Goal: Task Accomplishment & Management: Manage account settings

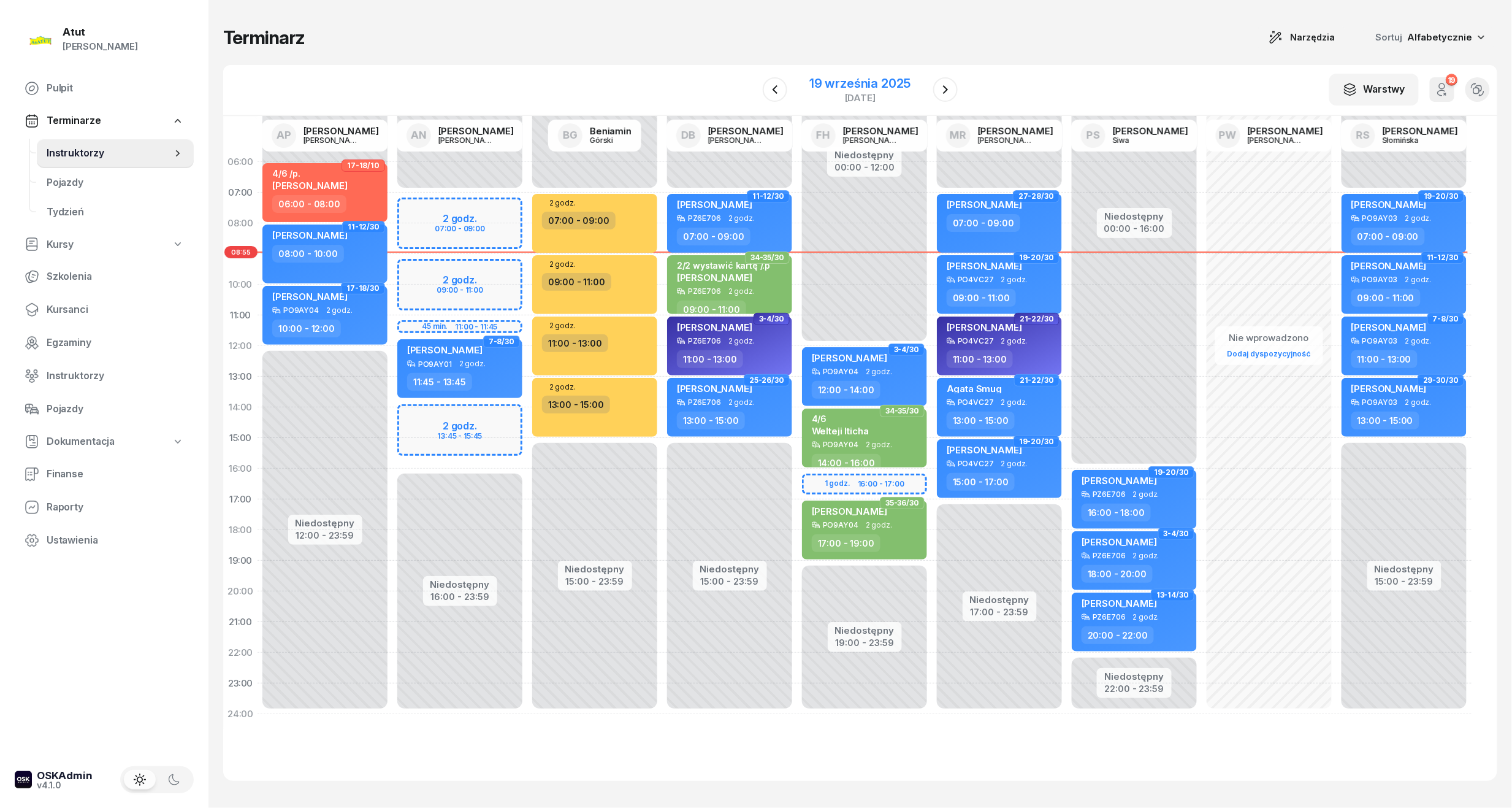
click at [872, 80] on div "19 września 2025" at bounding box center [860, 83] width 102 height 12
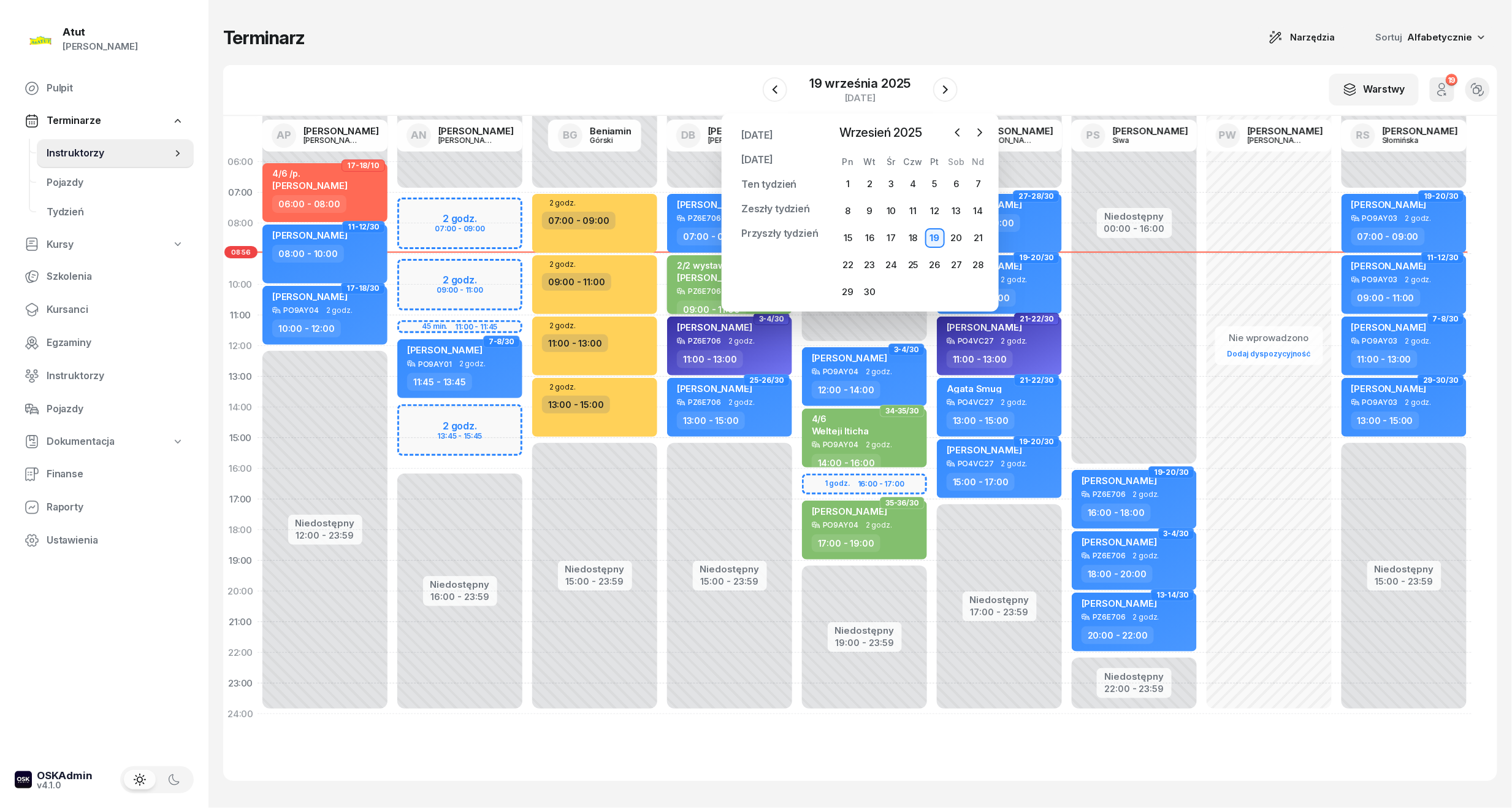
click at [681, 280] on span "[PERSON_NAME]" at bounding box center [714, 277] width 75 height 12
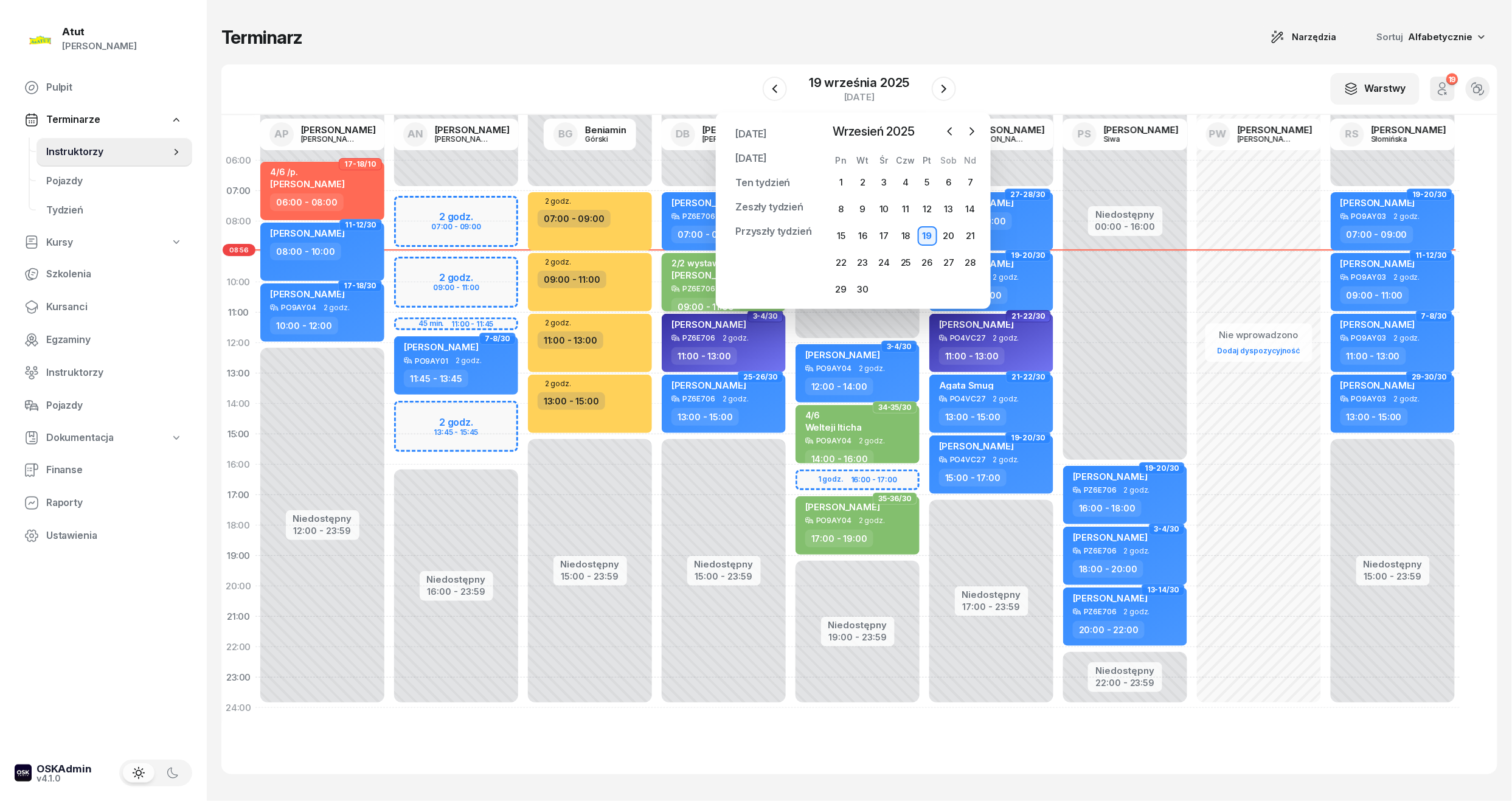
select select "09"
select select "11"
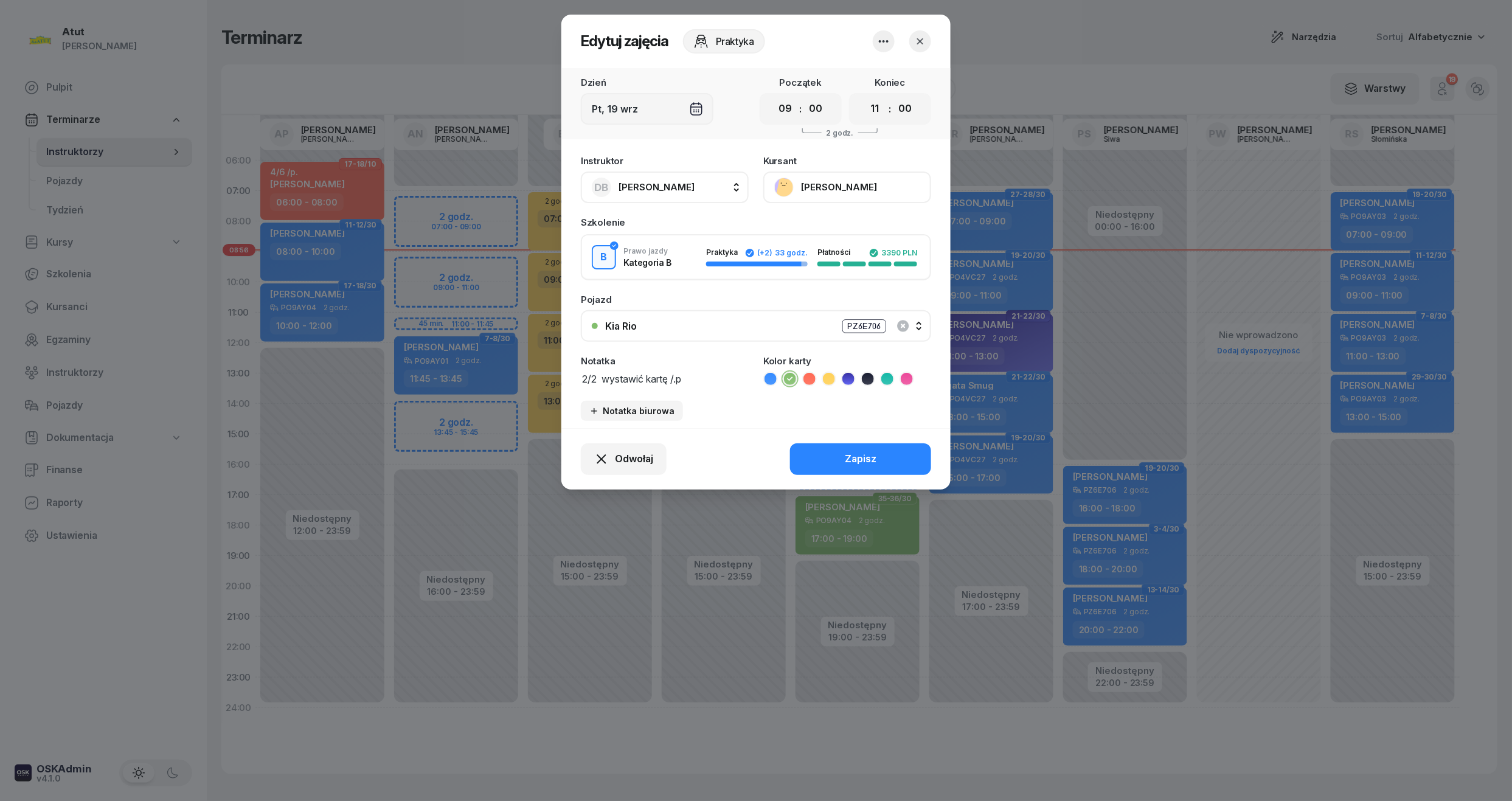
drag, startPoint x: 698, startPoint y: 382, endPoint x: 603, endPoint y: 389, distance: 95.3
click at [603, 389] on div "Instruktor DB [PERSON_NAME] AP [PERSON_NAME] AN [PERSON_NAME] BG [PERSON_NAME] …" at bounding box center [756, 288] width 389 height 279
type textarea "2/2 p.2302"
click at [857, 463] on div "Zapisz" at bounding box center [860, 459] width 31 height 16
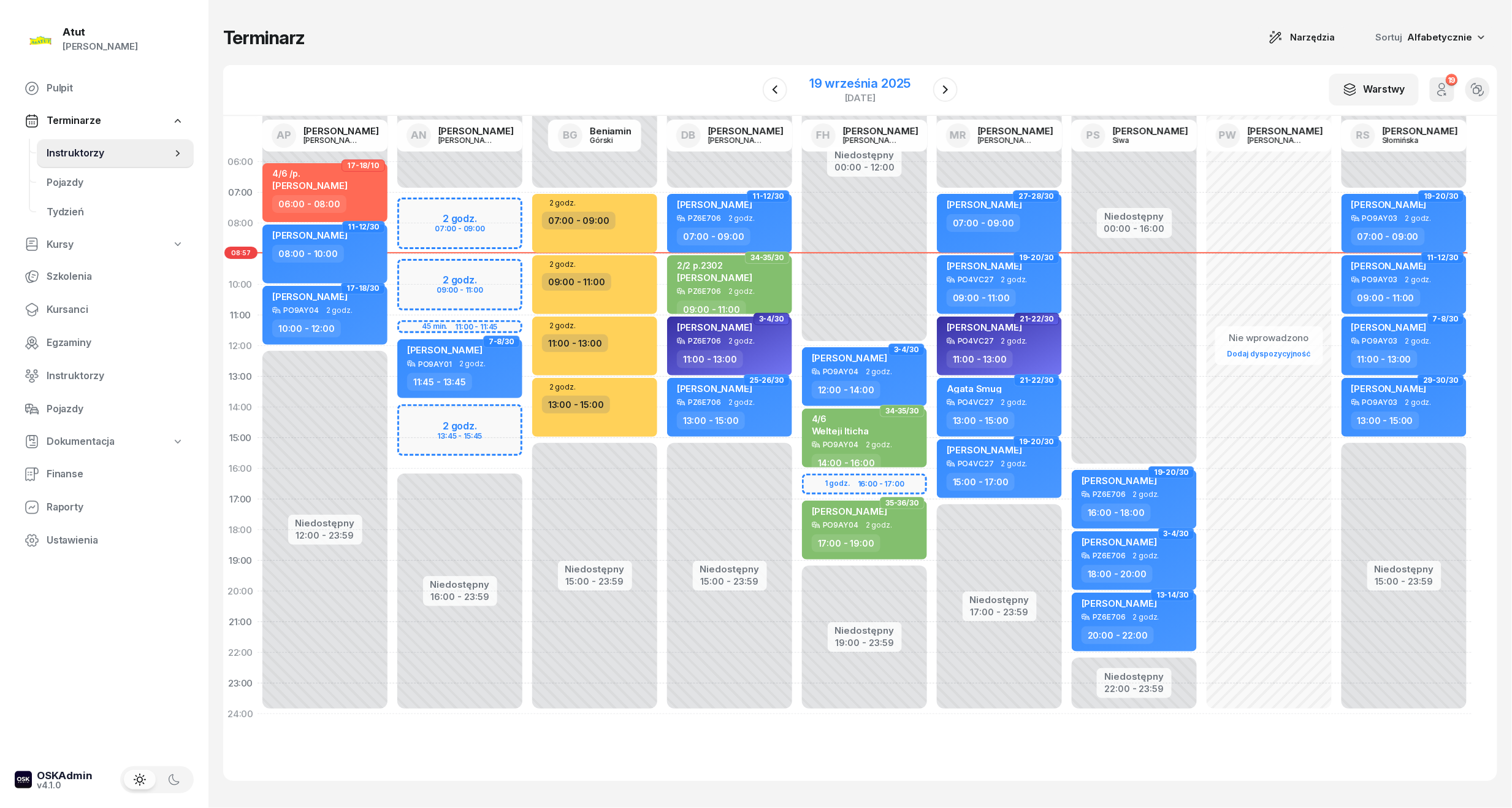
click at [876, 79] on div "19 września 2025" at bounding box center [860, 83] width 102 height 12
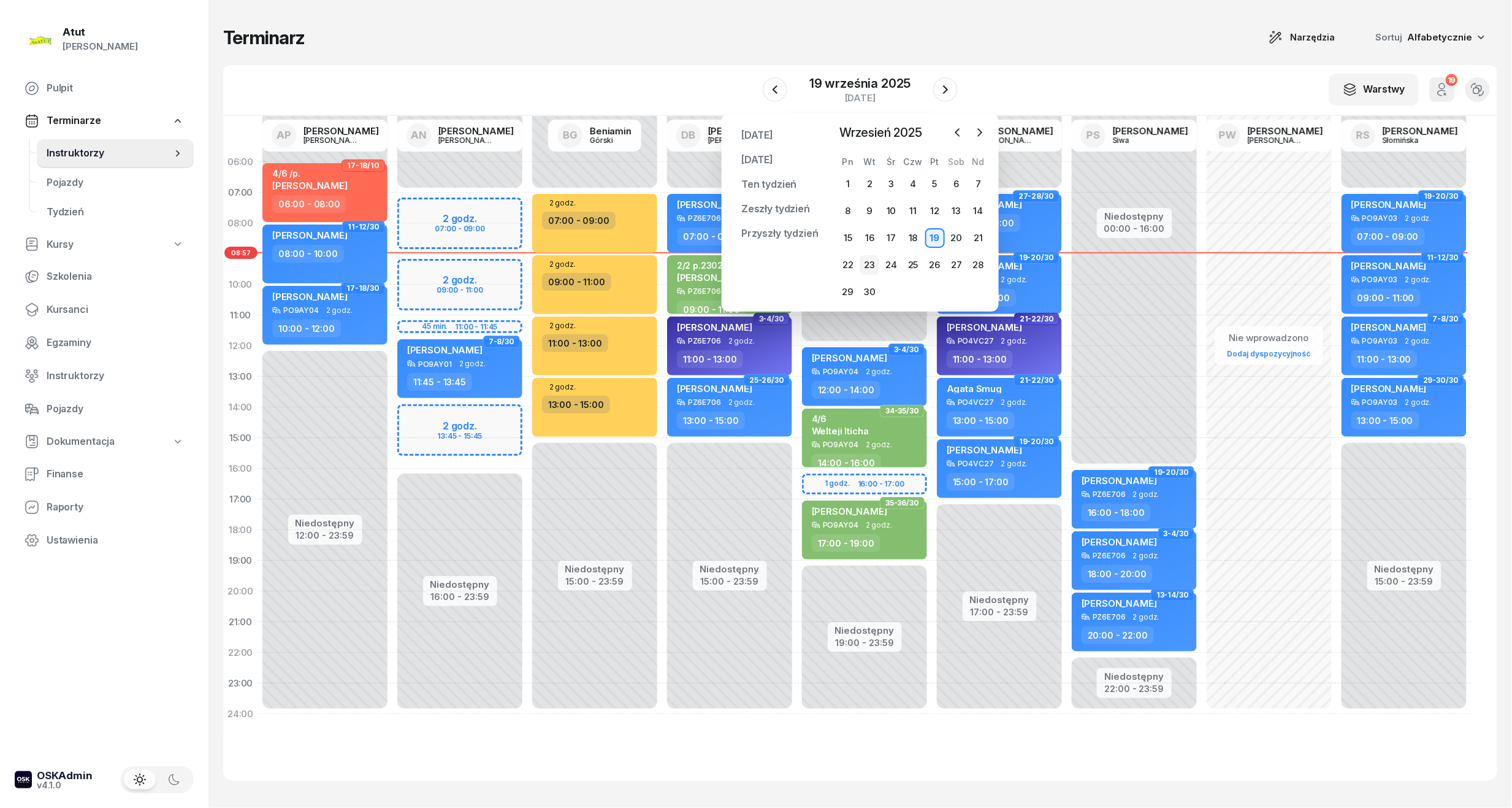
click at [876, 259] on div "23" at bounding box center [870, 265] width 20 height 20
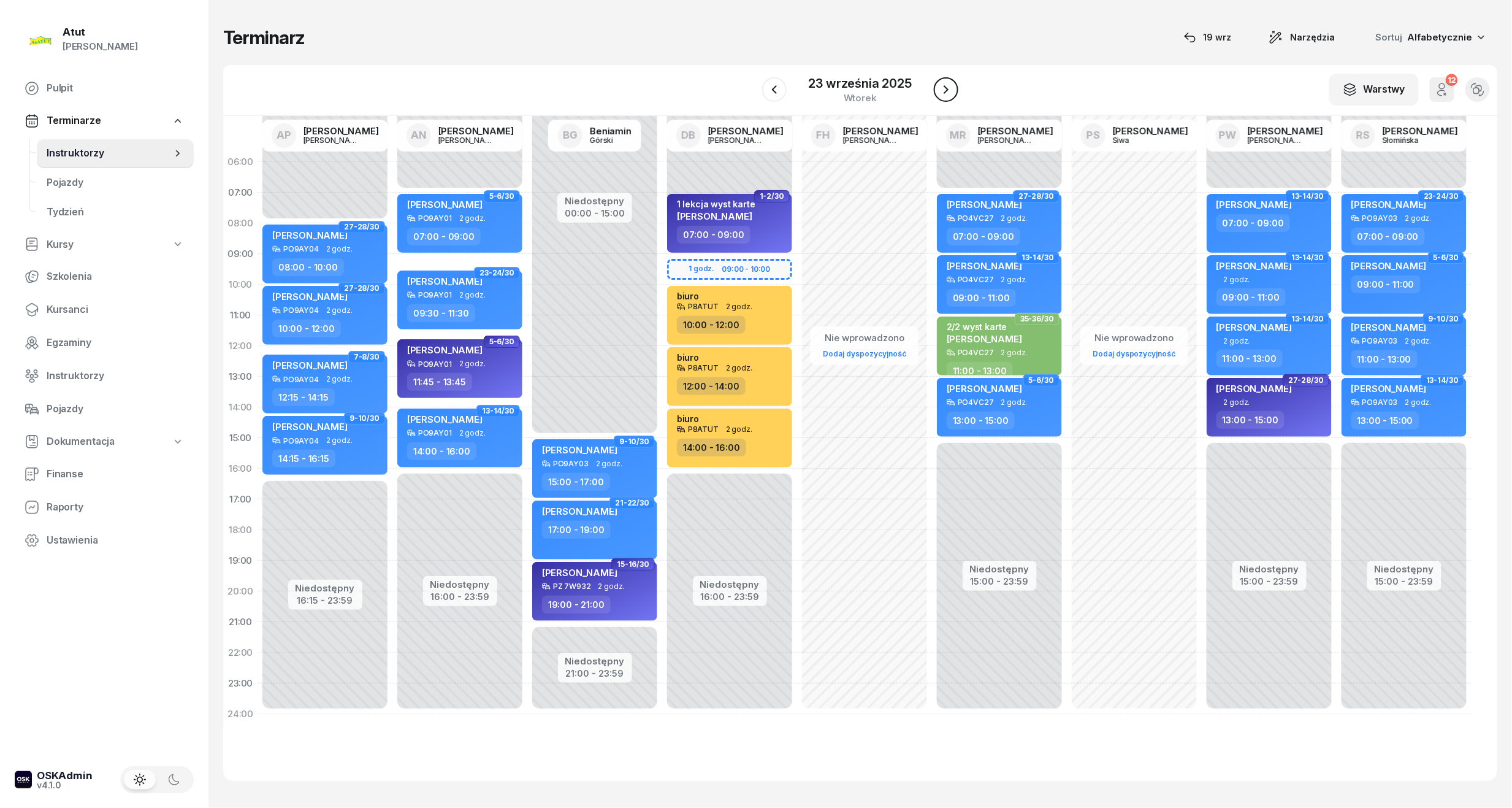
click at [948, 83] on icon "button" at bounding box center [946, 90] width 15 height 15
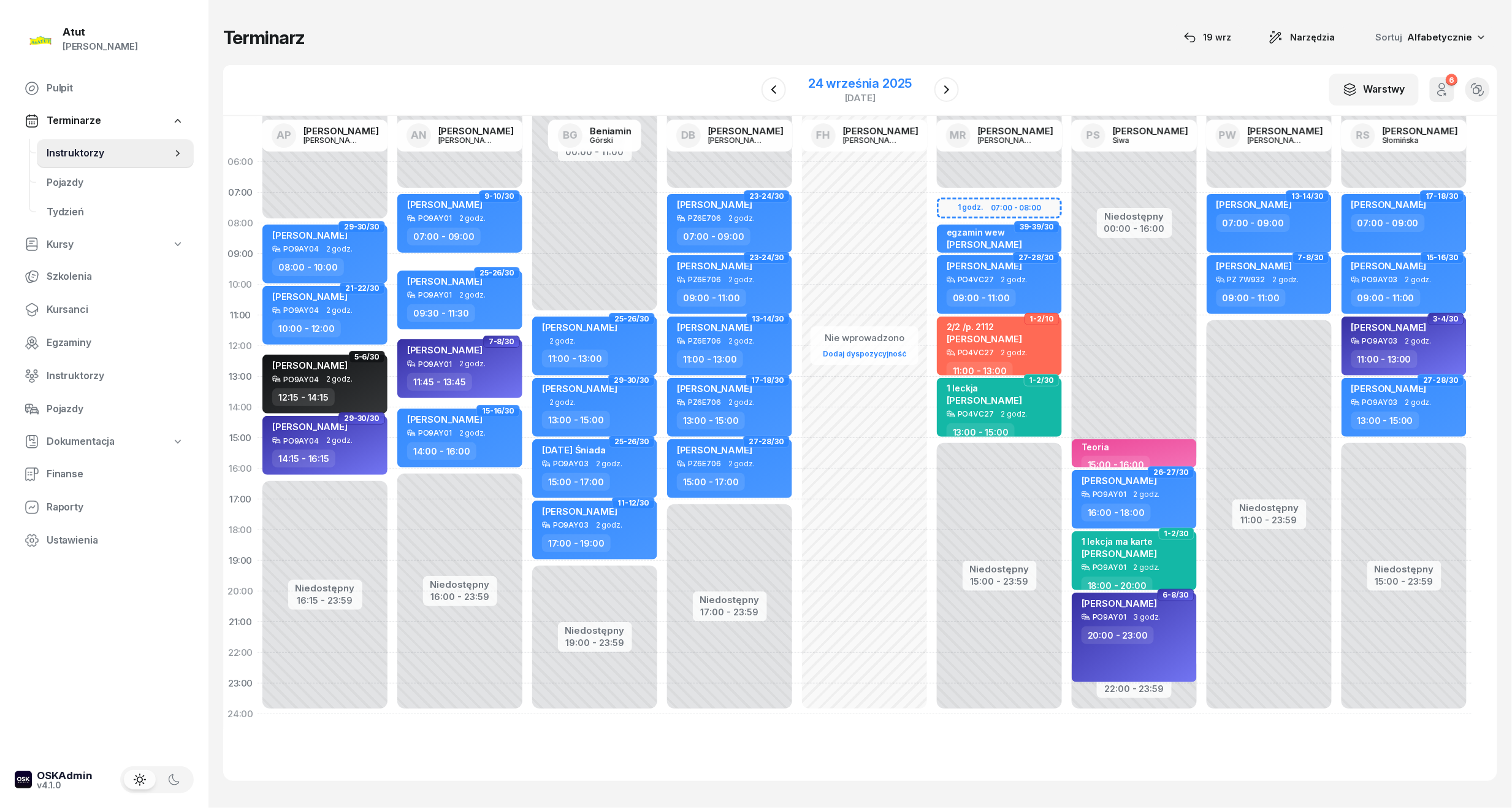
click at [879, 87] on div "24 września 2025" at bounding box center [860, 83] width 104 height 12
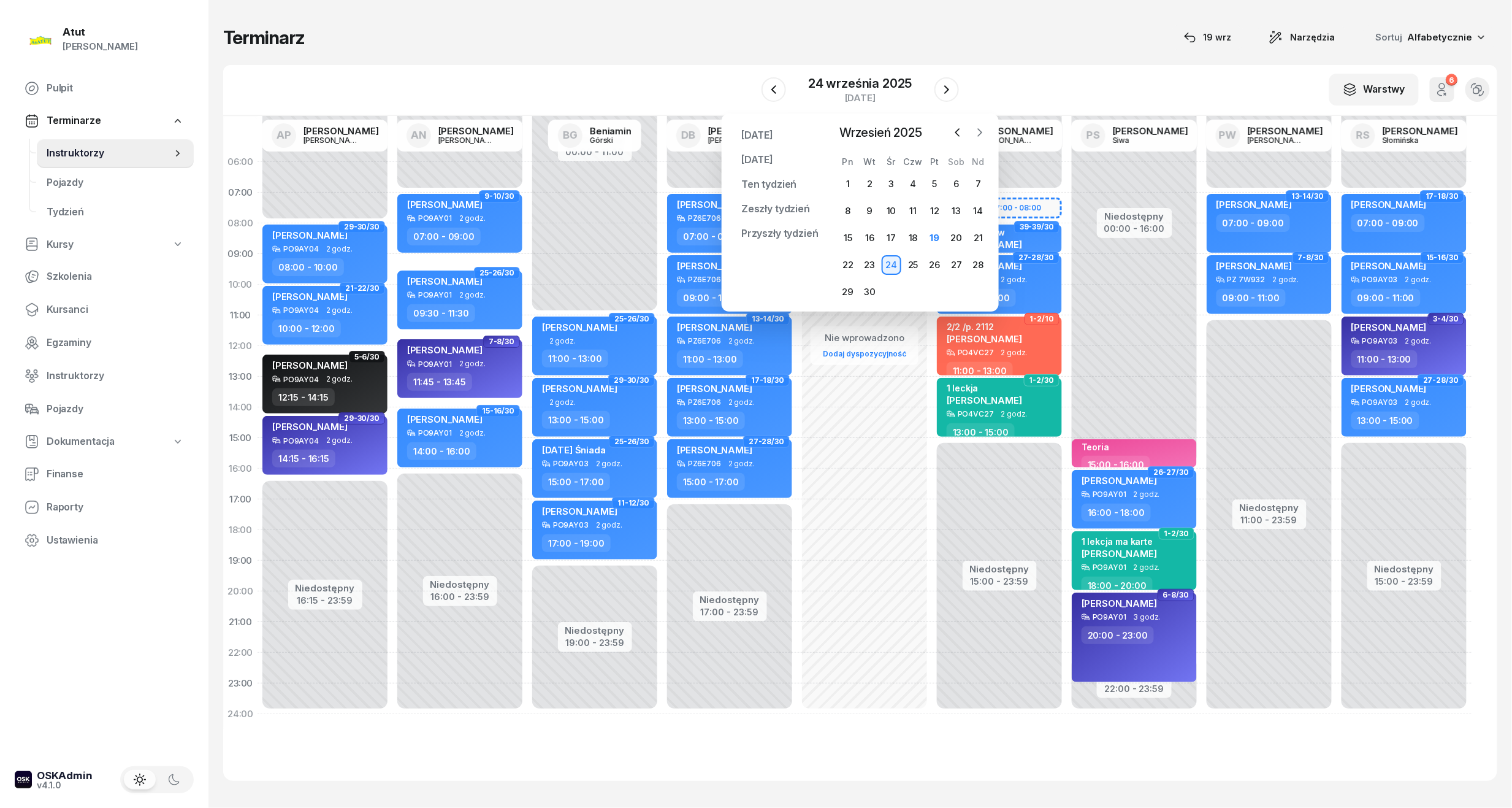
click at [978, 126] on icon "button" at bounding box center [979, 132] width 12 height 12
click at [958, 126] on icon "button" at bounding box center [957, 132] width 12 height 12
click at [915, 265] on div "25" at bounding box center [913, 265] width 20 height 20
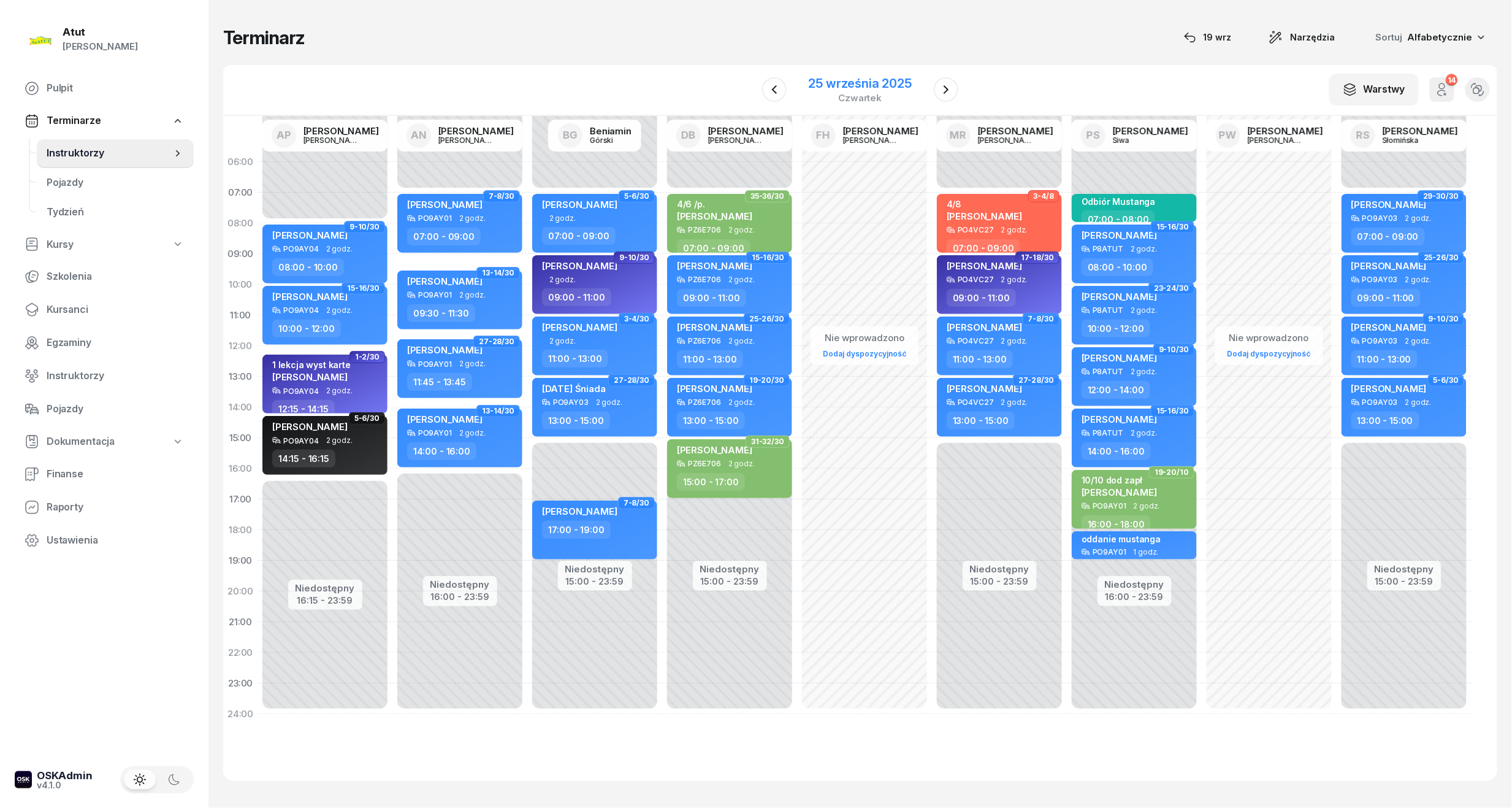
click at [898, 83] on div "25 września 2025" at bounding box center [860, 83] width 103 height 12
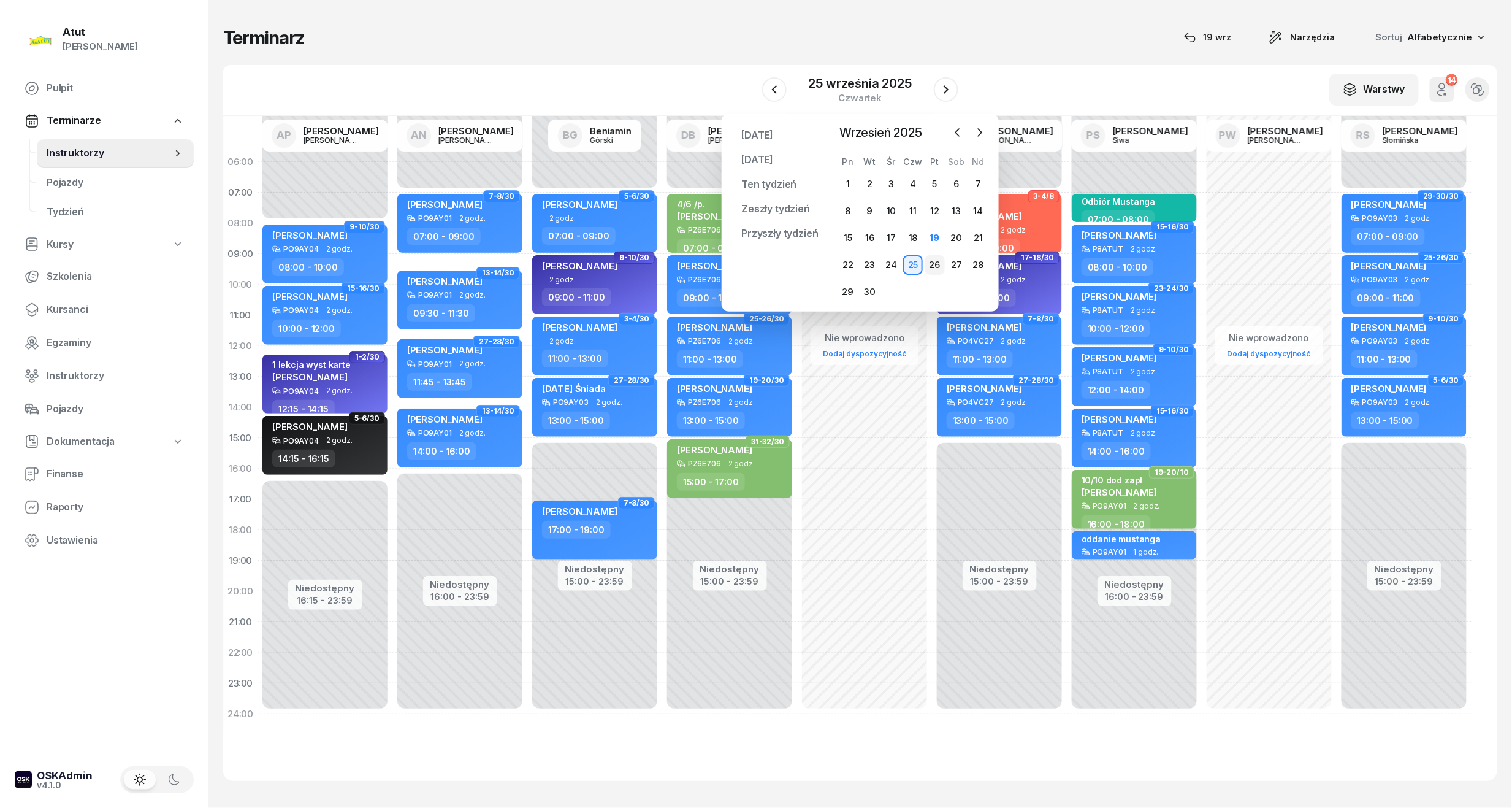
click at [935, 270] on div "26" at bounding box center [935, 265] width 20 height 20
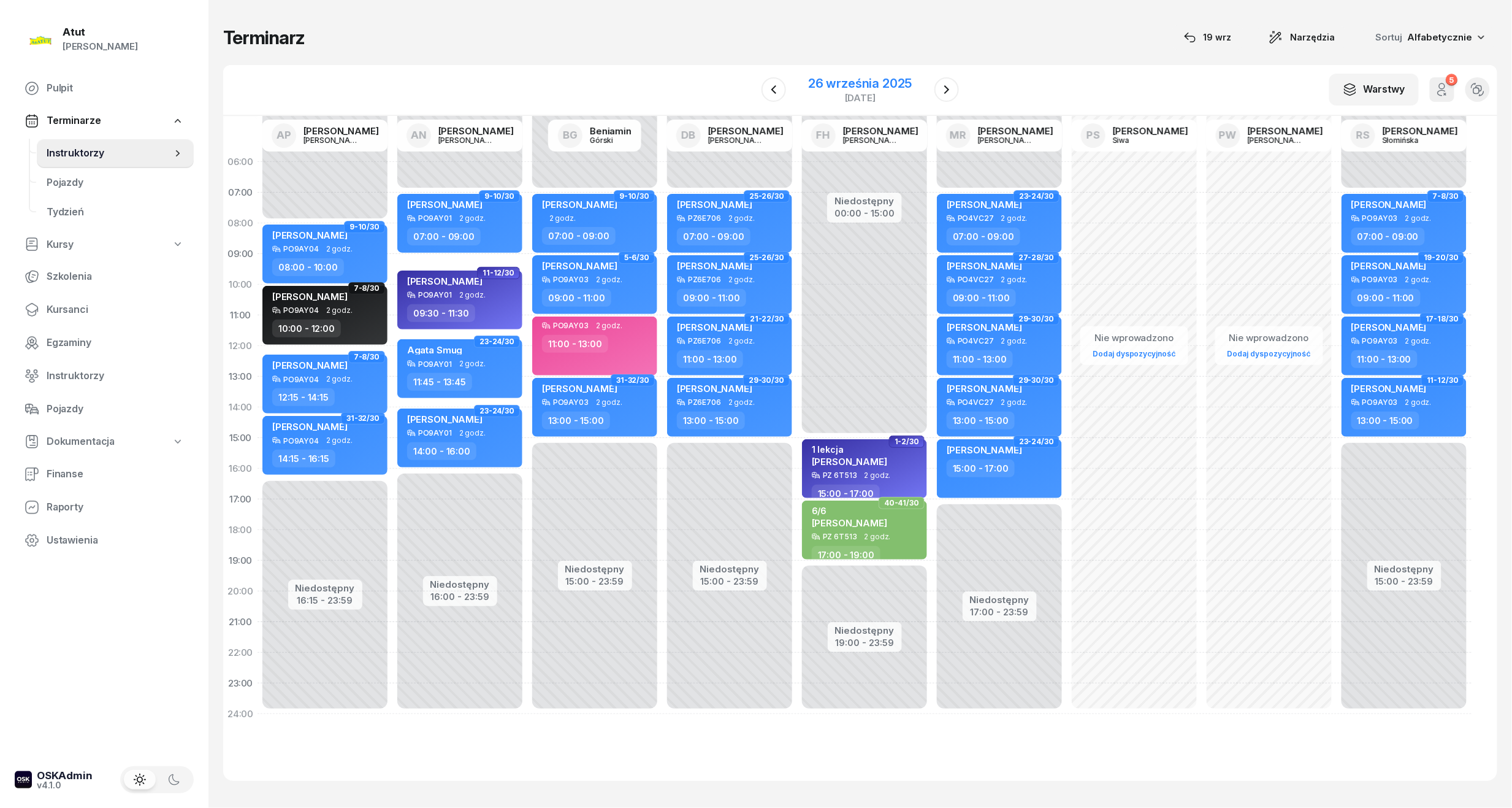
click at [879, 88] on div "26 września 2025" at bounding box center [860, 83] width 104 height 12
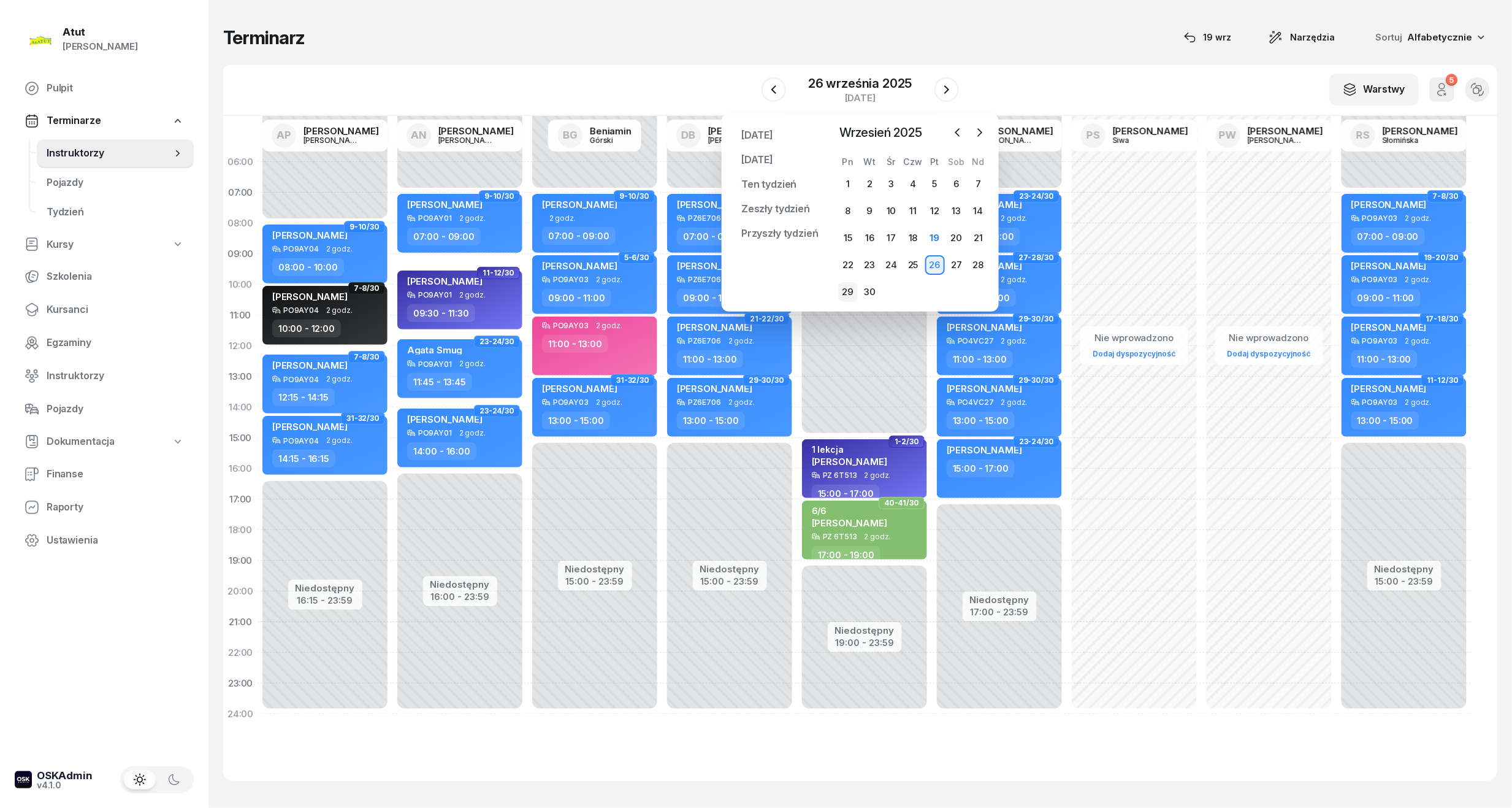
click at [849, 286] on div "29" at bounding box center [848, 292] width 20 height 20
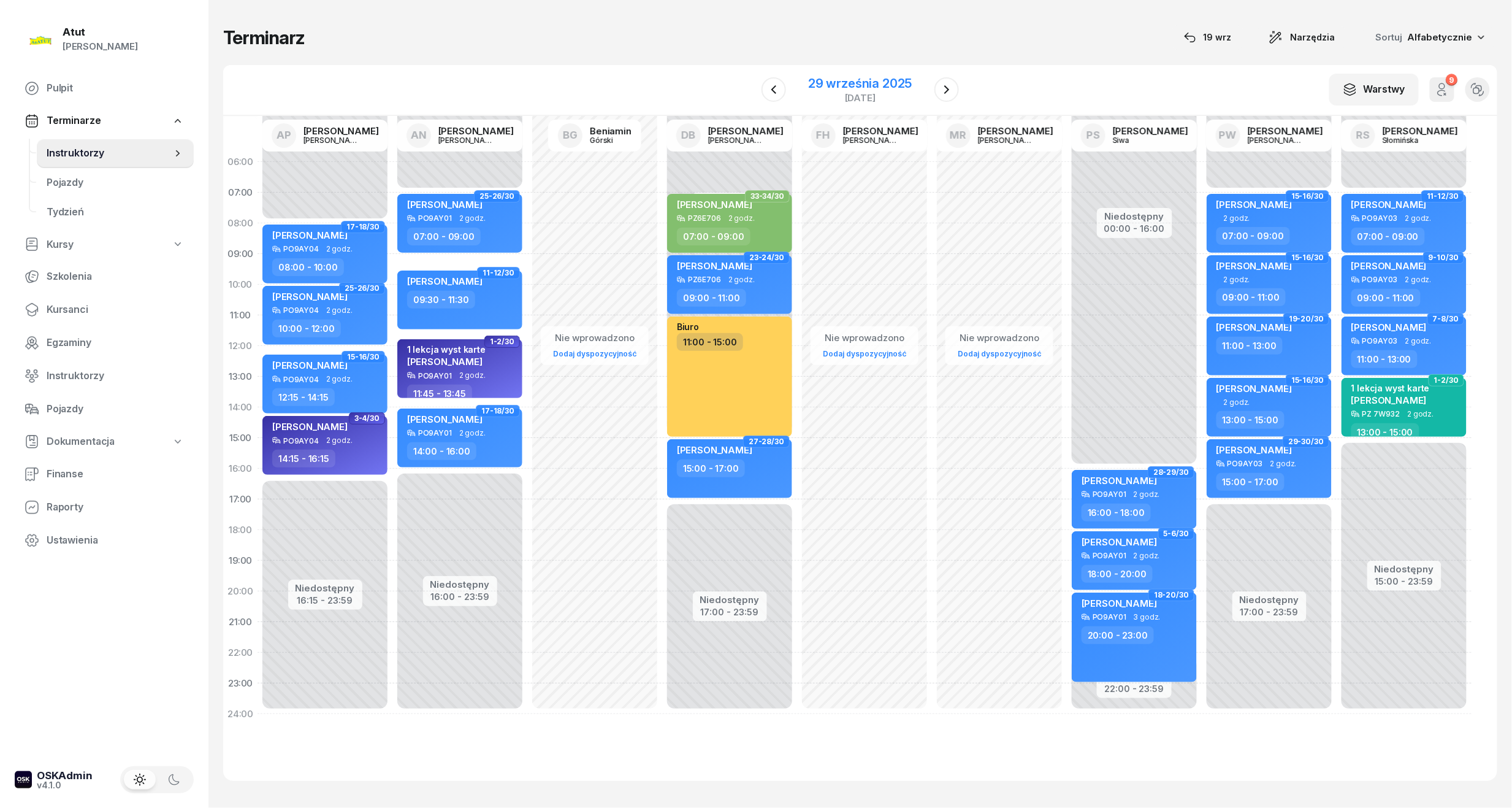
click at [906, 84] on div "29 września 2025" at bounding box center [860, 83] width 104 height 12
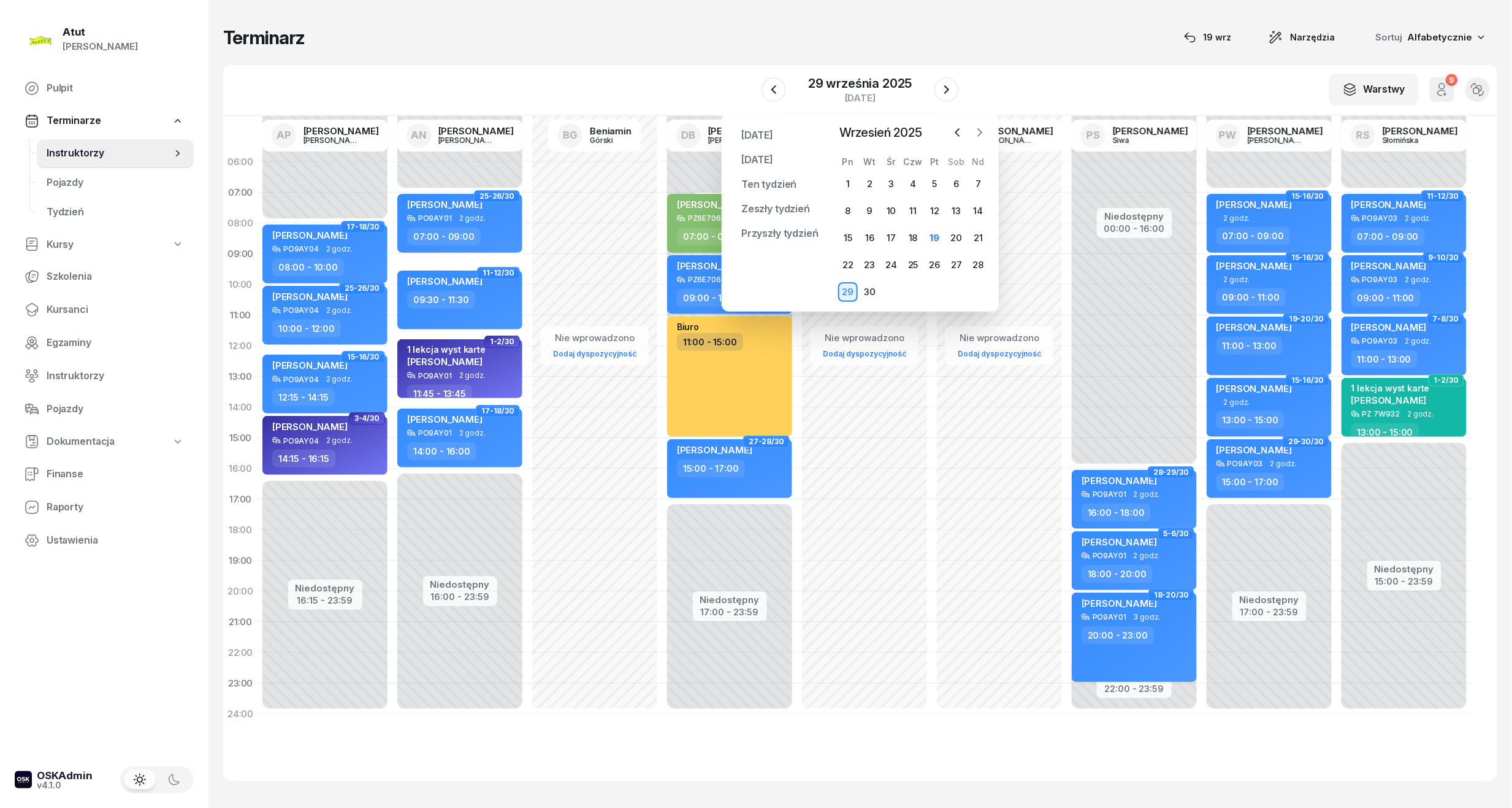
click at [971, 131] on button "button" at bounding box center [980, 133] width 18 height 18
click at [897, 177] on div "1" at bounding box center [892, 184] width 20 height 20
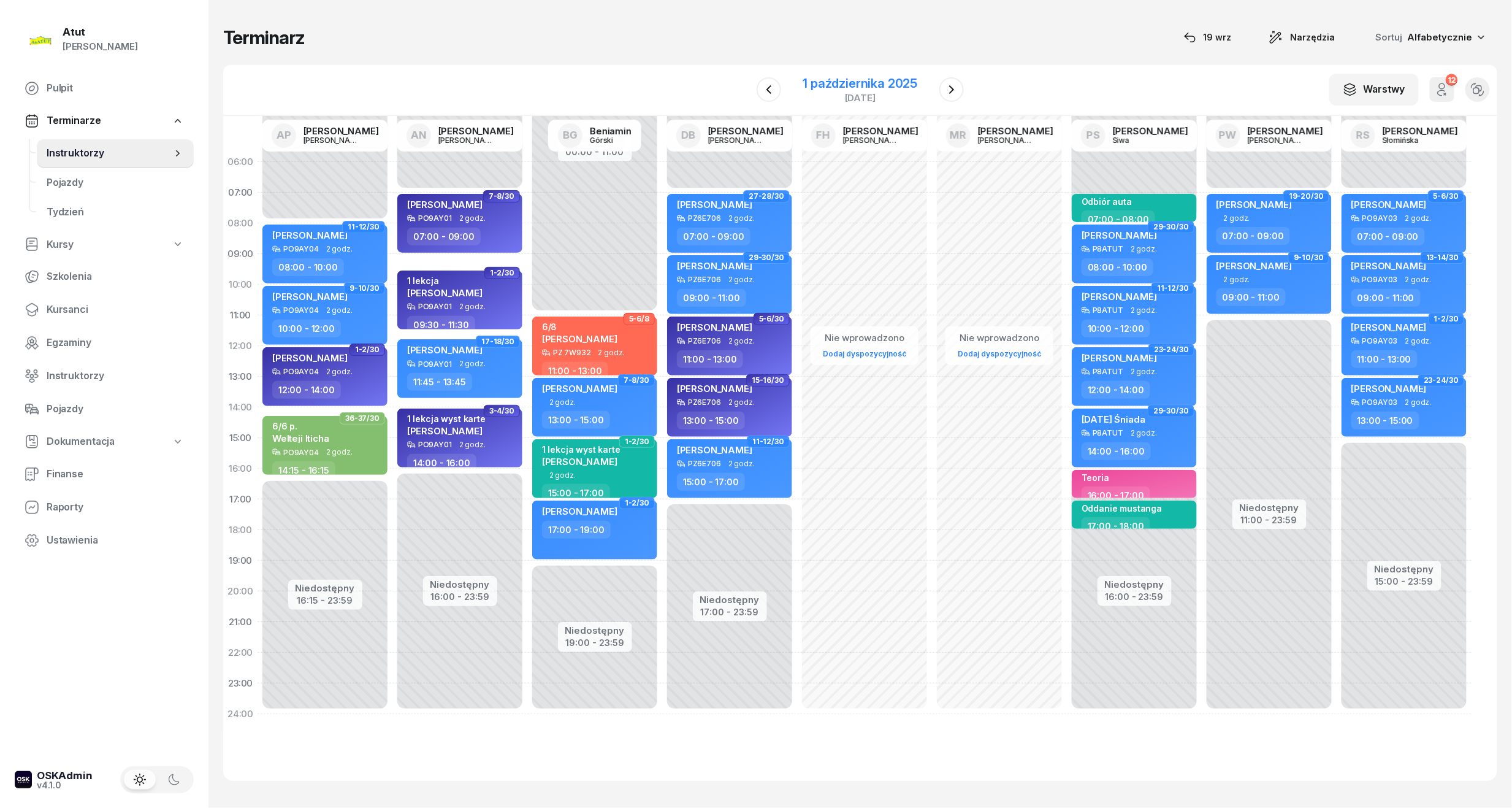
click at [896, 82] on div "1 października 2025" at bounding box center [861, 83] width 115 height 12
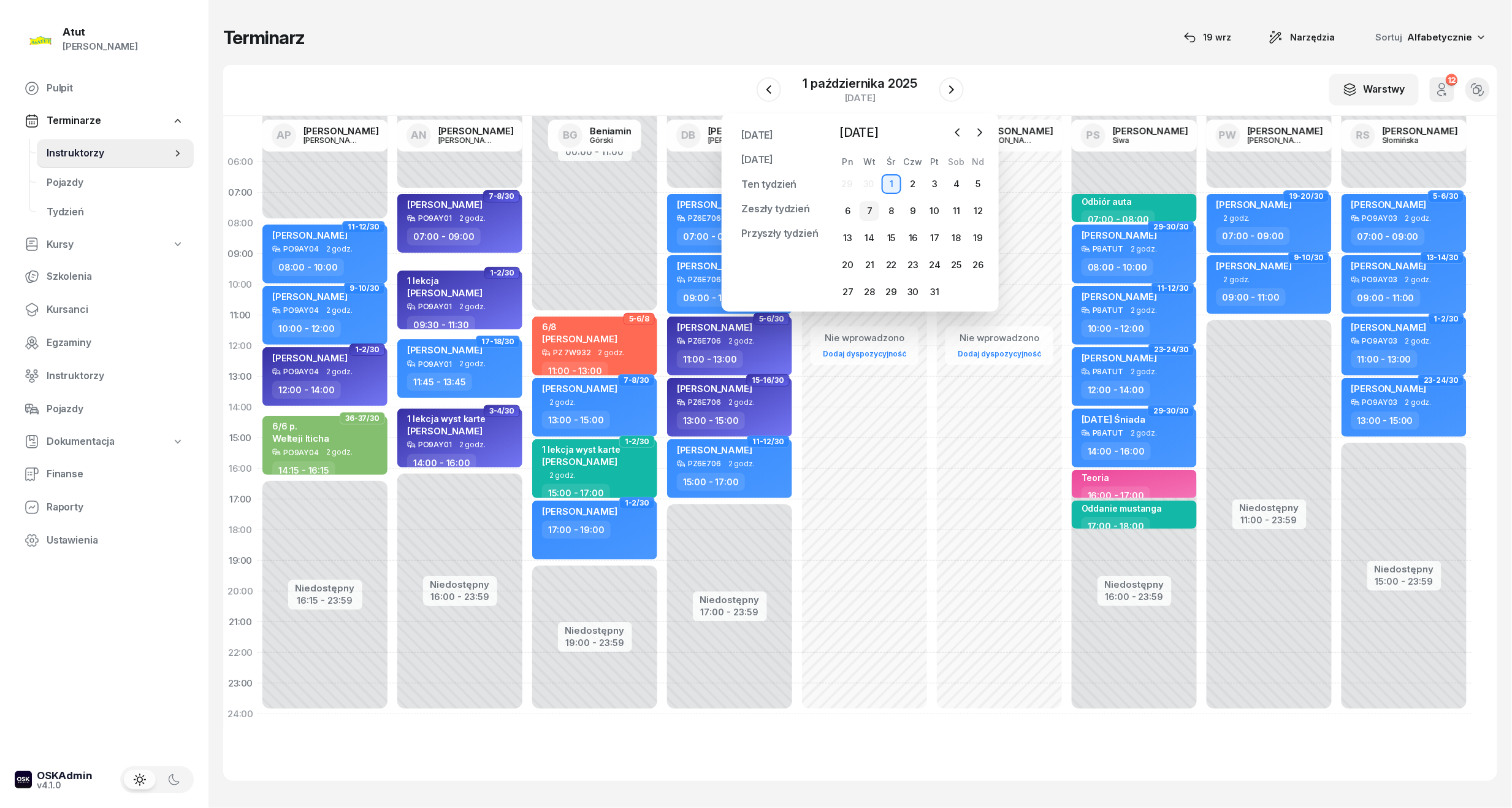
click at [871, 210] on div "7" at bounding box center [870, 211] width 20 height 20
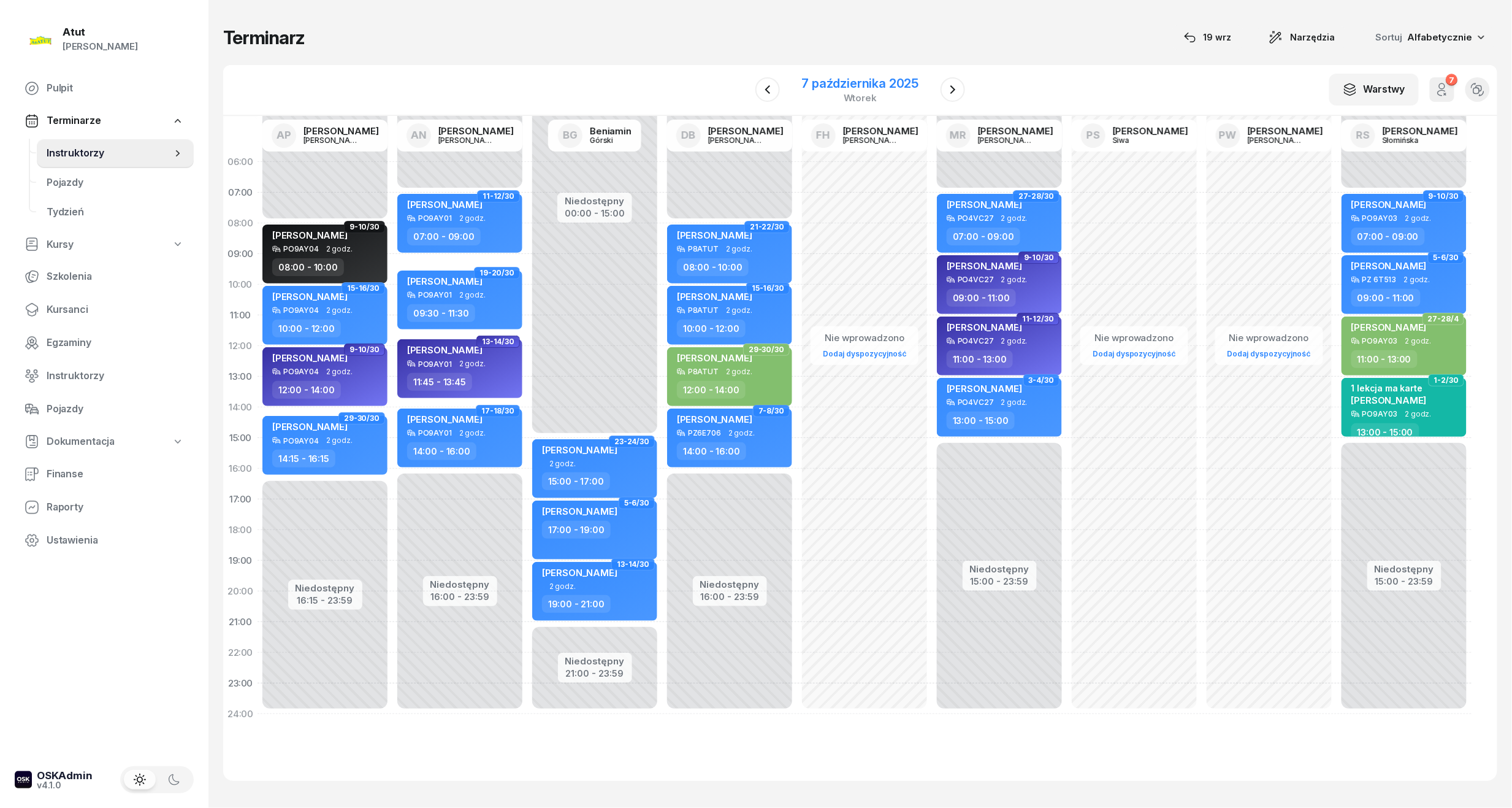
click at [857, 79] on div "7 października 2025" at bounding box center [861, 83] width 117 height 12
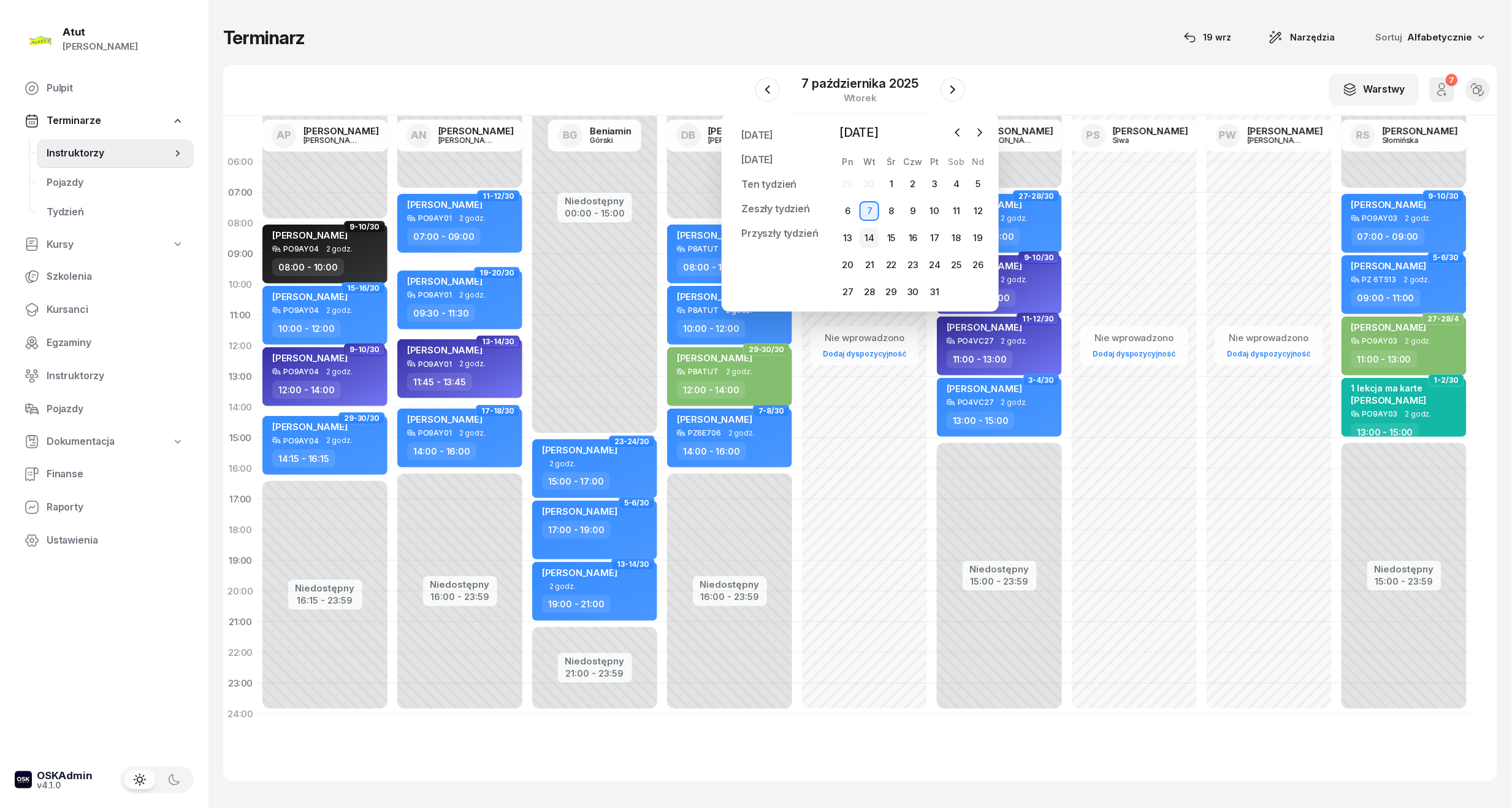
click at [875, 235] on div "14" at bounding box center [870, 238] width 20 height 20
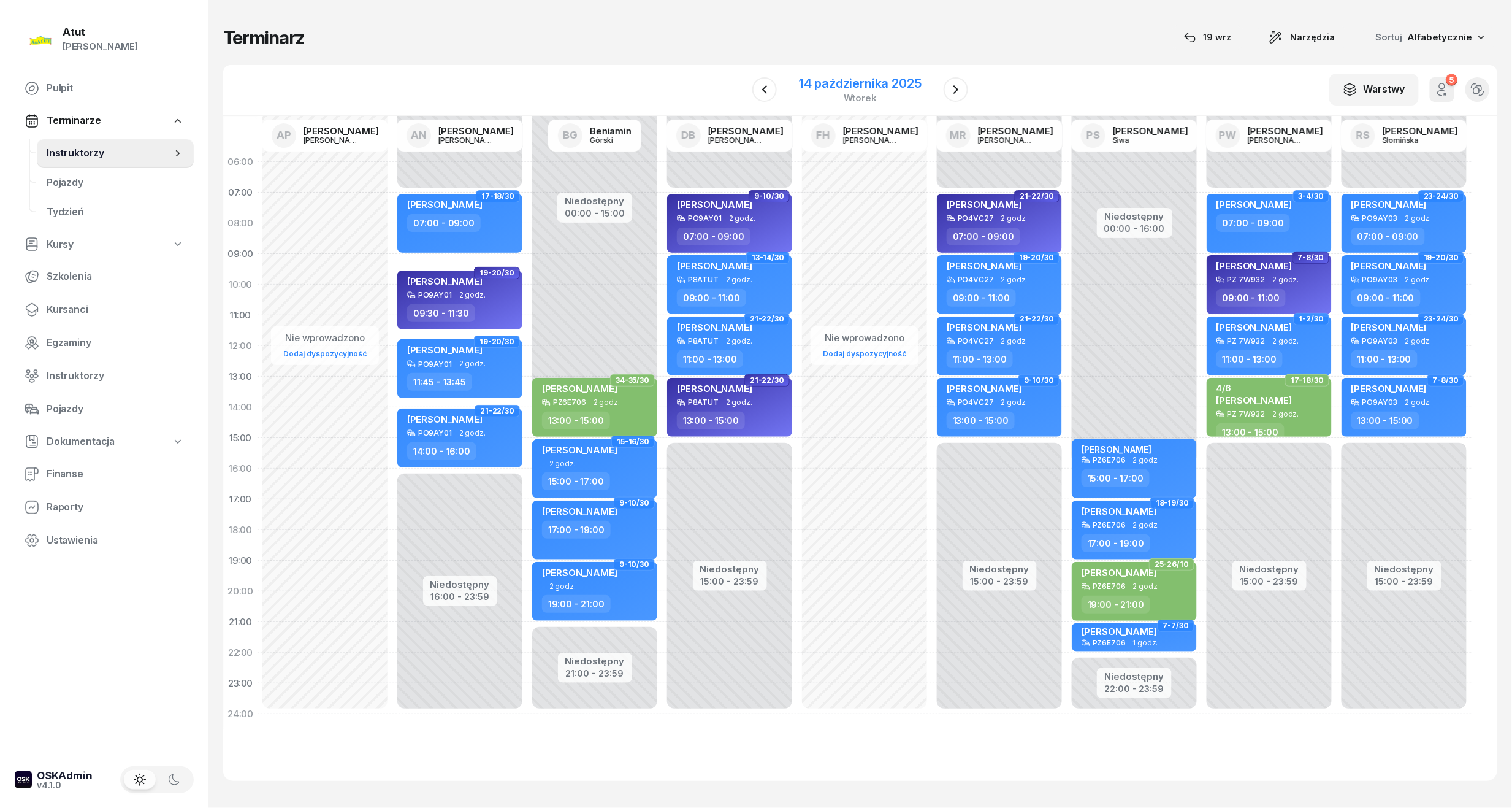
click at [876, 89] on div "14 października 2025" at bounding box center [861, 83] width 123 height 12
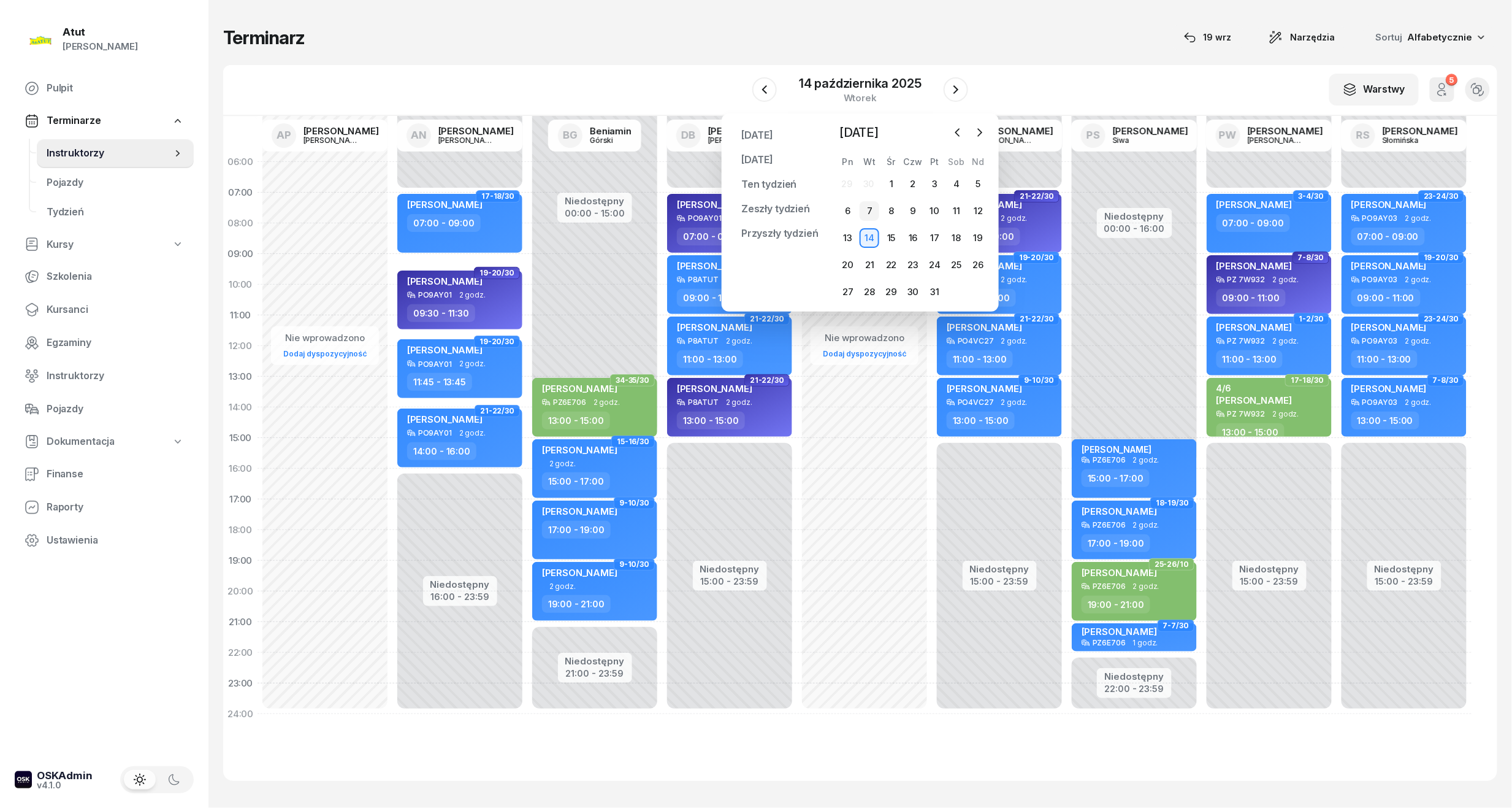
click at [875, 205] on div "7" at bounding box center [870, 211] width 20 height 20
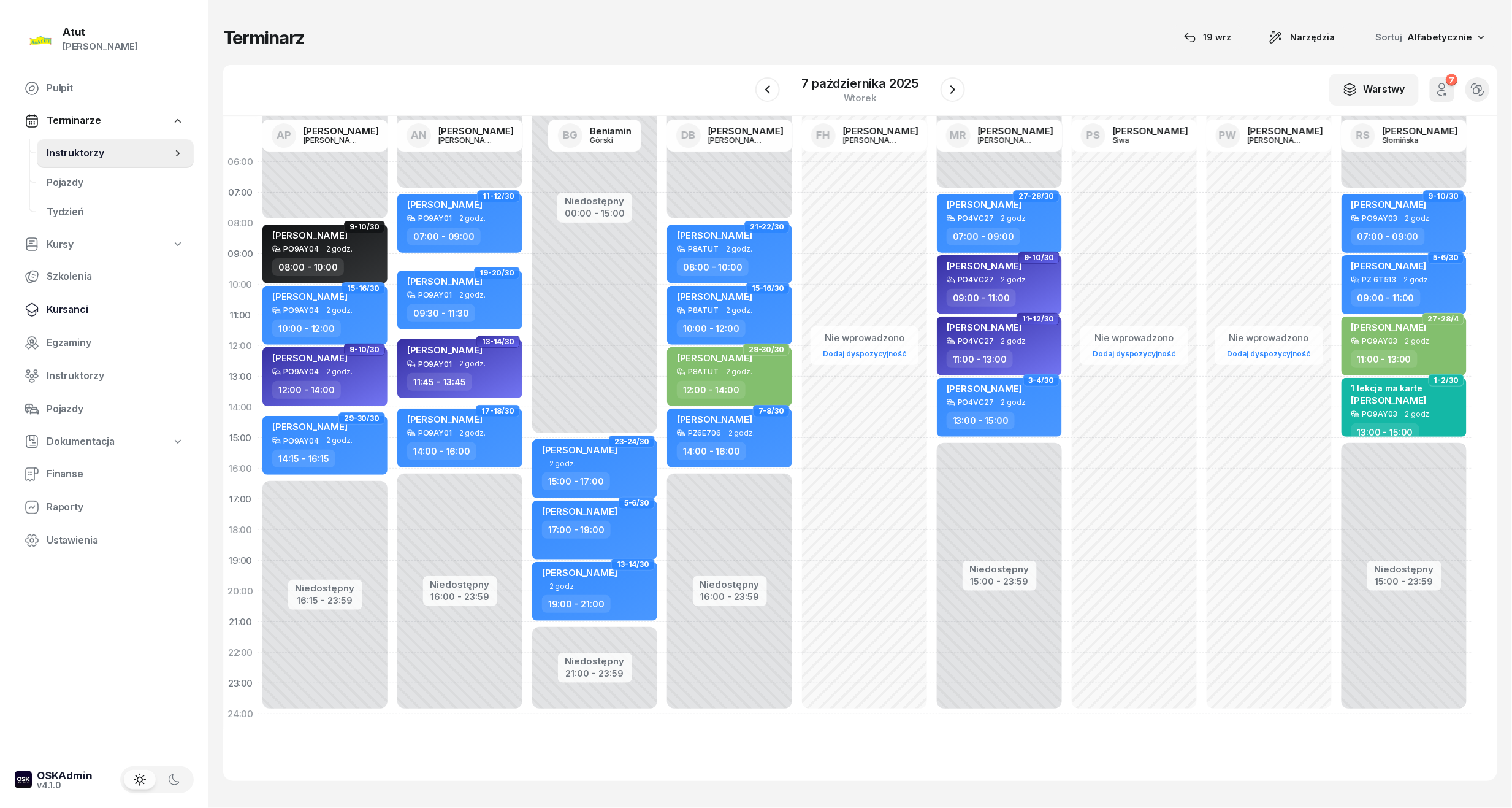
click at [78, 310] on span "Kursanci" at bounding box center [115, 310] width 137 height 16
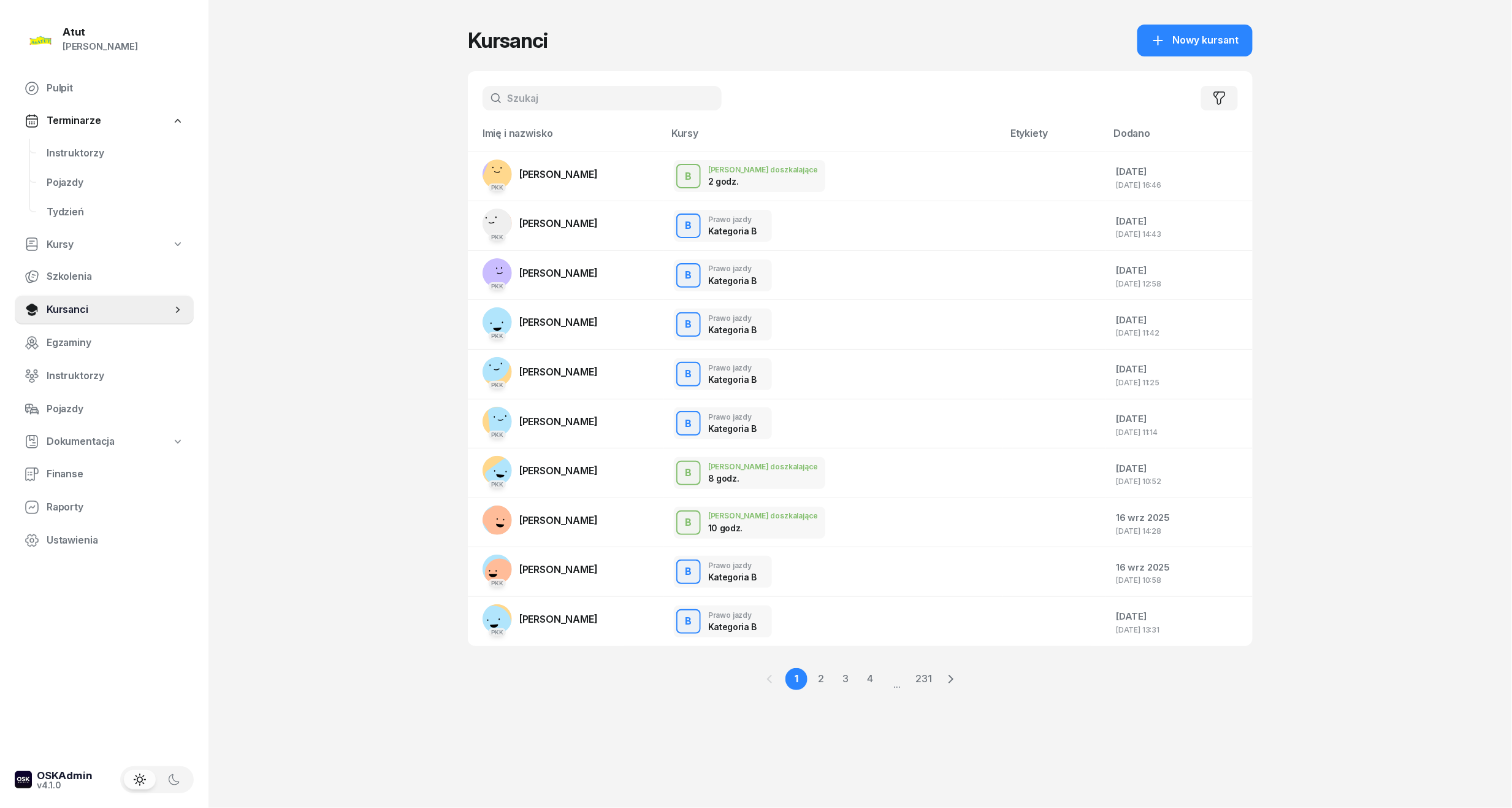
click at [612, 83] on div "Filtruj" at bounding box center [861, 98] width 785 height 54
click at [605, 108] on input "text" at bounding box center [602, 98] width 239 height 25
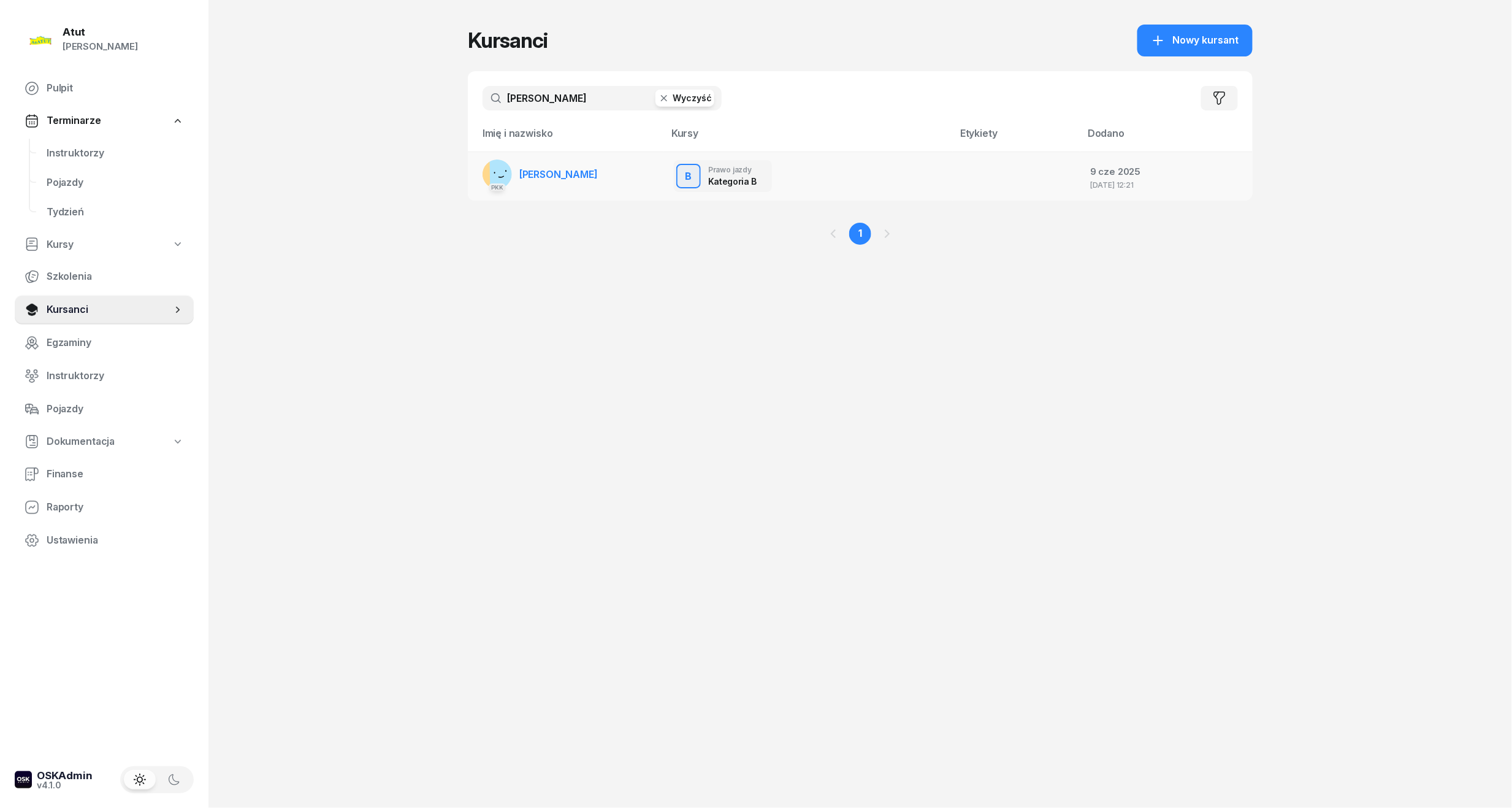
type input "[PERSON_NAME]"
click at [606, 185] on td "PKK [PERSON_NAME]" at bounding box center [566, 176] width 196 height 49
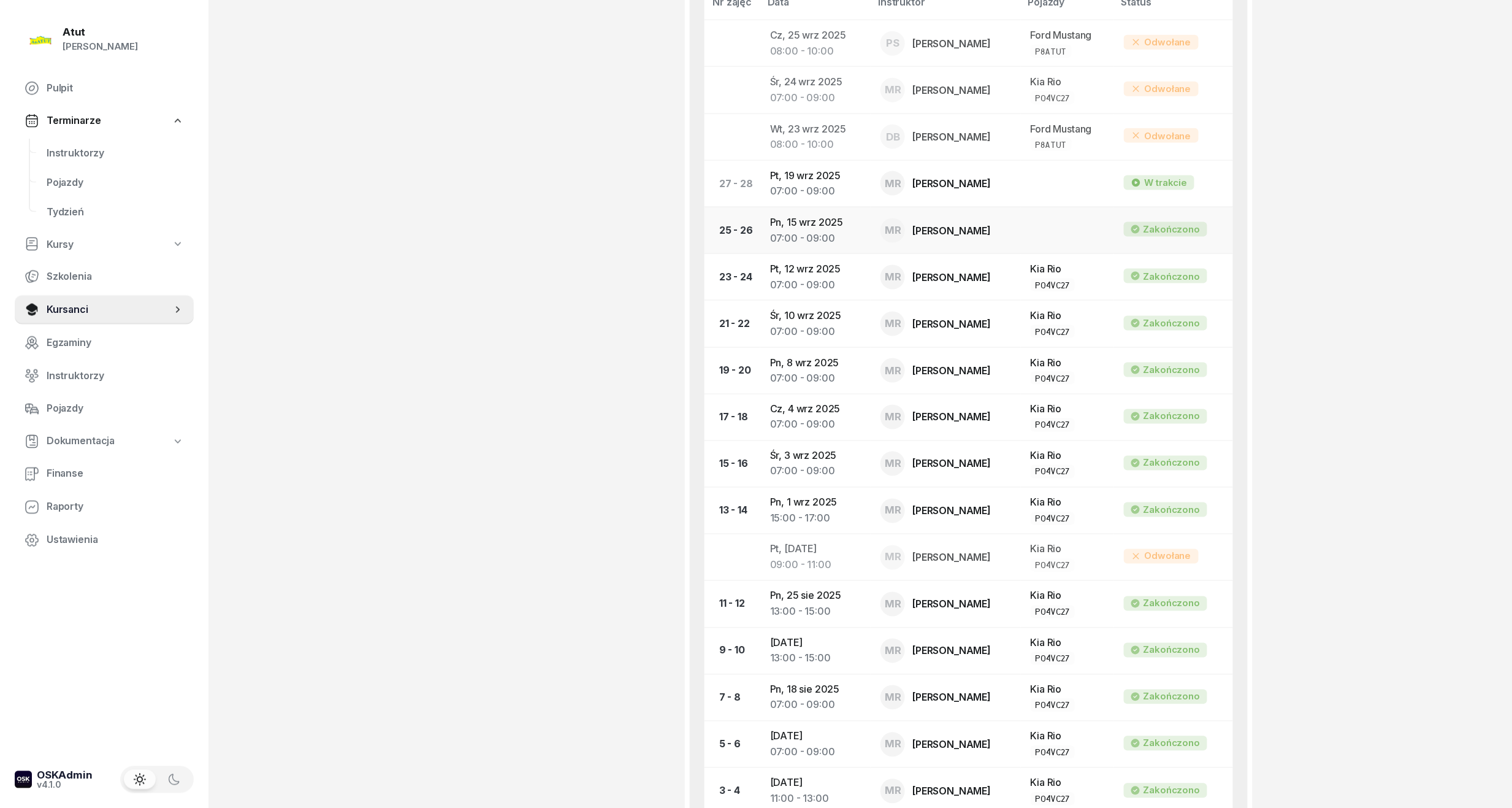
scroll to position [736, 0]
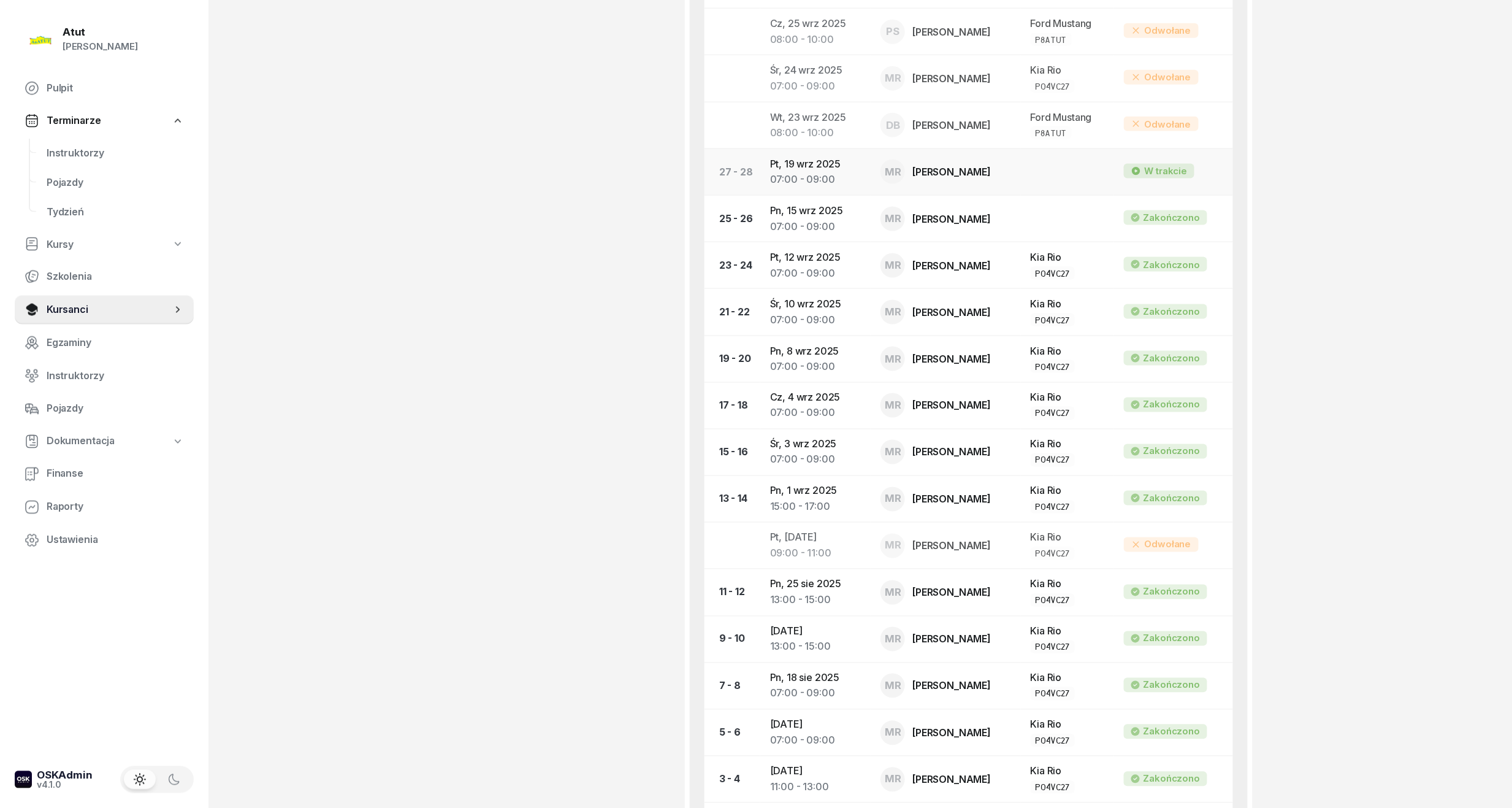
click at [798, 176] on div "07:00 - 09:00" at bounding box center [816, 180] width 91 height 16
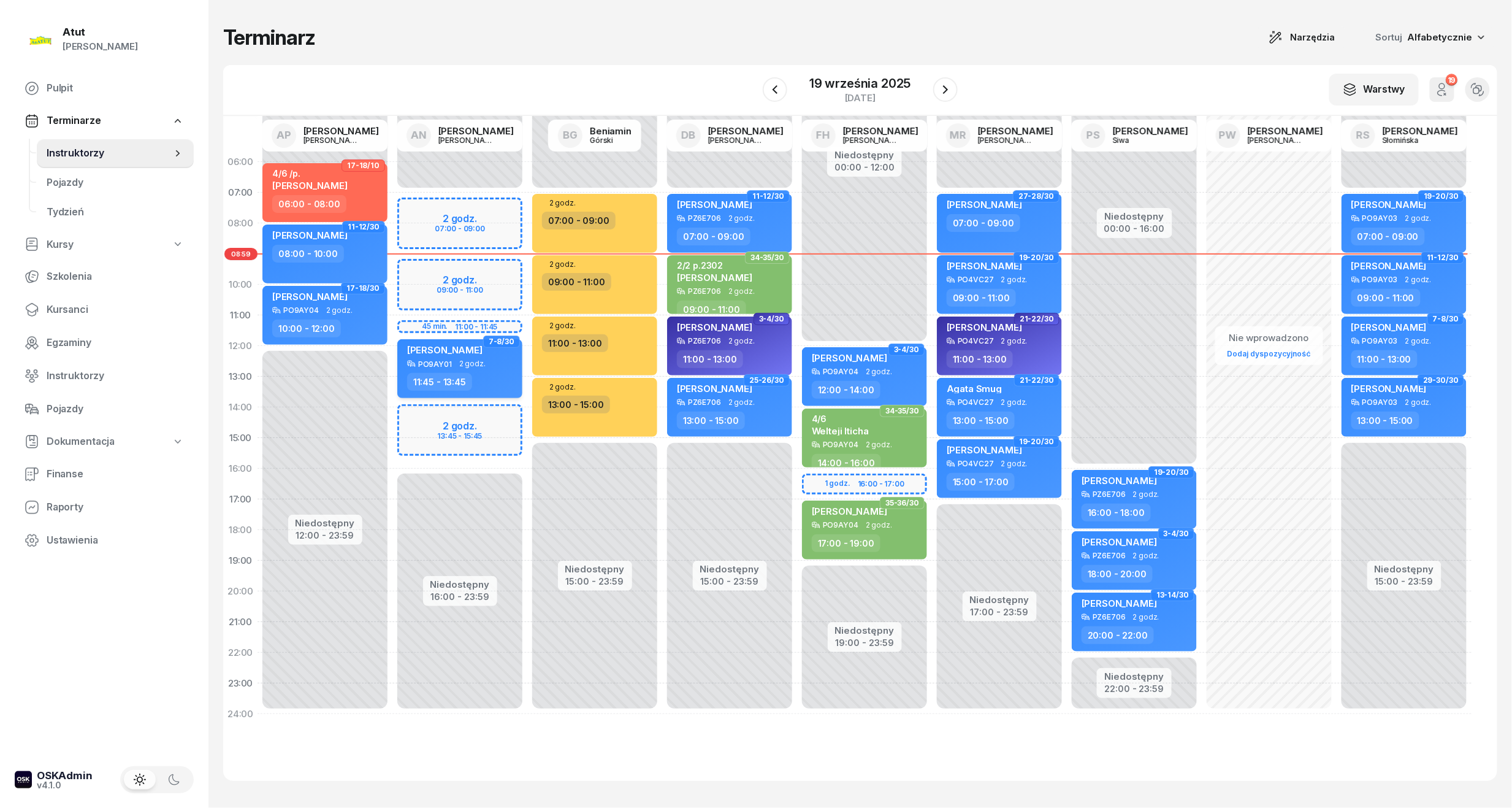
click at [474, 368] on div "[PERSON_NAME] PO9AY01 2 godz. 11:45 - 13:45" at bounding box center [460, 369] width 125 height 59
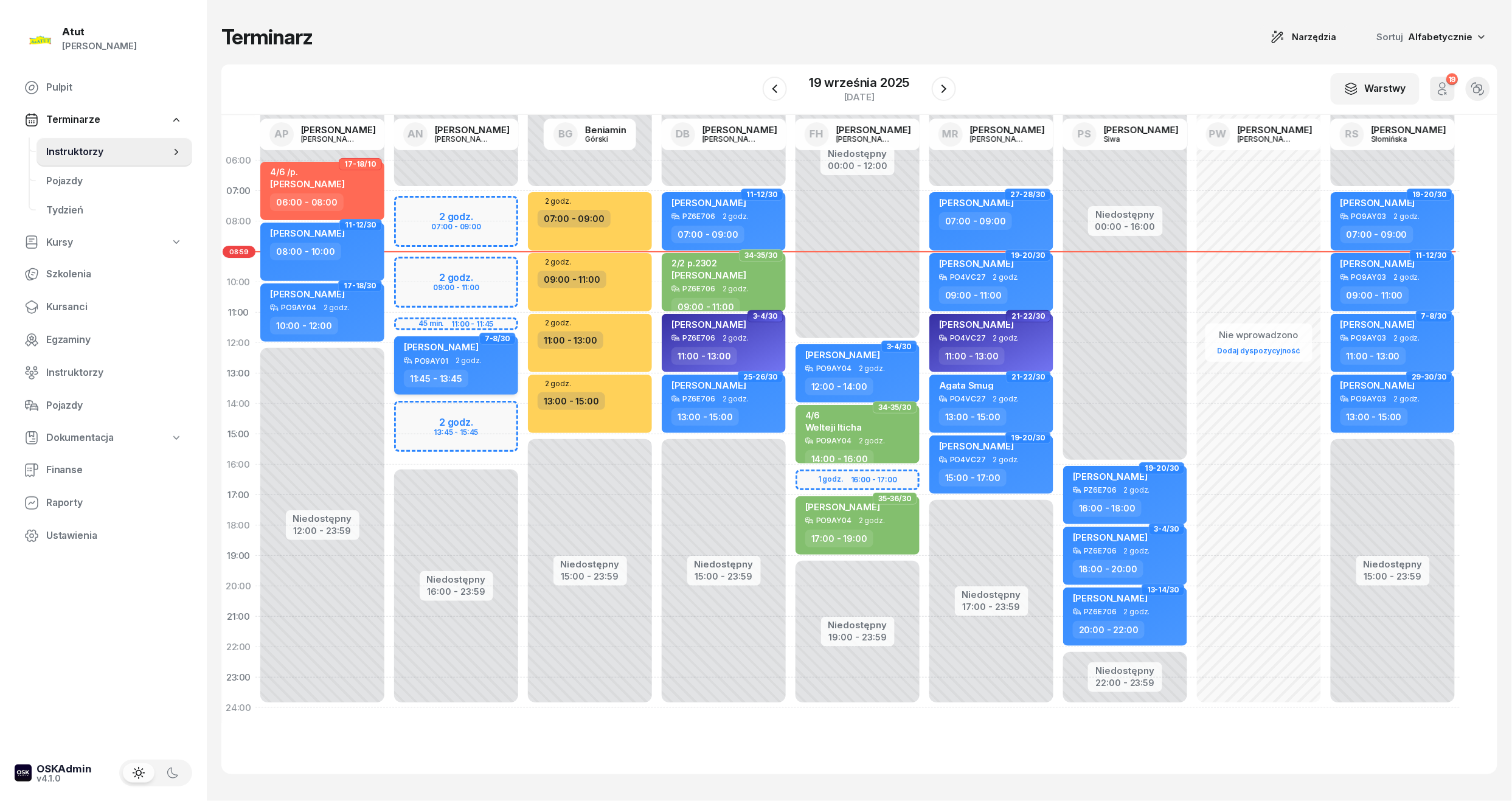
select select "11"
select select "45"
select select "13"
select select "45"
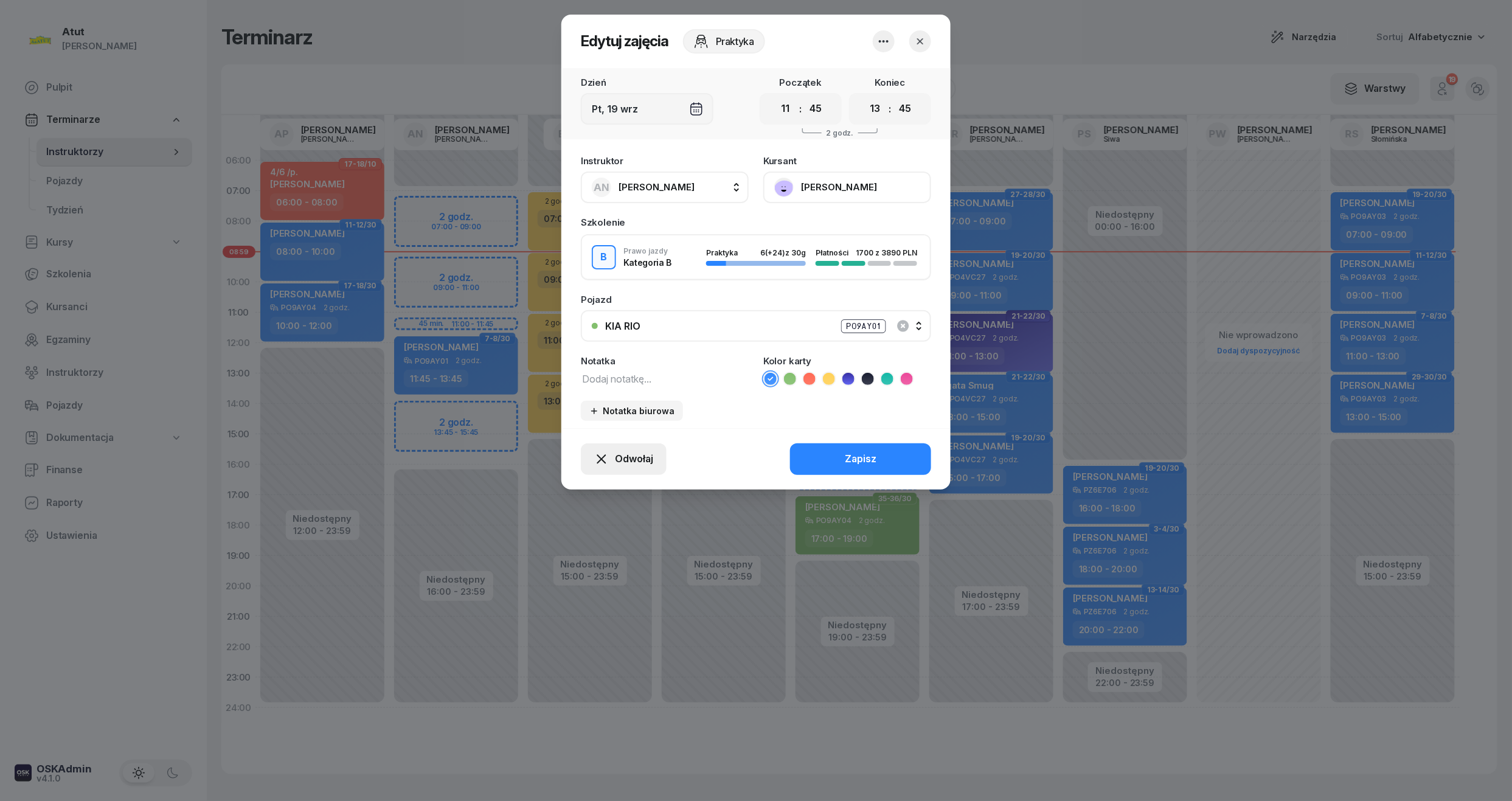
click at [598, 456] on icon "button" at bounding box center [601, 459] width 15 height 15
click at [612, 355] on div "My odwołaliśmy" at bounding box center [603, 354] width 73 height 16
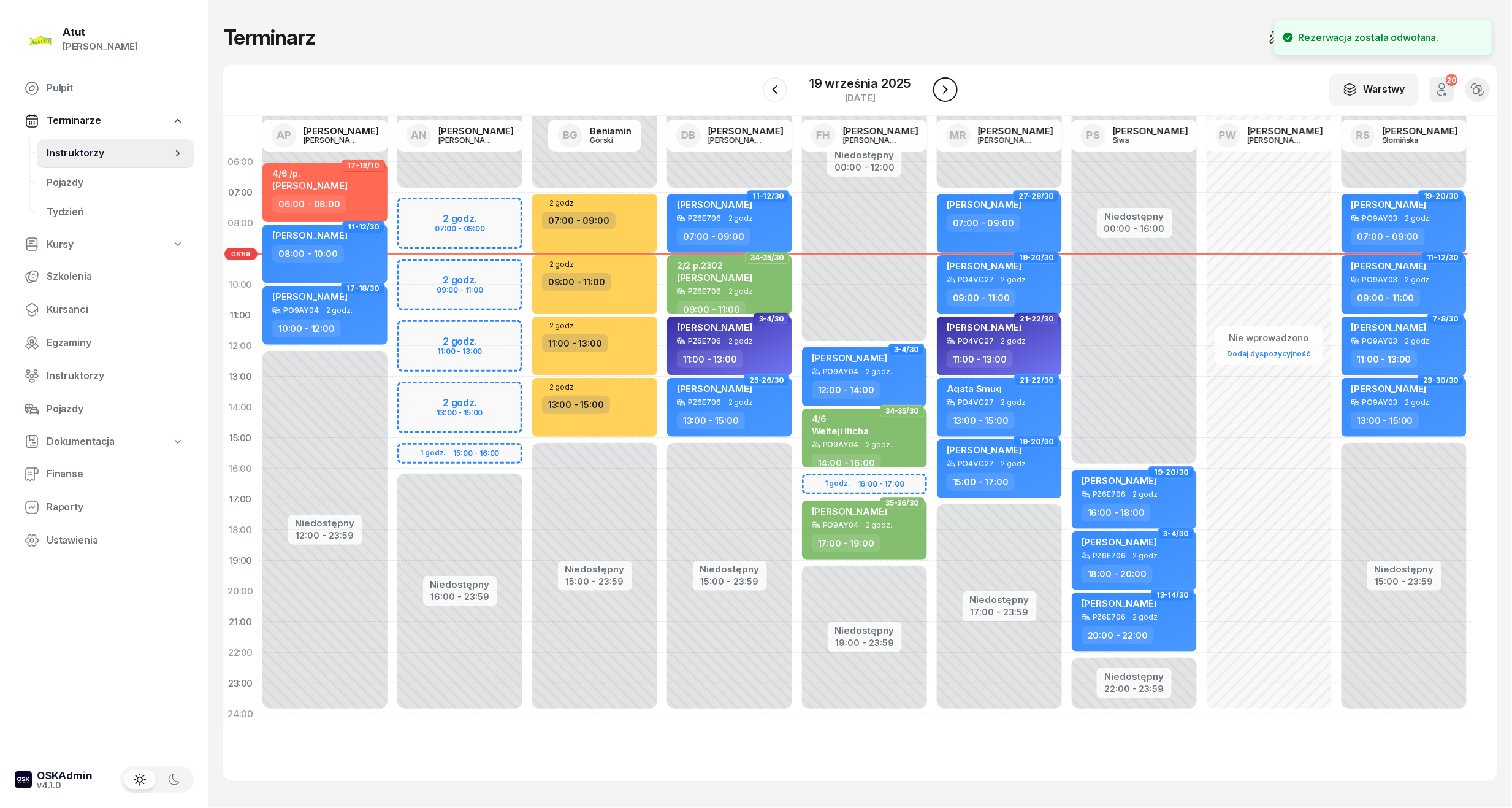
click at [945, 88] on icon "button" at bounding box center [945, 90] width 5 height 8
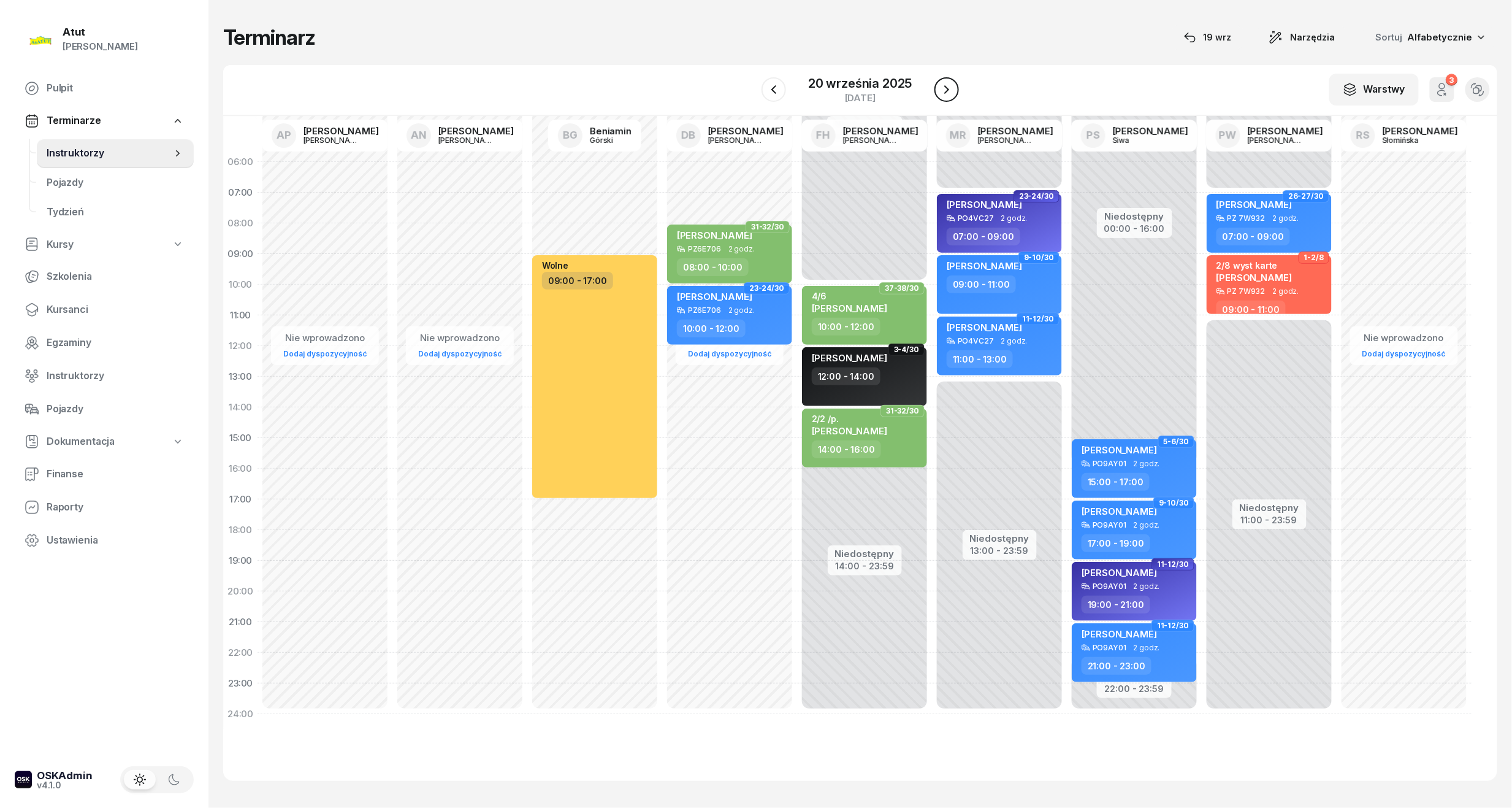
click at [945, 93] on icon "button" at bounding box center [947, 90] width 5 height 8
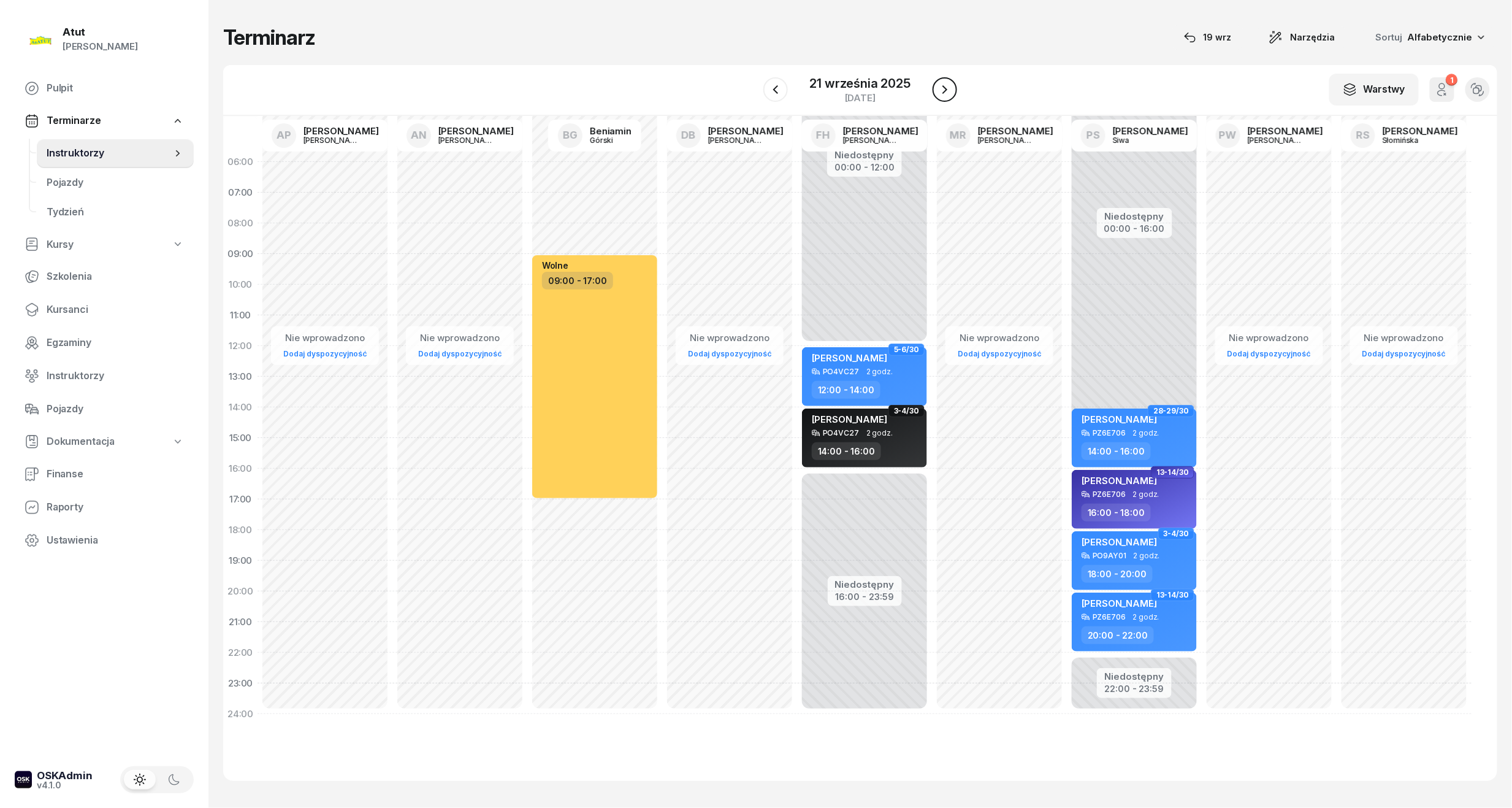
click at [945, 93] on icon "button" at bounding box center [945, 90] width 15 height 15
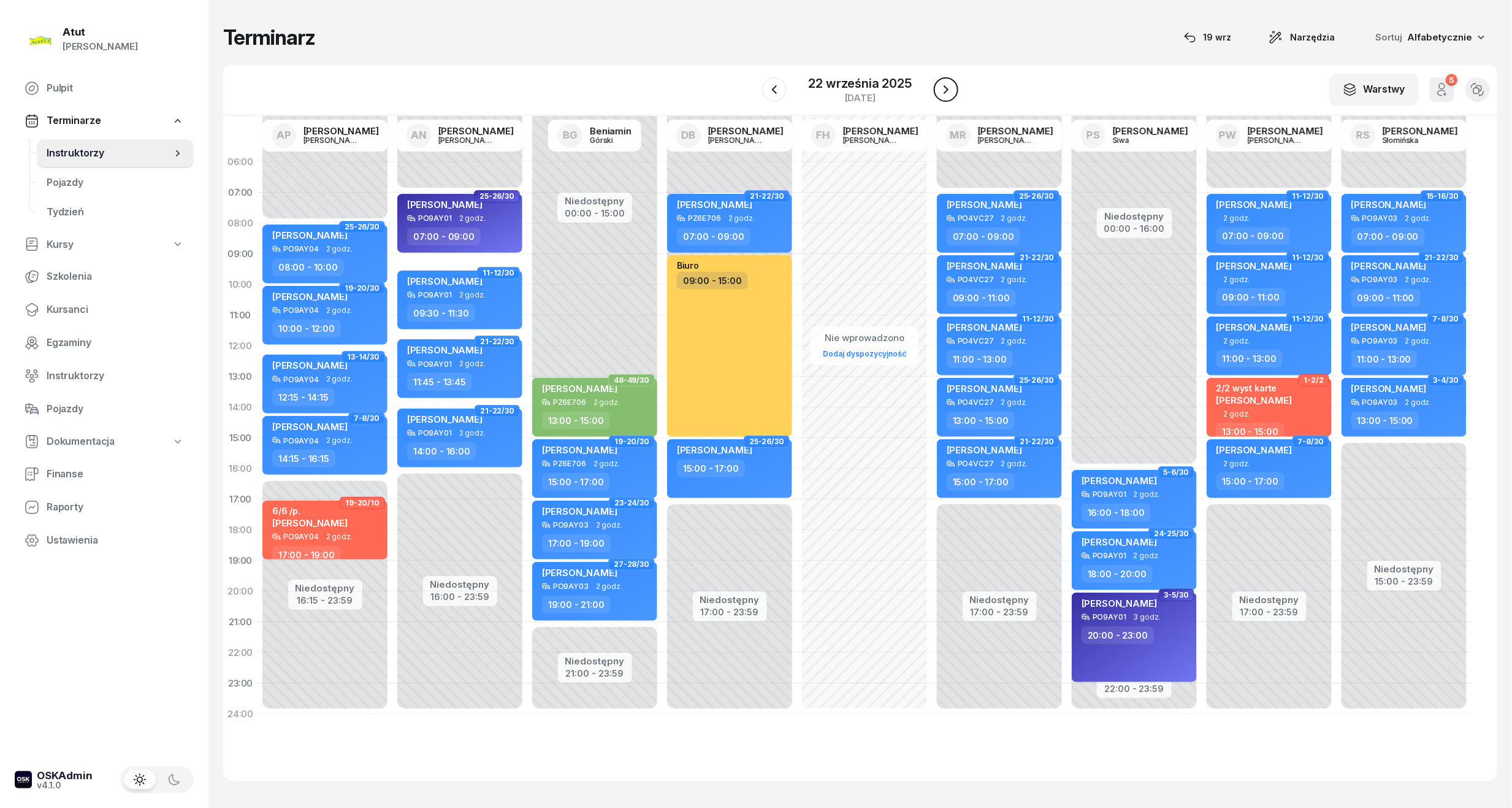
click at [945, 93] on icon "button" at bounding box center [946, 90] width 15 height 15
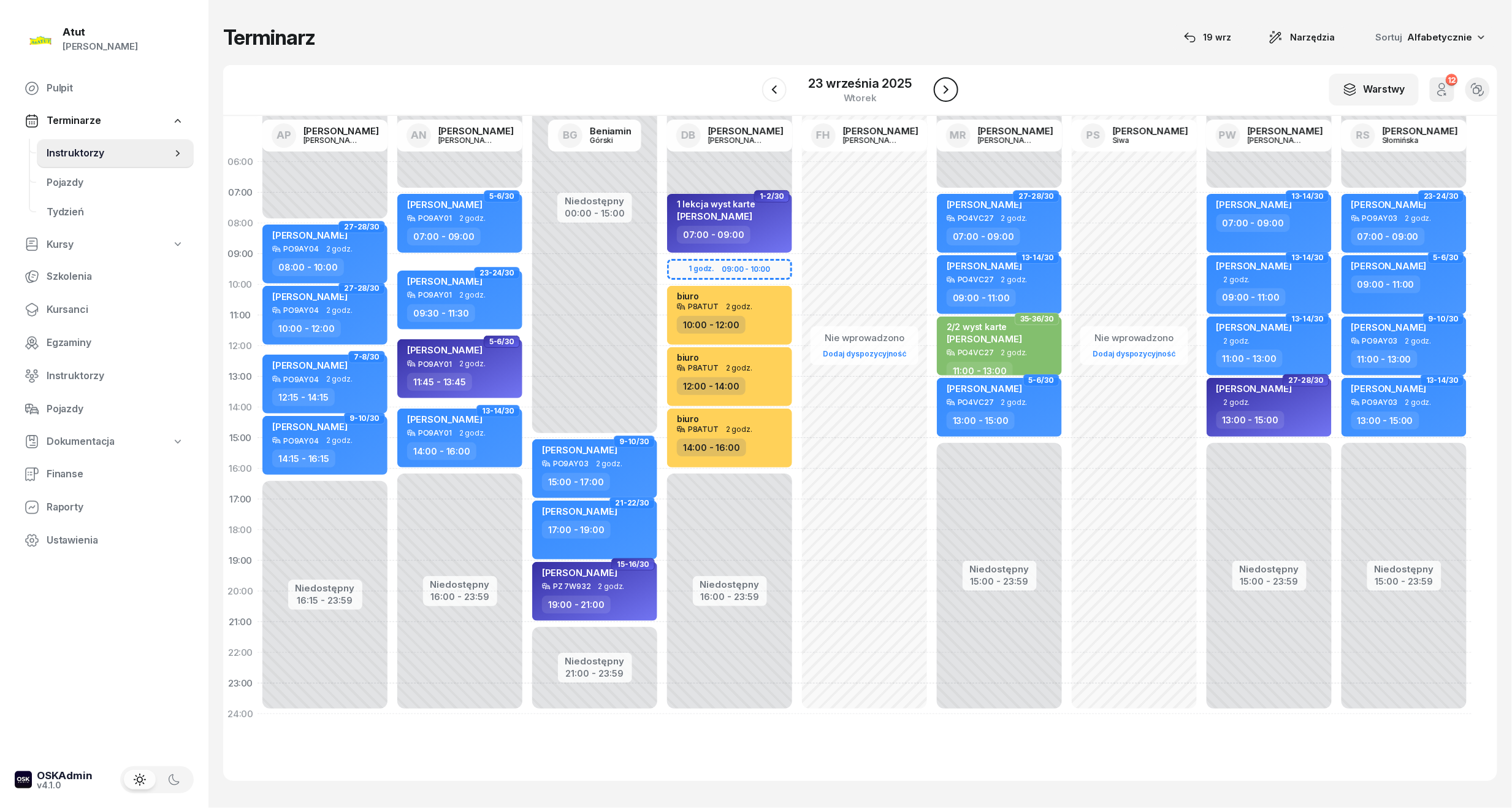
click at [945, 93] on icon "button" at bounding box center [946, 90] width 5 height 8
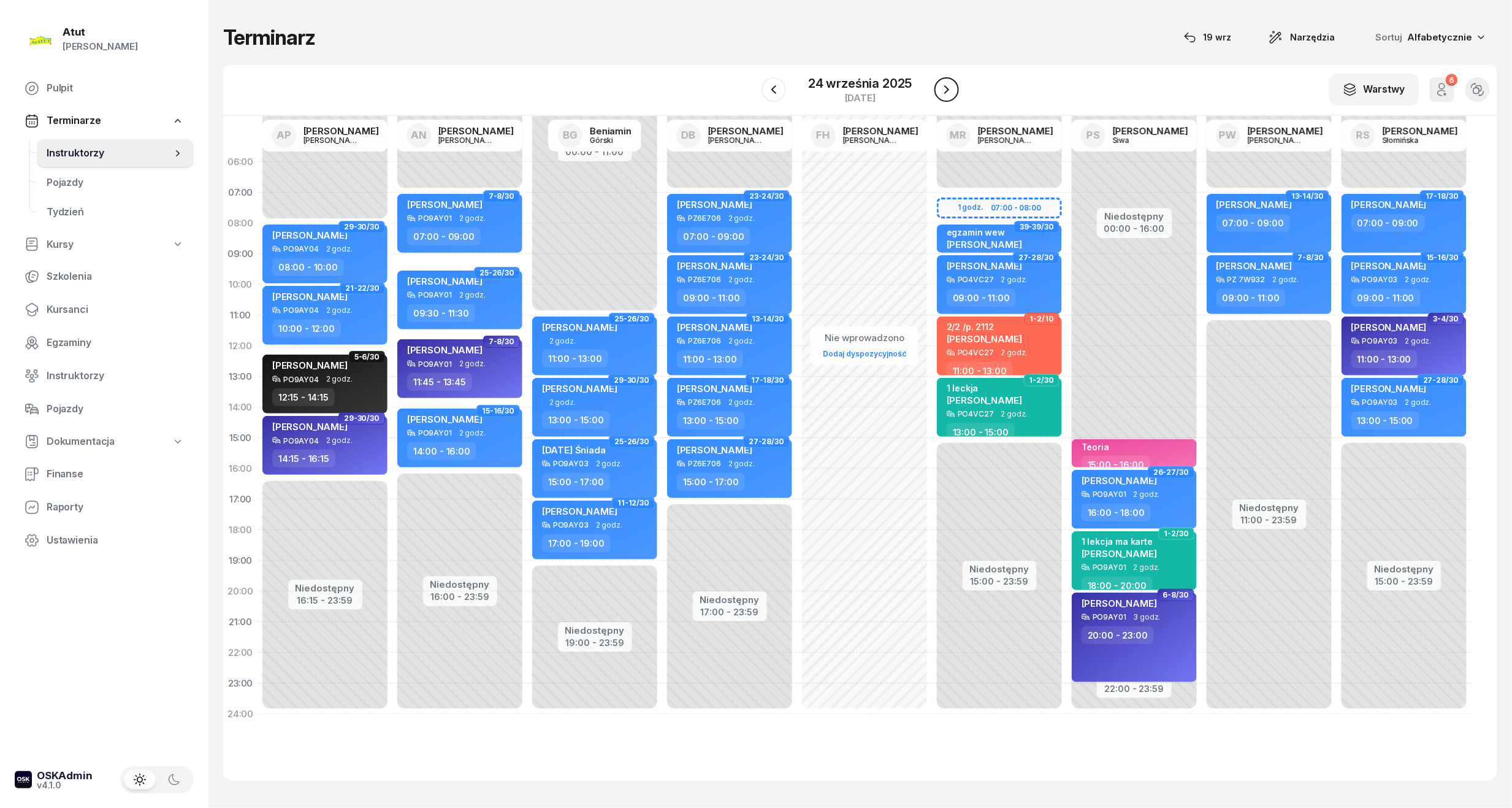
click at [945, 93] on icon "button" at bounding box center [947, 90] width 5 height 8
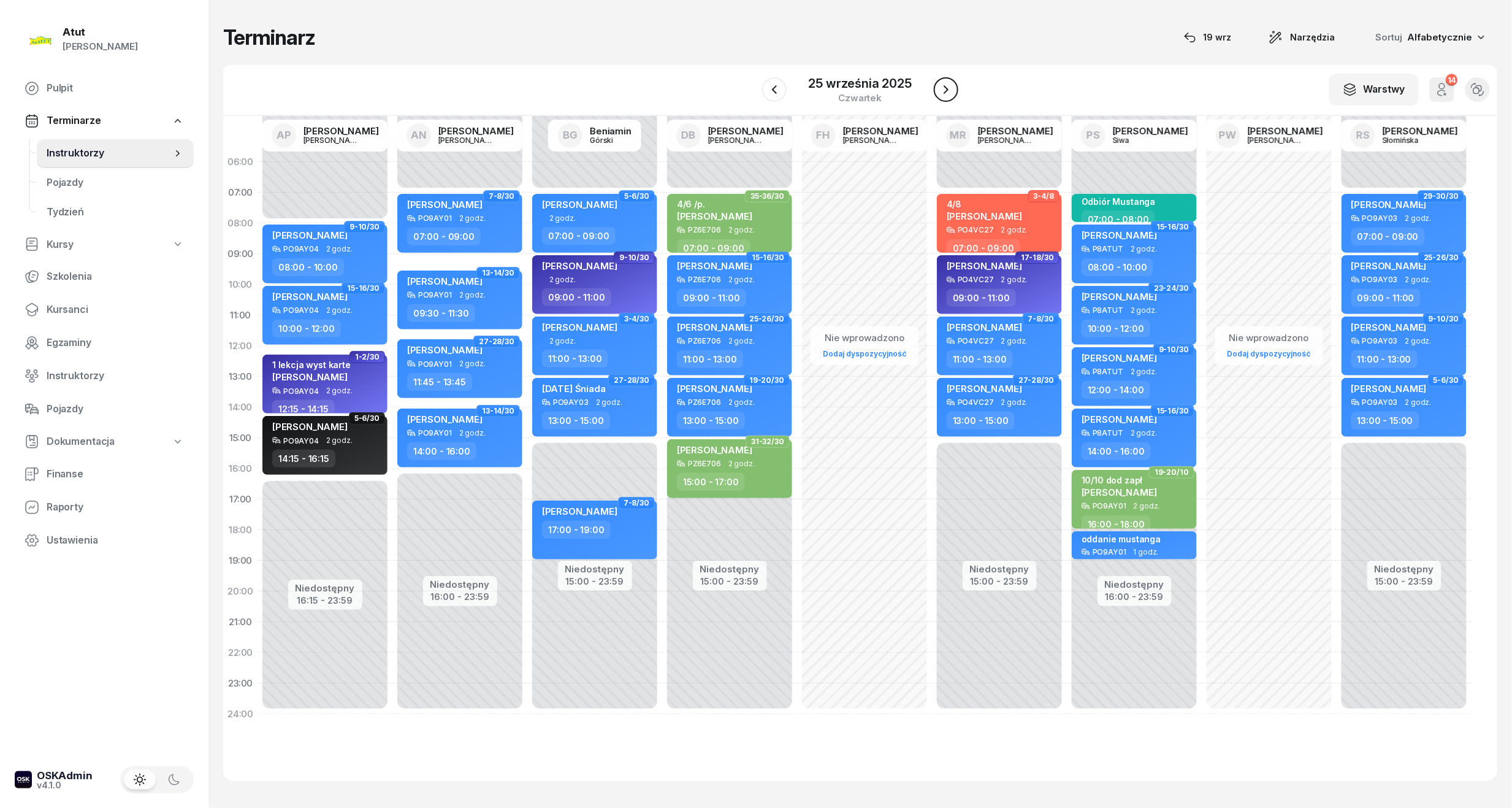
click at [945, 93] on icon "button" at bounding box center [946, 90] width 15 height 15
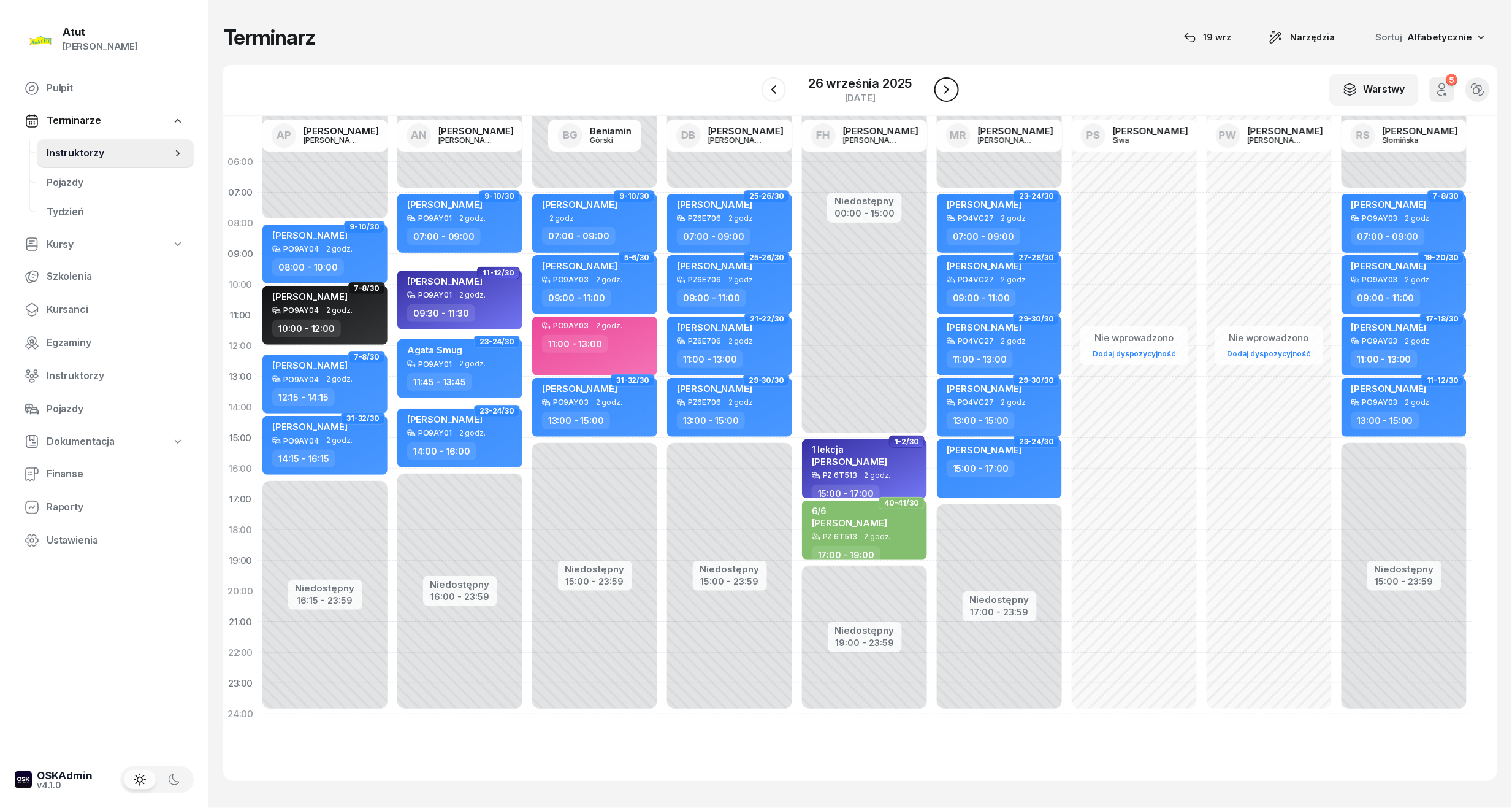
click at [945, 93] on icon "button" at bounding box center [947, 90] width 5 height 8
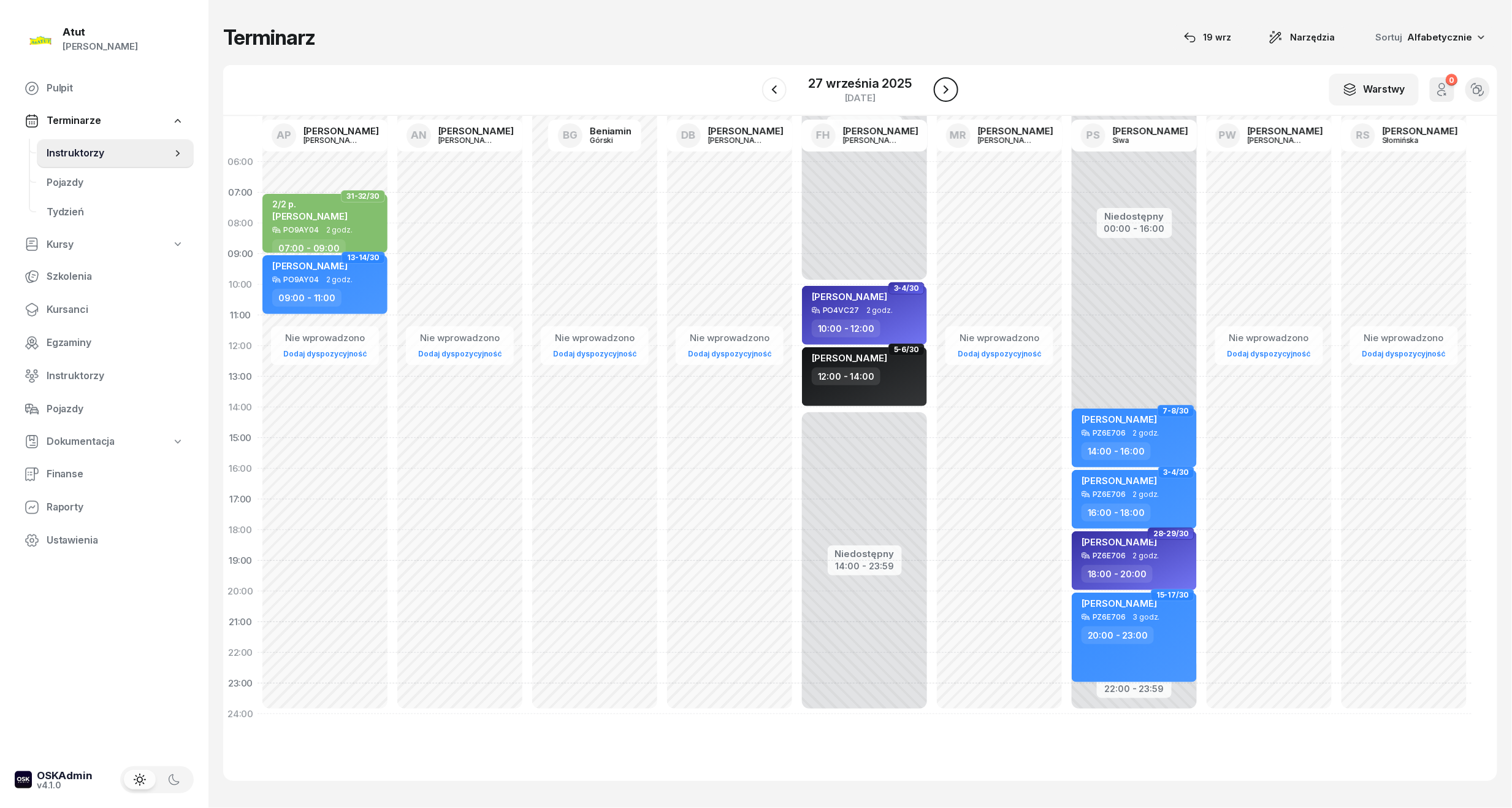
click at [945, 93] on icon "button" at bounding box center [946, 90] width 15 height 15
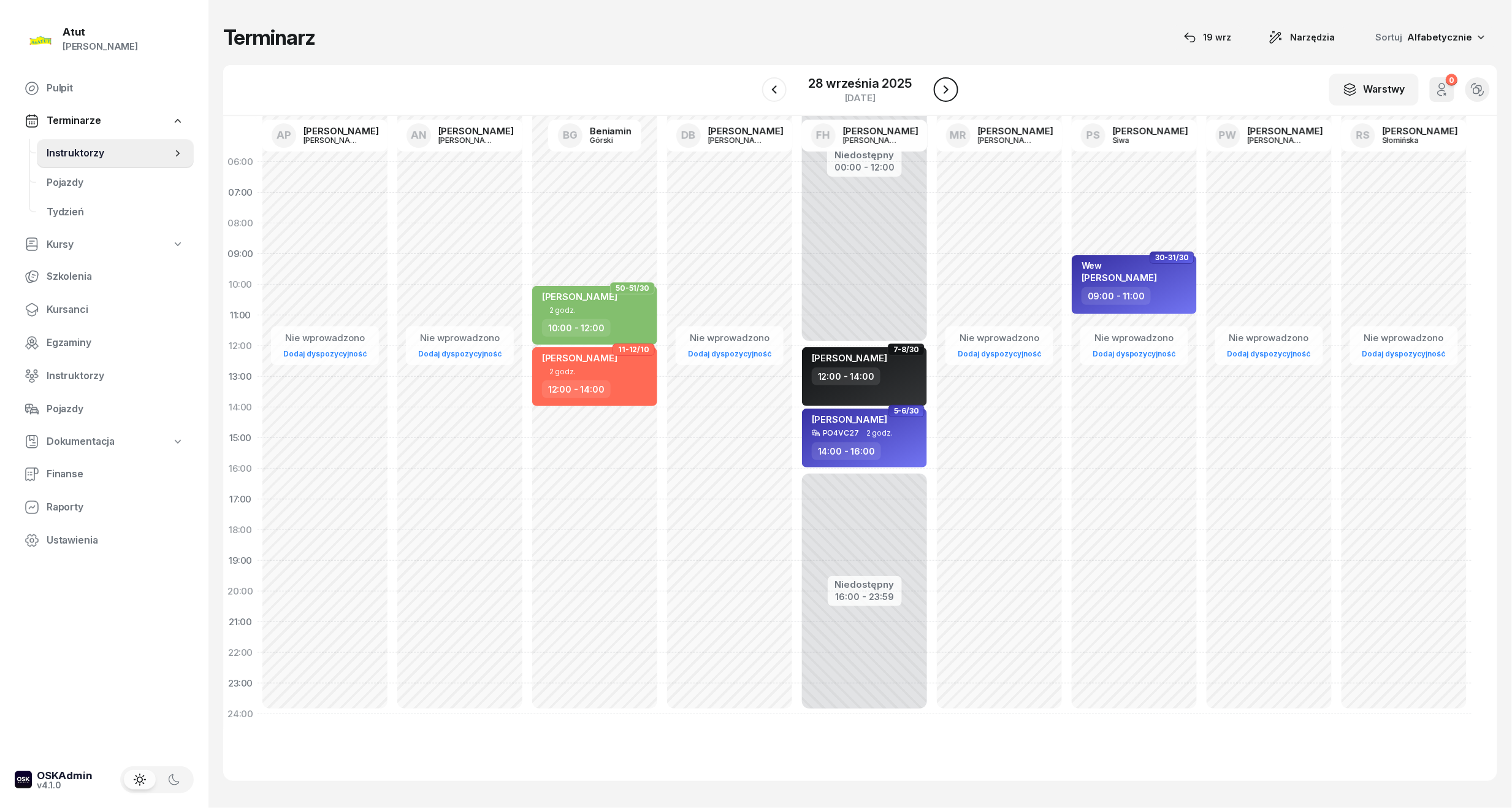
click at [945, 93] on icon "button" at bounding box center [946, 90] width 5 height 8
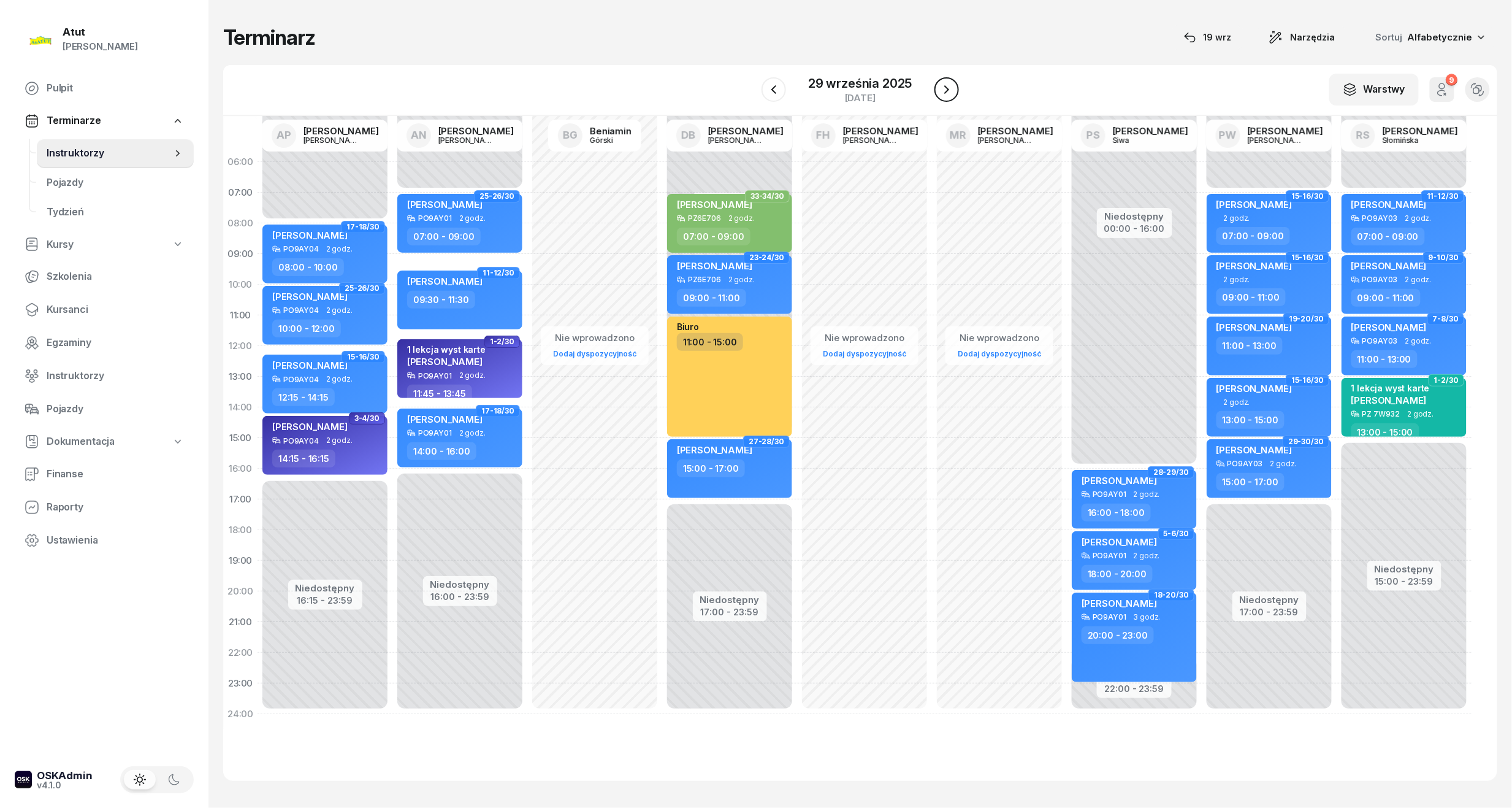
click at [945, 93] on icon "button" at bounding box center [947, 90] width 5 height 8
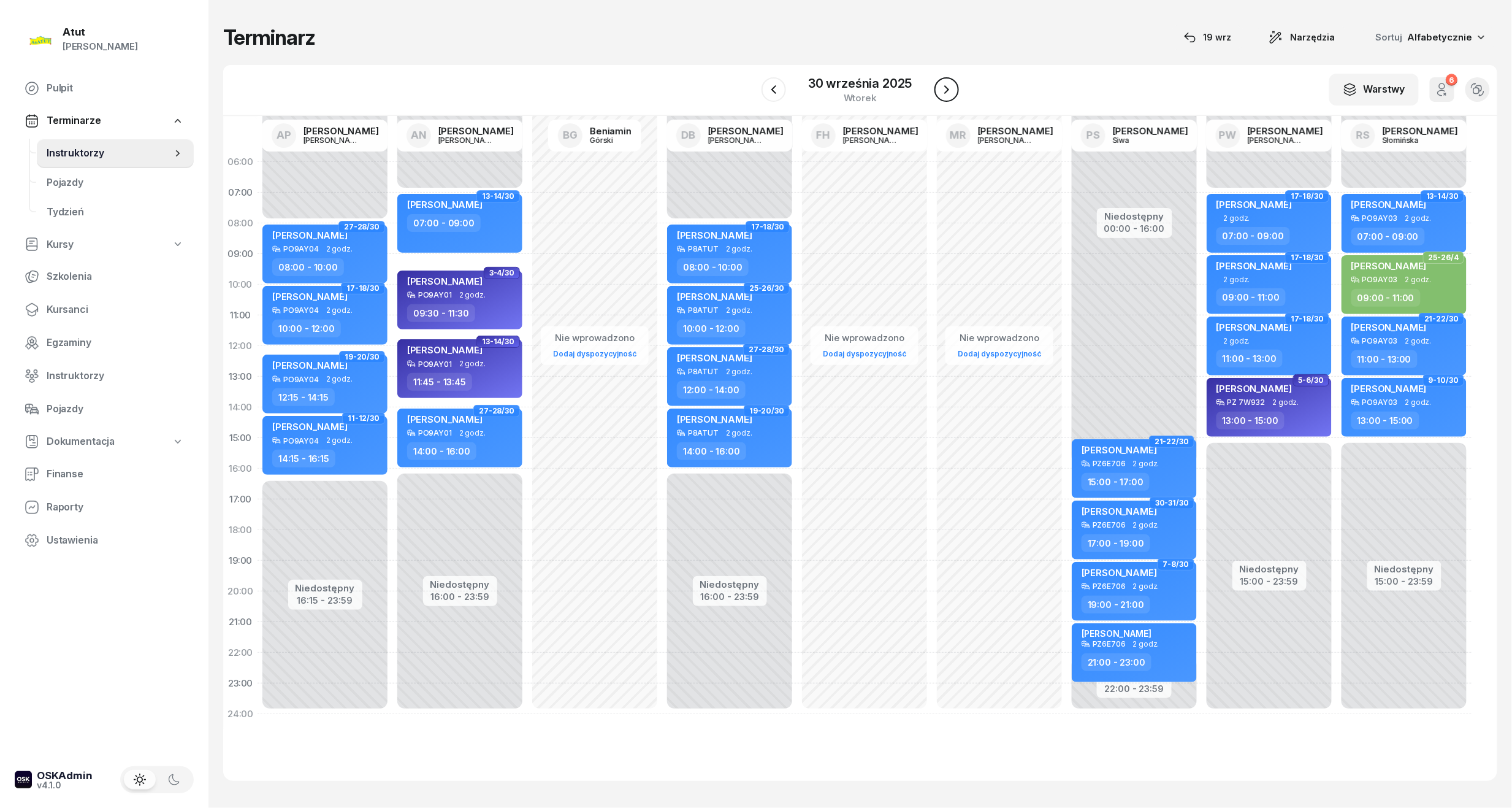
click at [945, 93] on icon "button" at bounding box center [947, 90] width 5 height 8
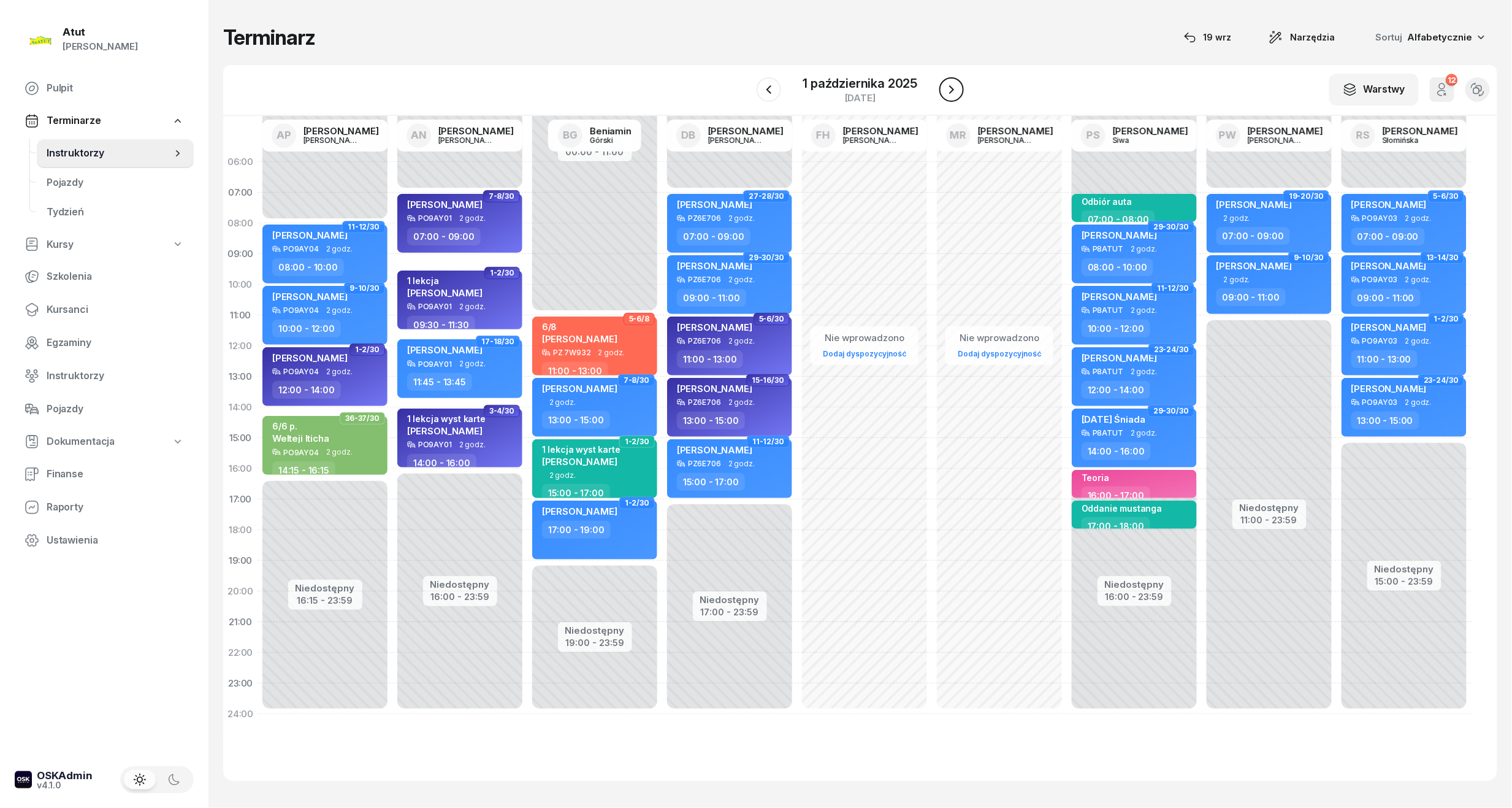
click at [945, 93] on icon "button" at bounding box center [952, 90] width 15 height 15
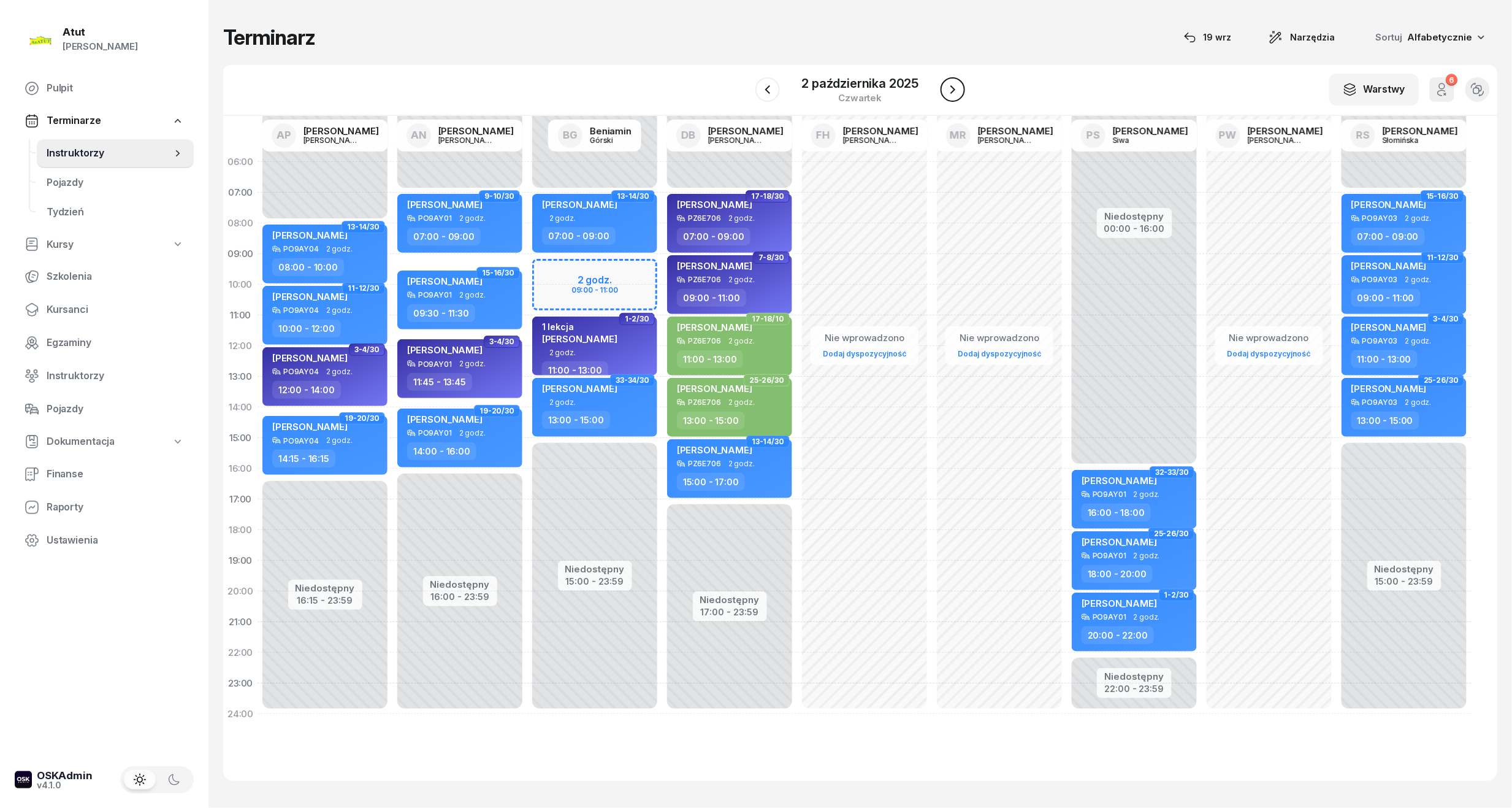
click at [945, 93] on icon "button" at bounding box center [952, 90] width 15 height 15
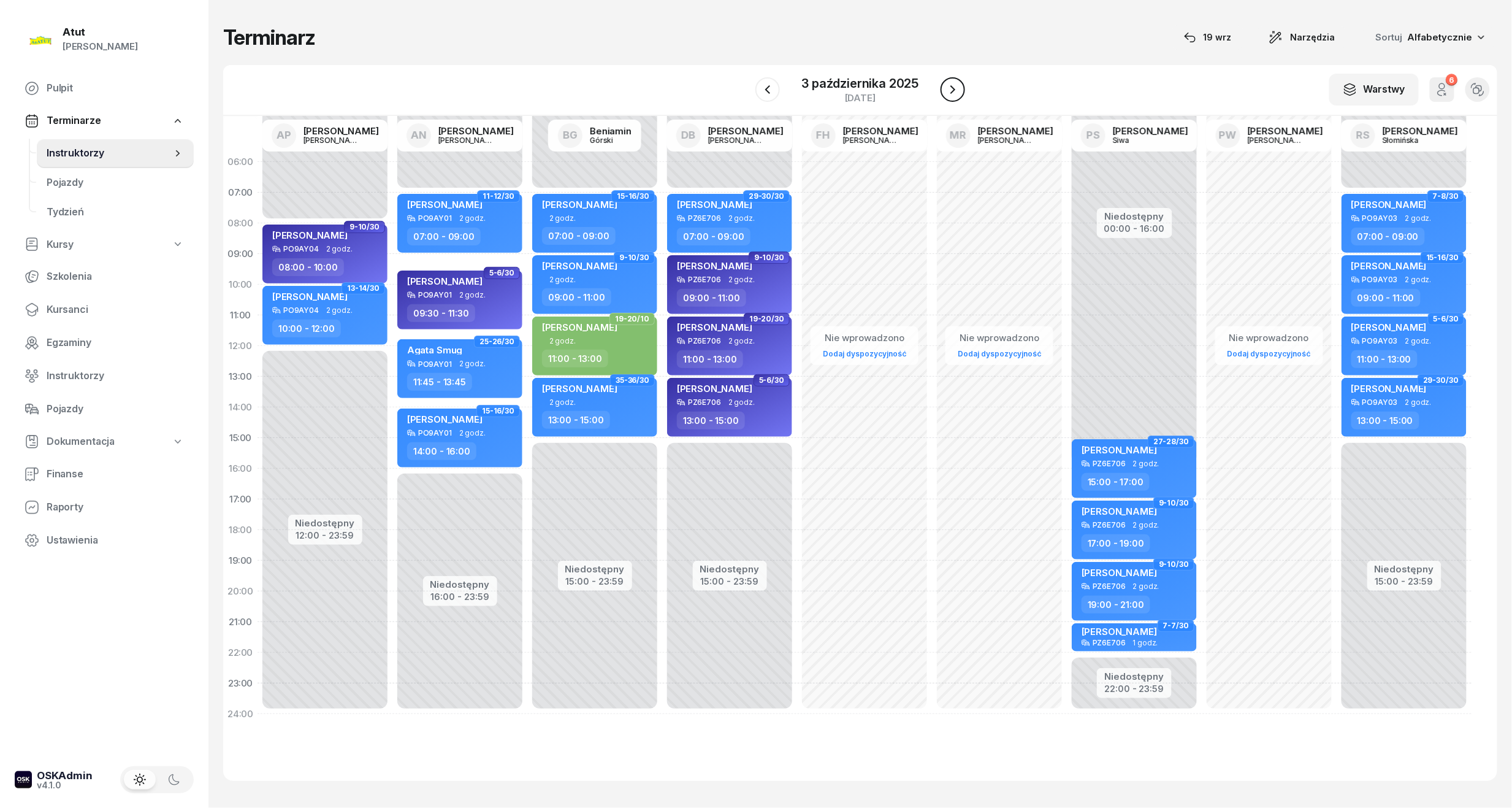
click at [945, 93] on icon "button" at bounding box center [952, 90] width 15 height 15
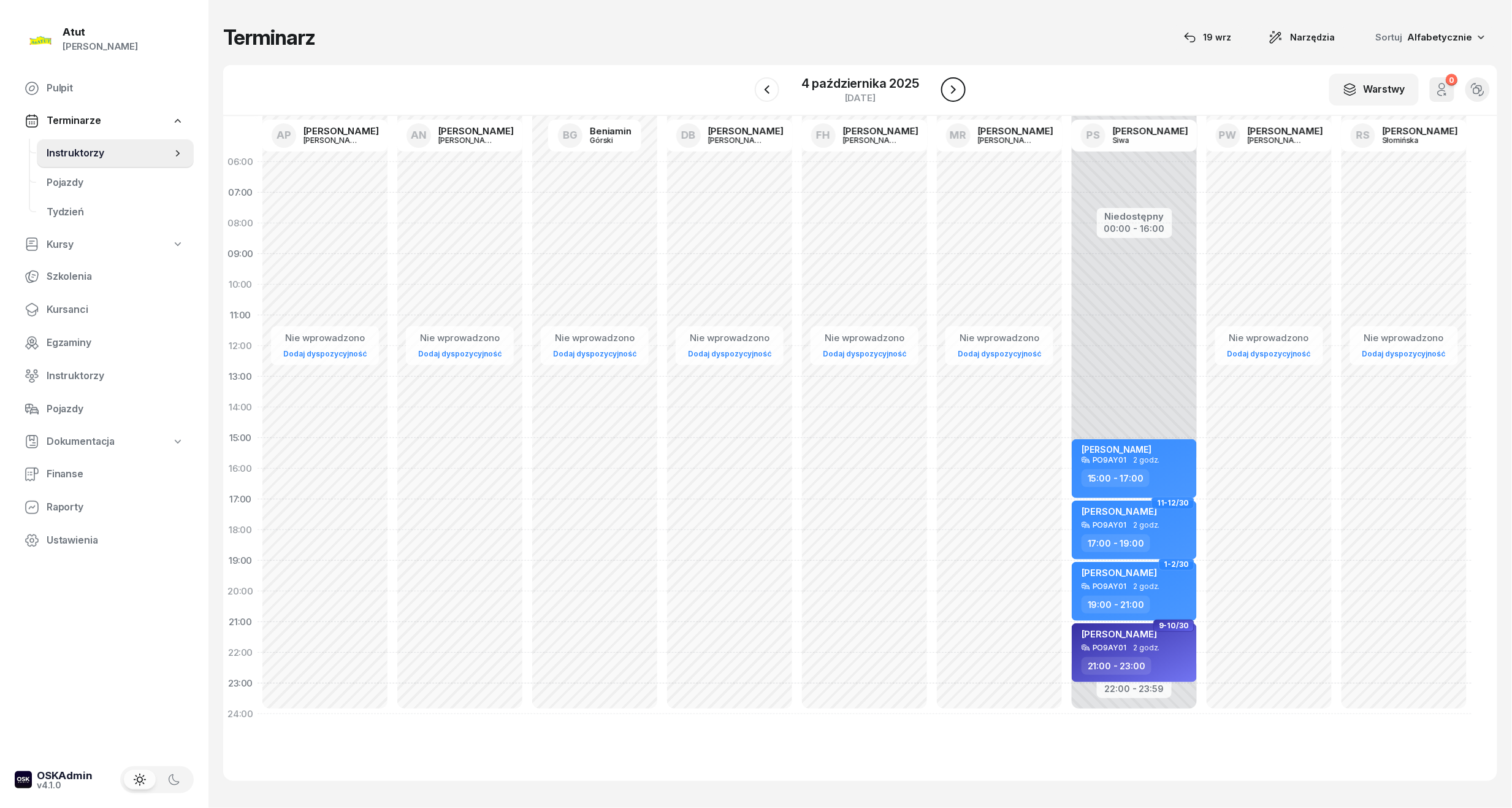
click at [945, 93] on button "button" at bounding box center [953, 90] width 25 height 25
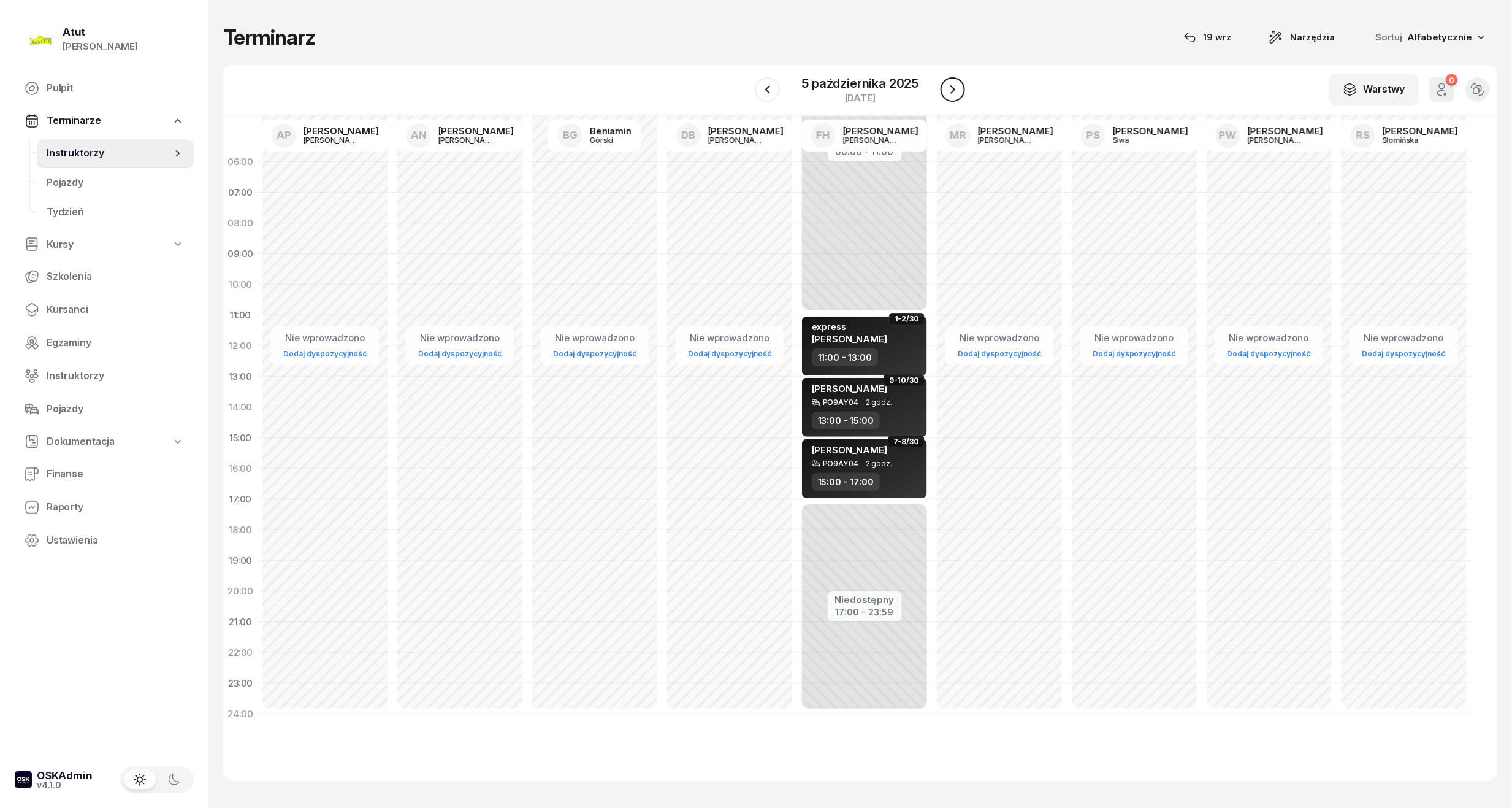
click at [945, 93] on icon "button" at bounding box center [952, 90] width 15 height 15
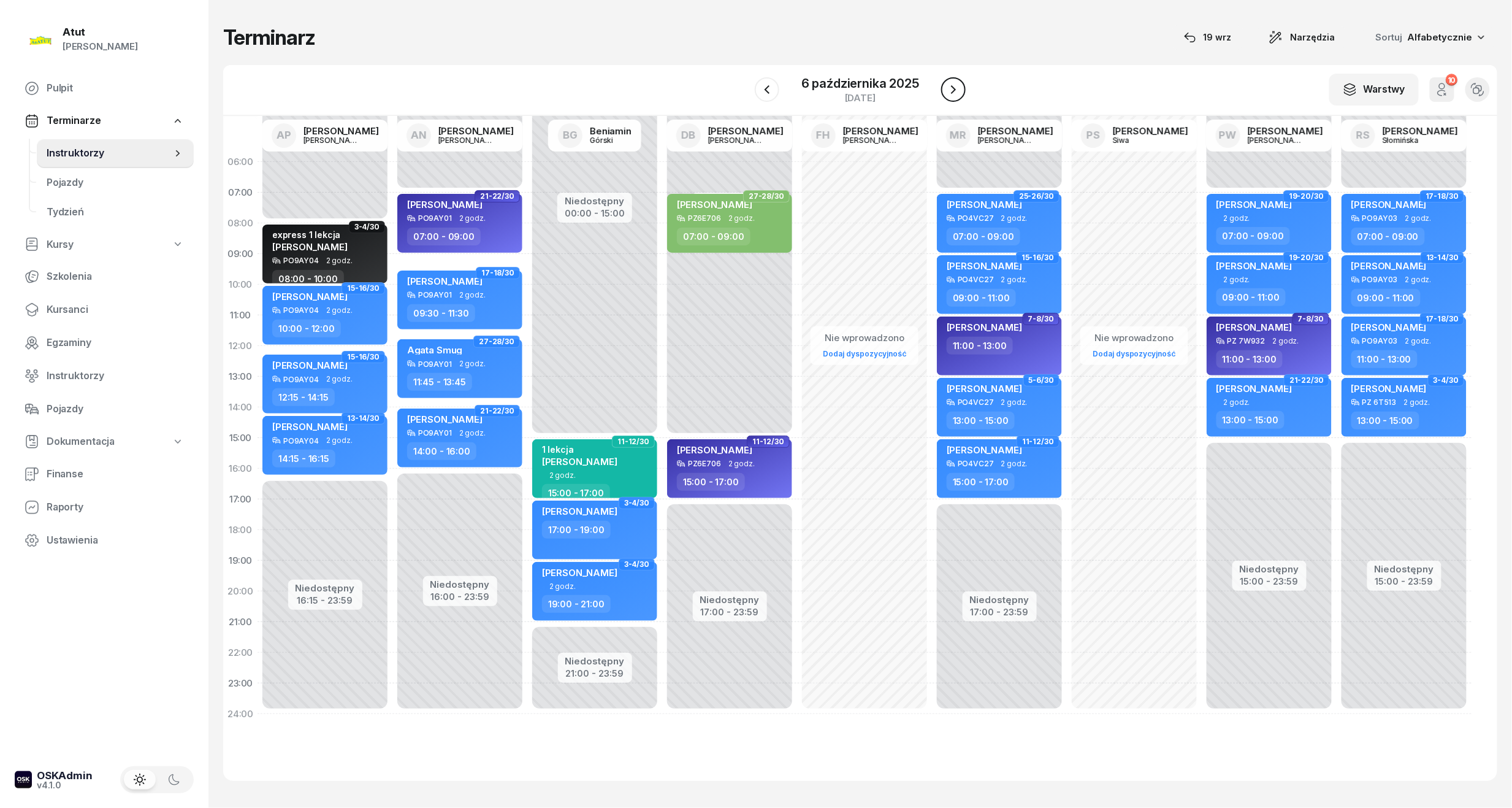
click at [946, 93] on icon "button" at bounding box center [953, 90] width 15 height 15
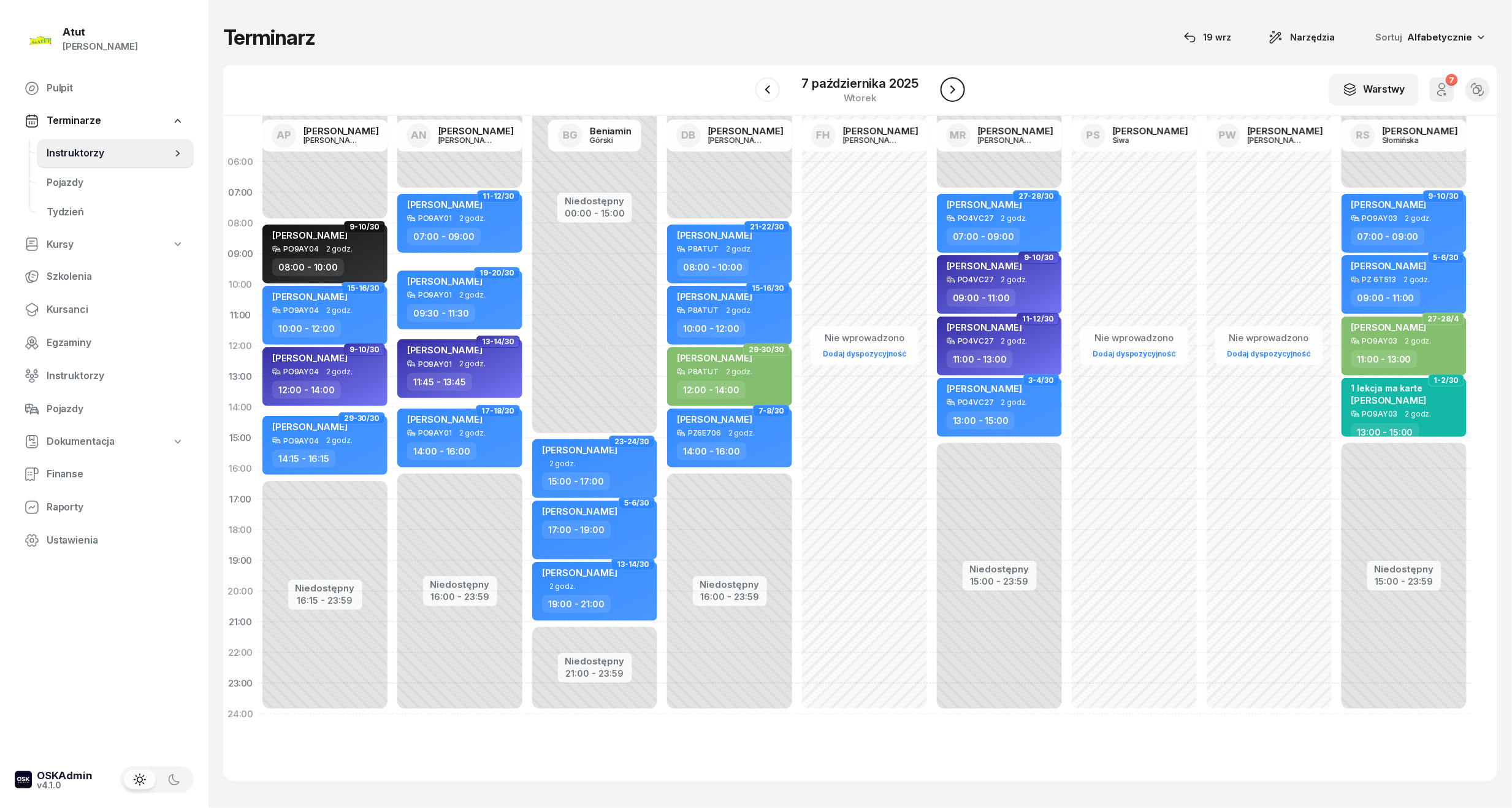
click at [945, 93] on icon "button" at bounding box center [952, 90] width 15 height 15
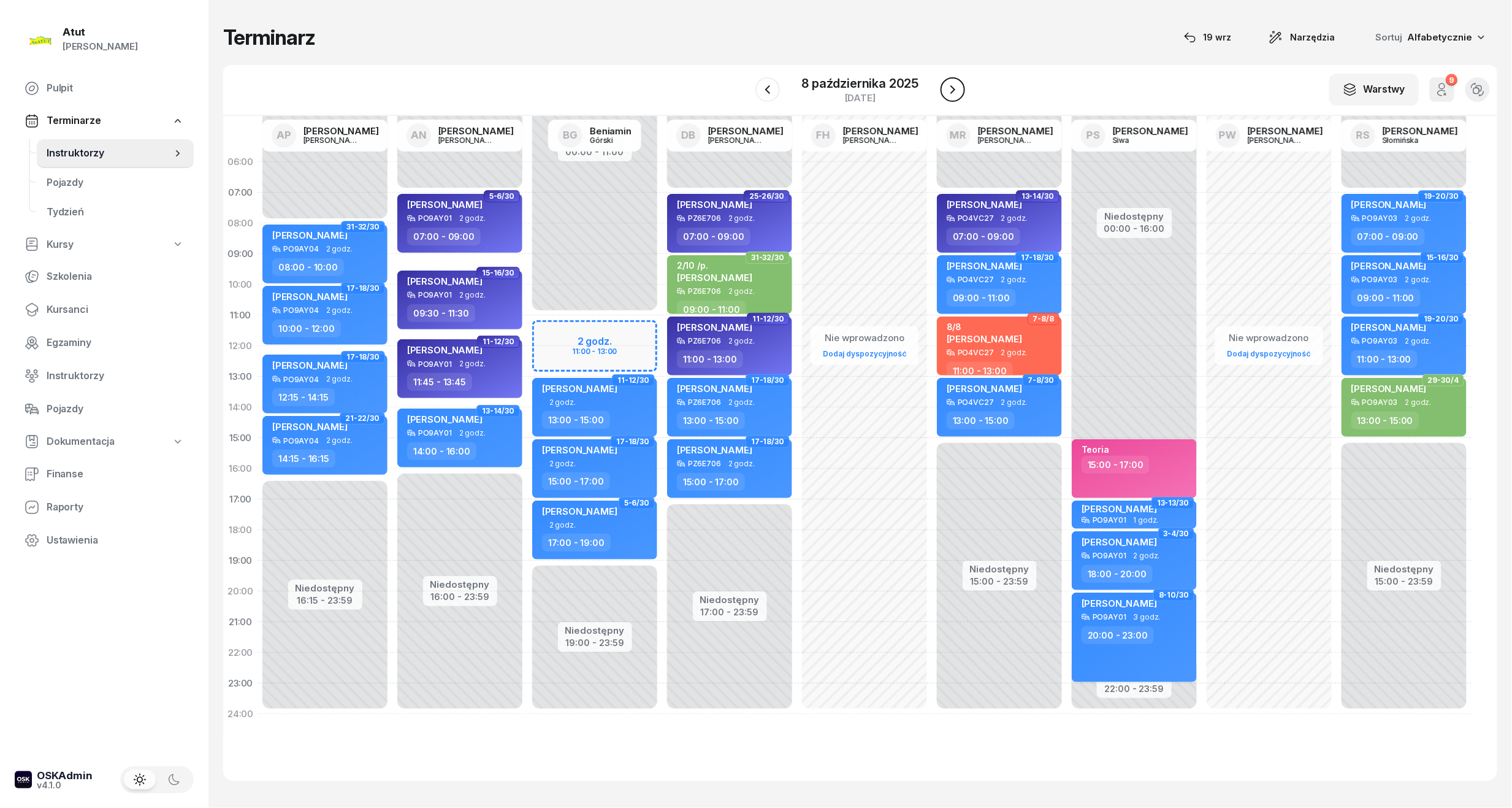
click at [945, 93] on icon "button" at bounding box center [952, 90] width 15 height 15
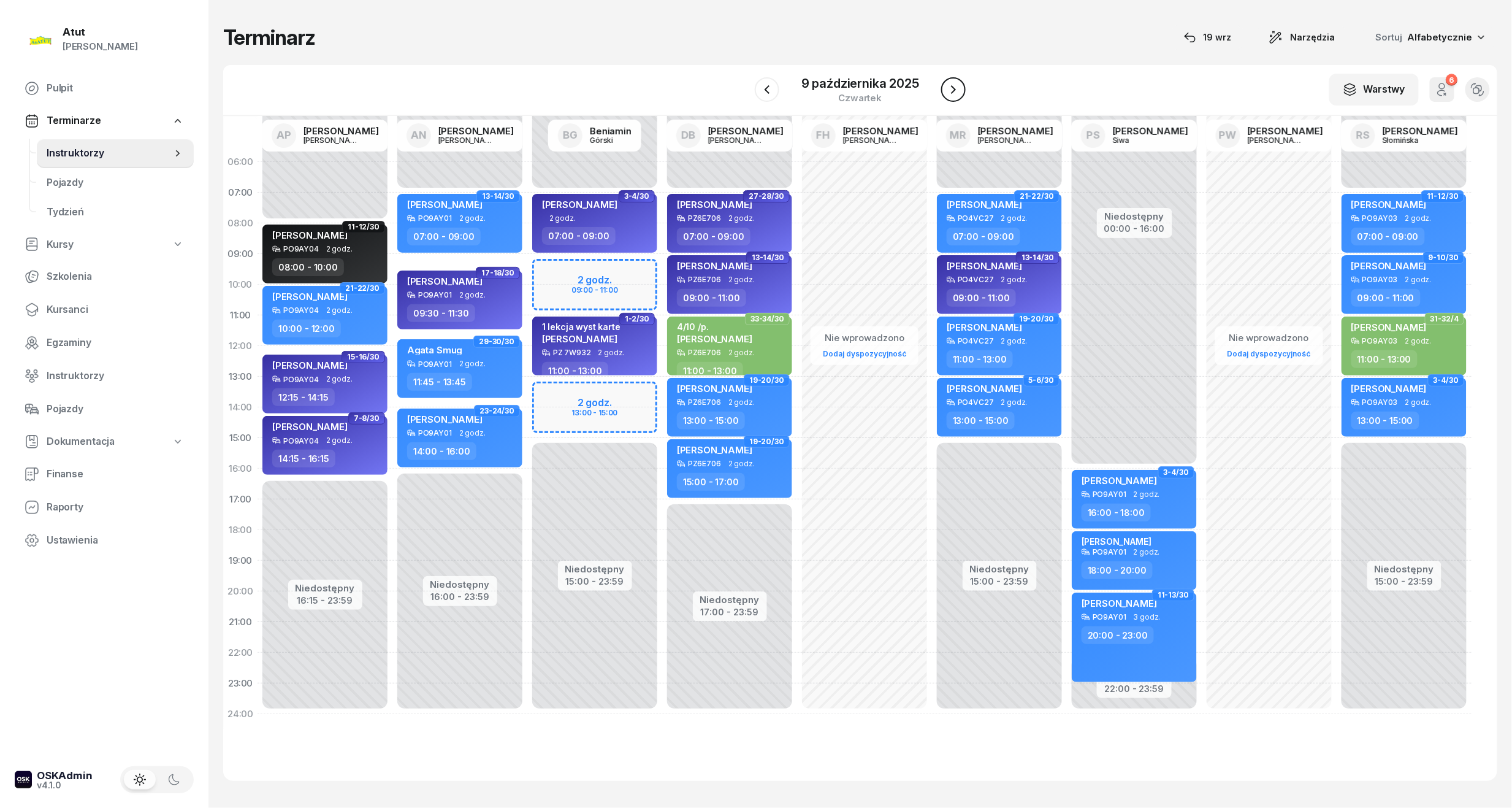
click at [946, 93] on icon "button" at bounding box center [953, 90] width 15 height 15
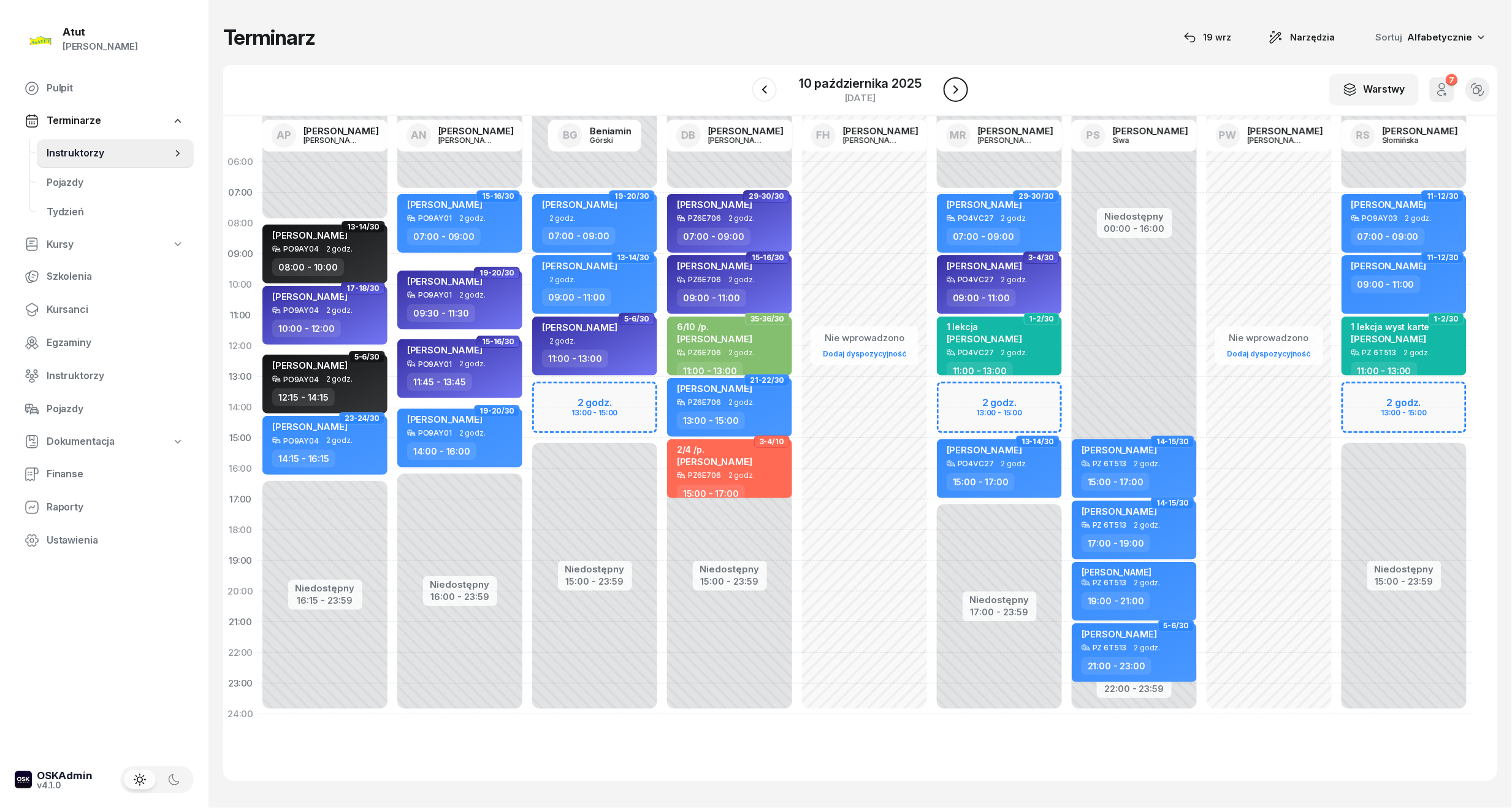
click at [945, 93] on button "button" at bounding box center [956, 90] width 25 height 25
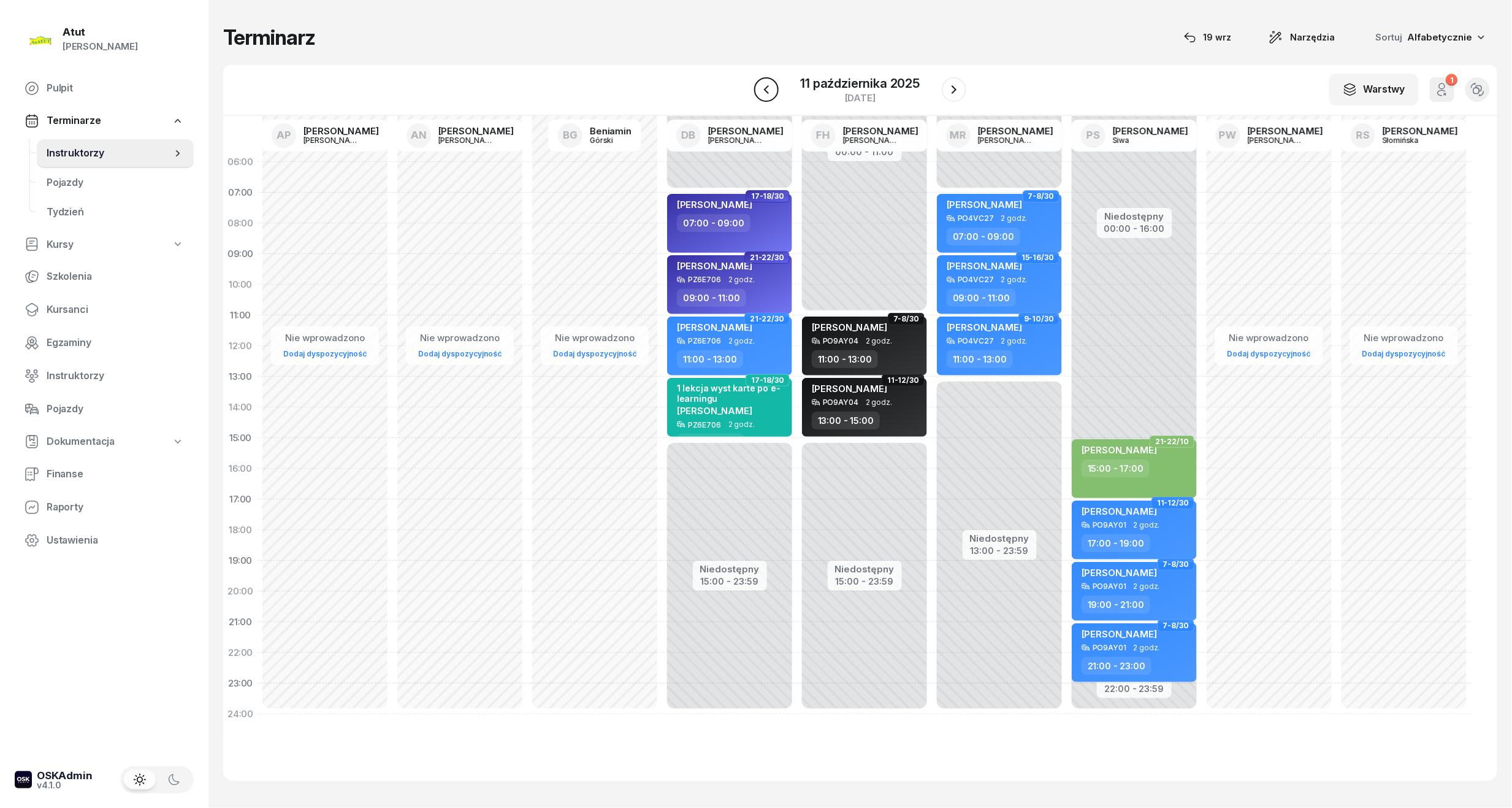
click at [769, 90] on icon "button" at bounding box center [766, 90] width 15 height 15
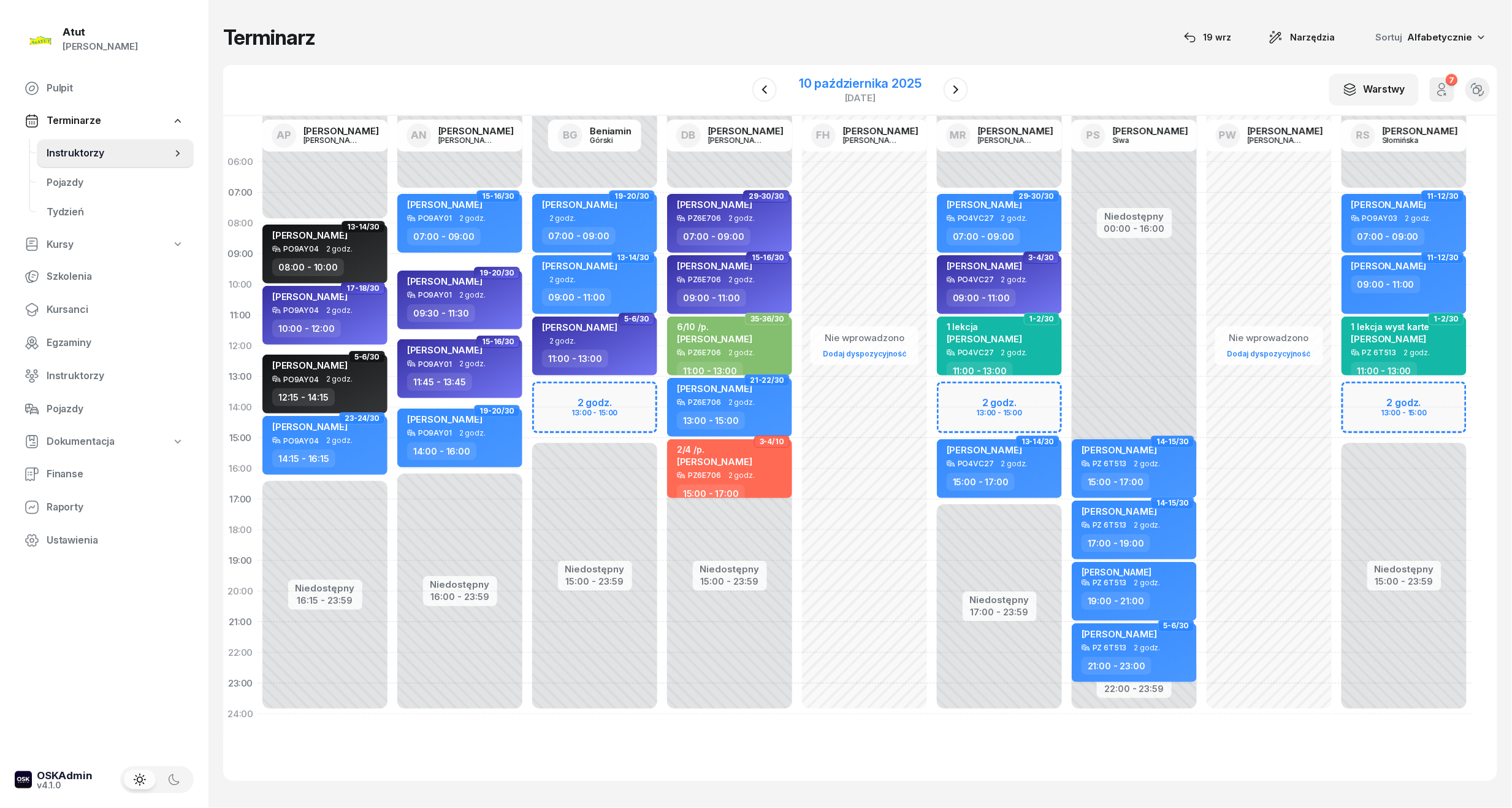
click at [895, 78] on div "10 października 2025" at bounding box center [861, 83] width 123 height 12
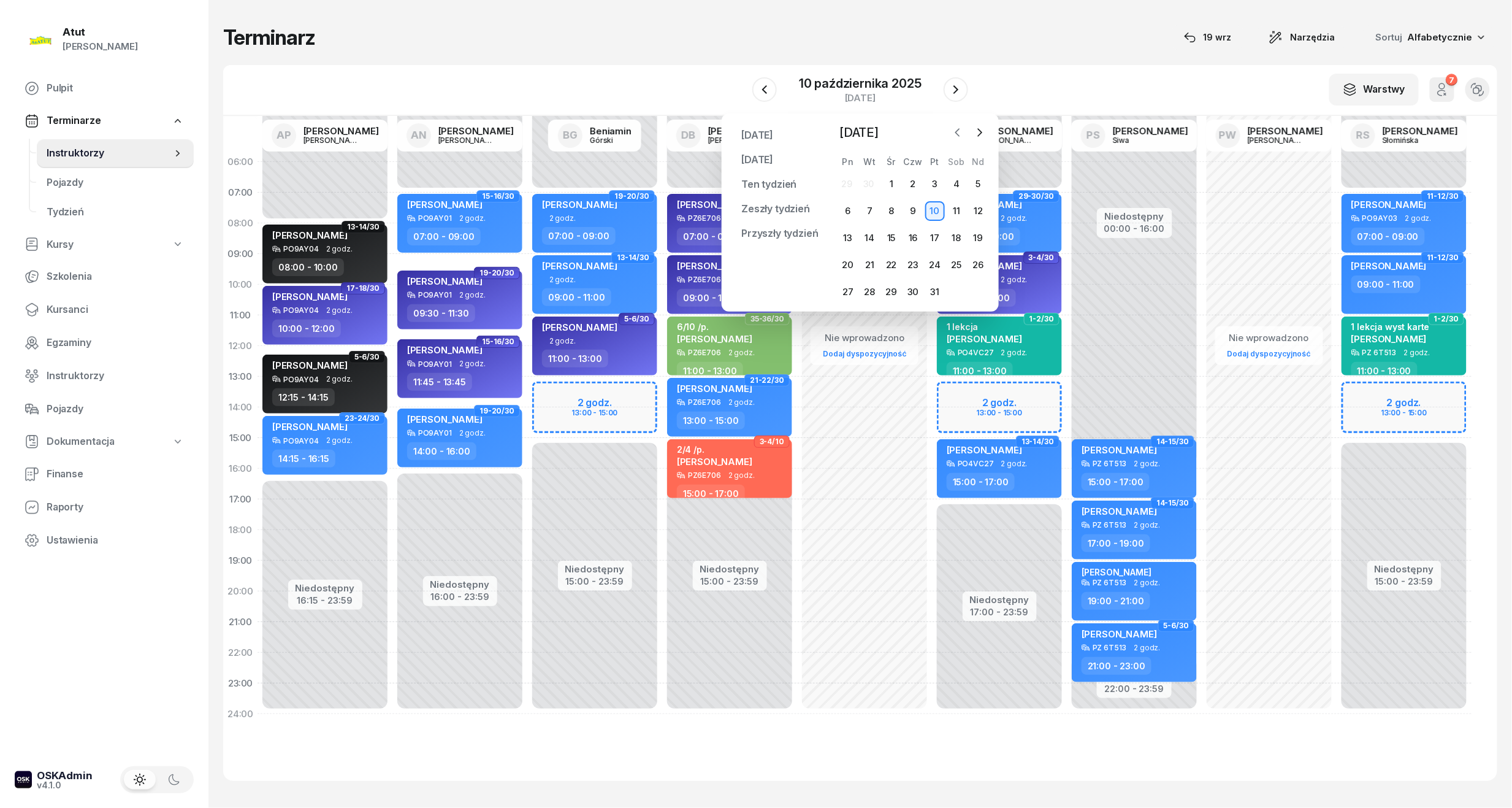
click at [958, 135] on icon "button" at bounding box center [957, 133] width 4 height 7
click at [1085, 74] on div "W Wybierz AP [PERSON_NAME] AN [PERSON_NAME] BG [PERSON_NAME] DB [PERSON_NAME] F…" at bounding box center [861, 90] width 1274 height 51
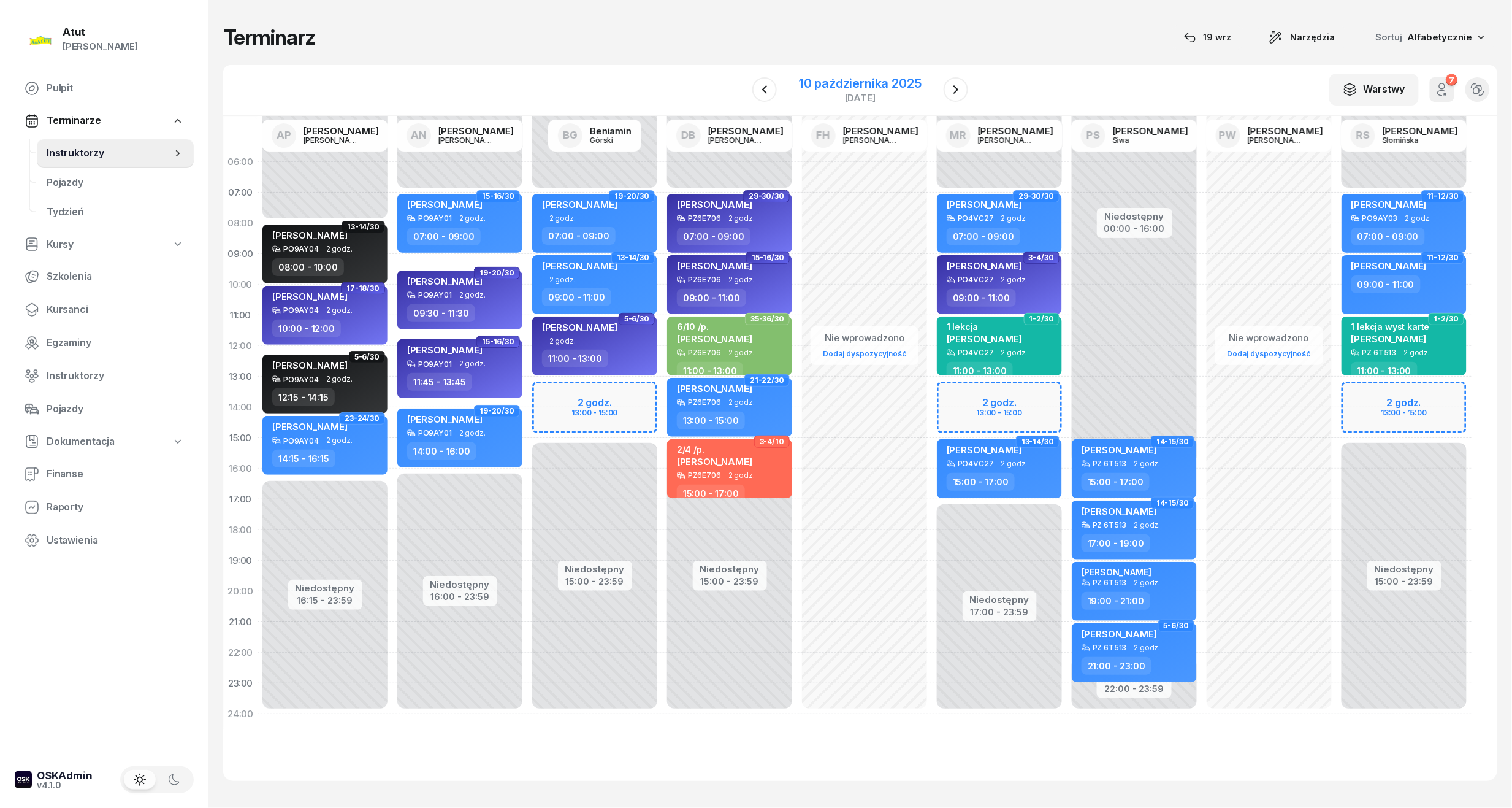
click at [887, 87] on div "10 października 2025" at bounding box center [861, 83] width 123 height 12
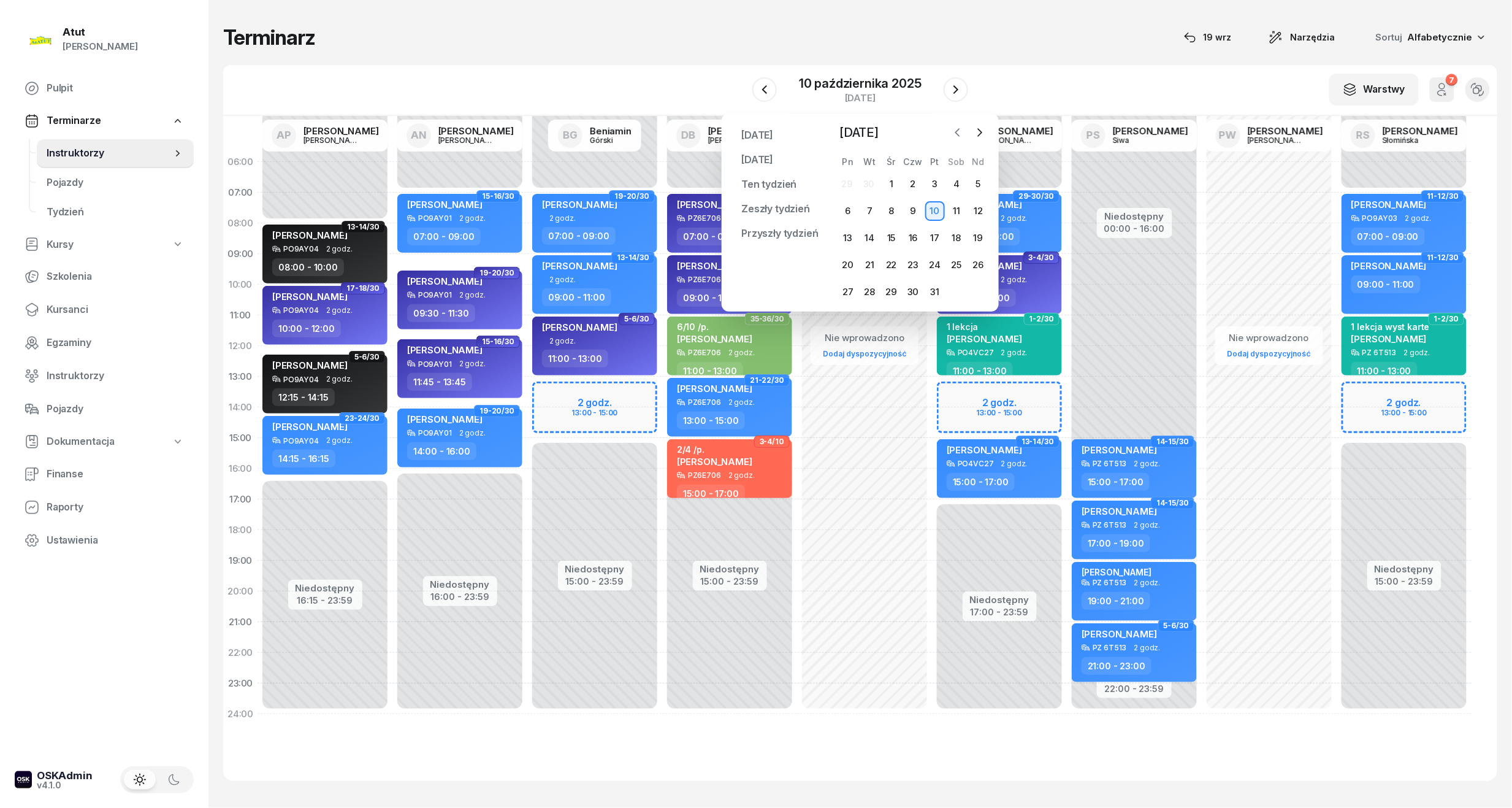
click at [957, 134] on icon "button" at bounding box center [957, 132] width 12 height 12
click at [940, 233] on div "19" at bounding box center [935, 238] width 20 height 20
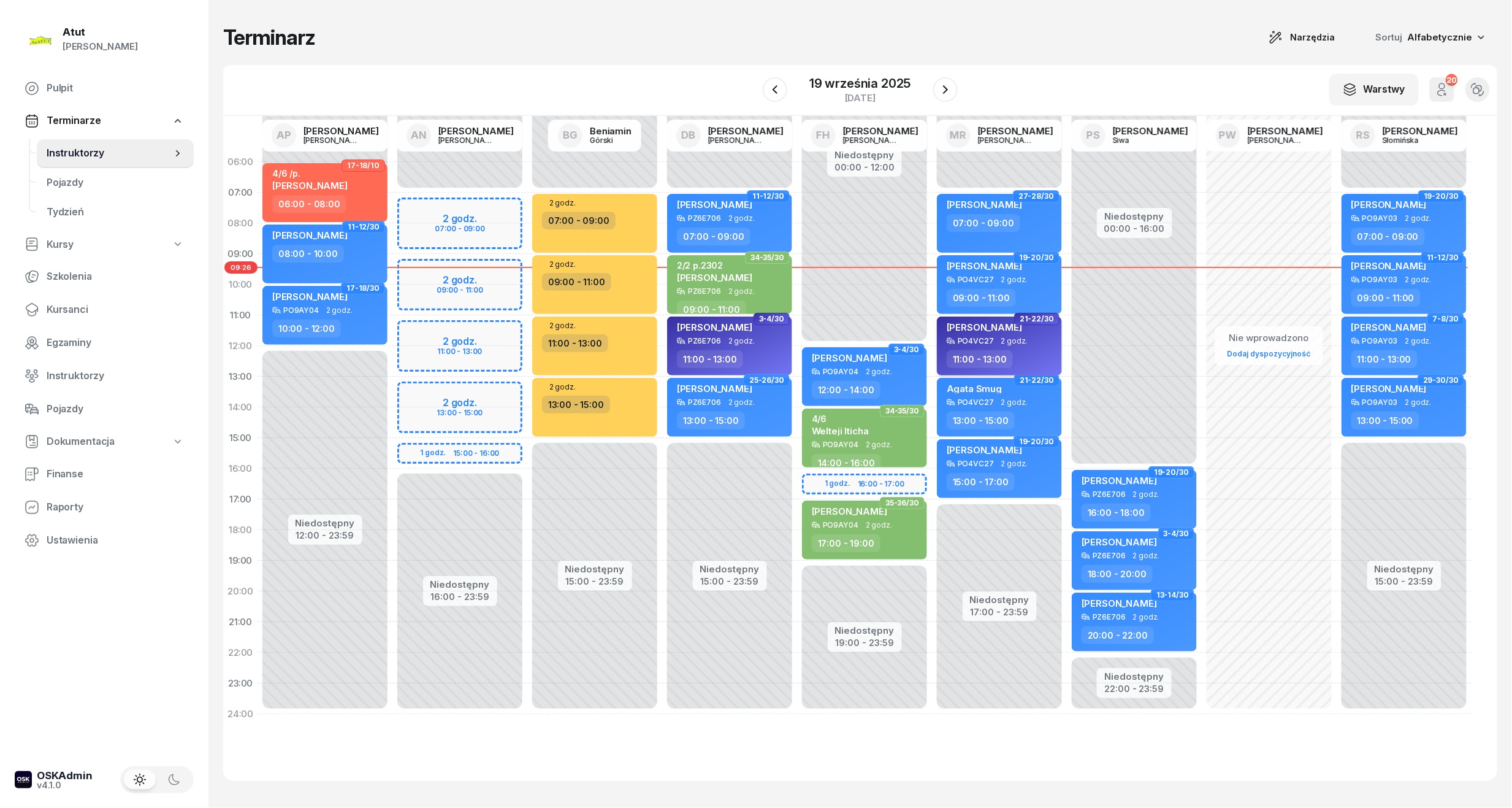
click at [997, 340] on div "PO4VC27 2 godz." at bounding box center [1000, 341] width 108 height 8
select select "11"
select select "13"
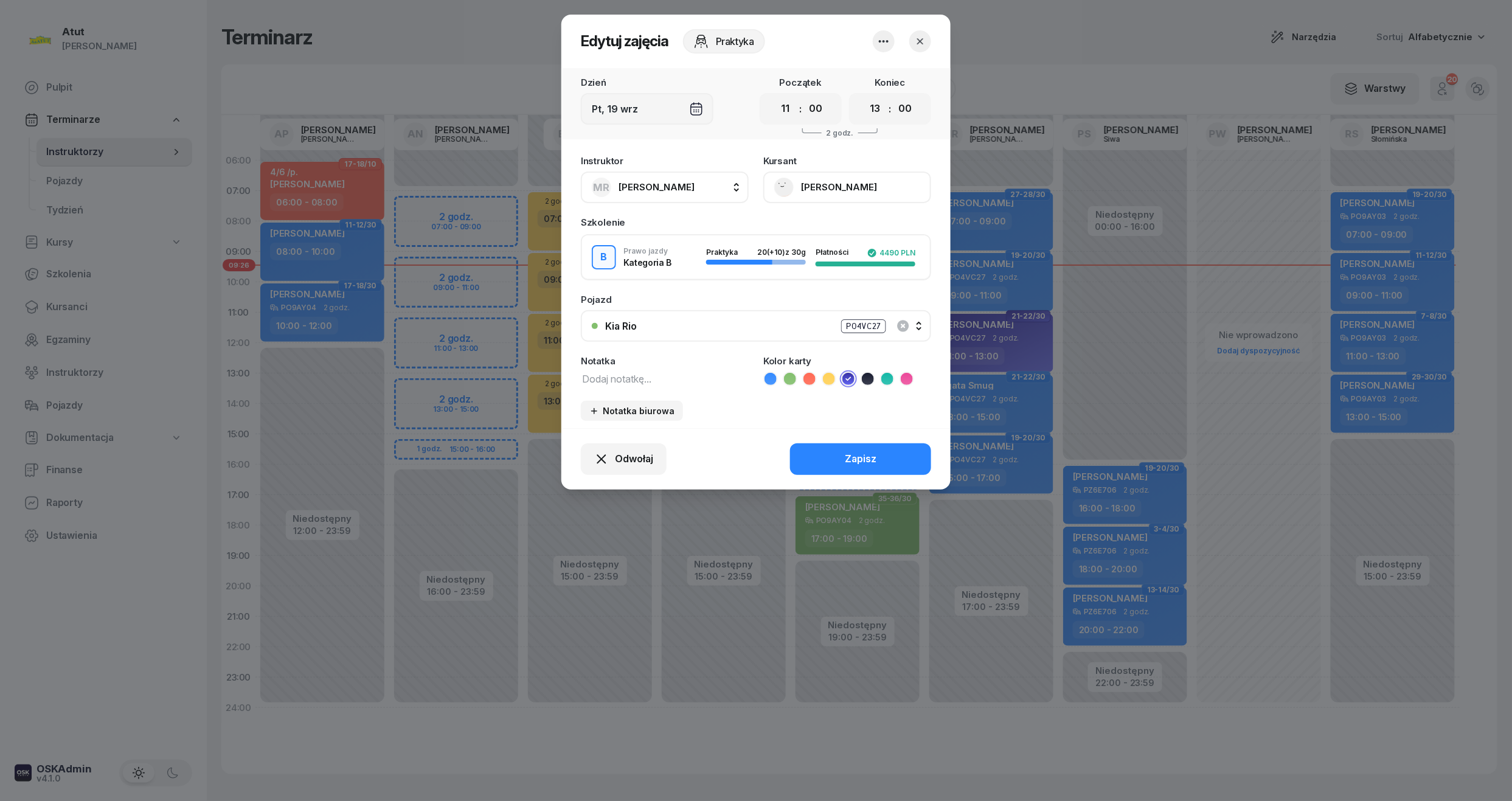
click at [883, 179] on button "[PERSON_NAME]" at bounding box center [847, 187] width 168 height 31
click at [793, 227] on div "Otwórz profil" at bounding box center [802, 229] width 59 height 16
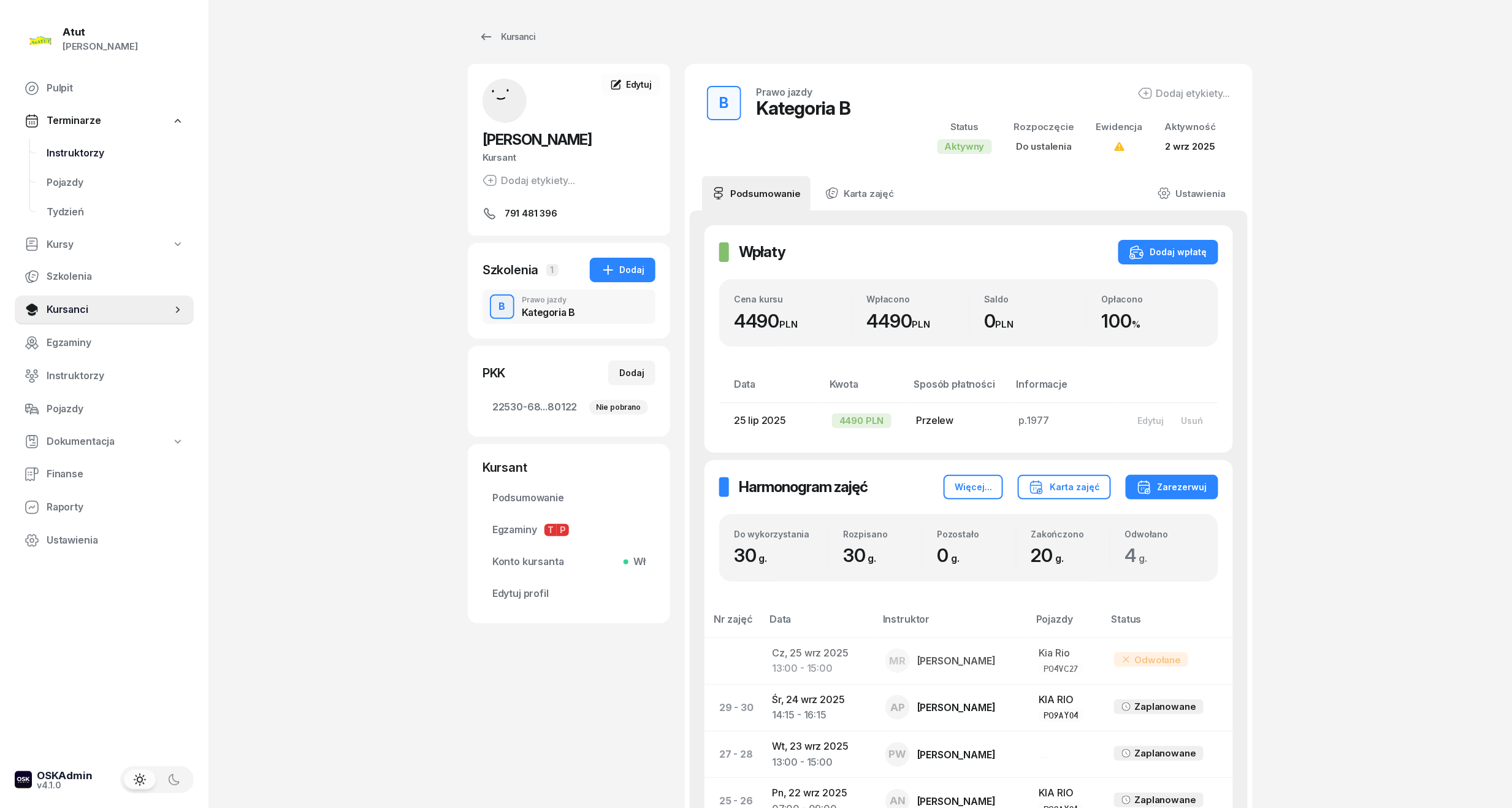
click at [76, 149] on span "Instruktorzy" at bounding box center [115, 153] width 137 height 16
